Goal: Task Accomplishment & Management: Manage account settings

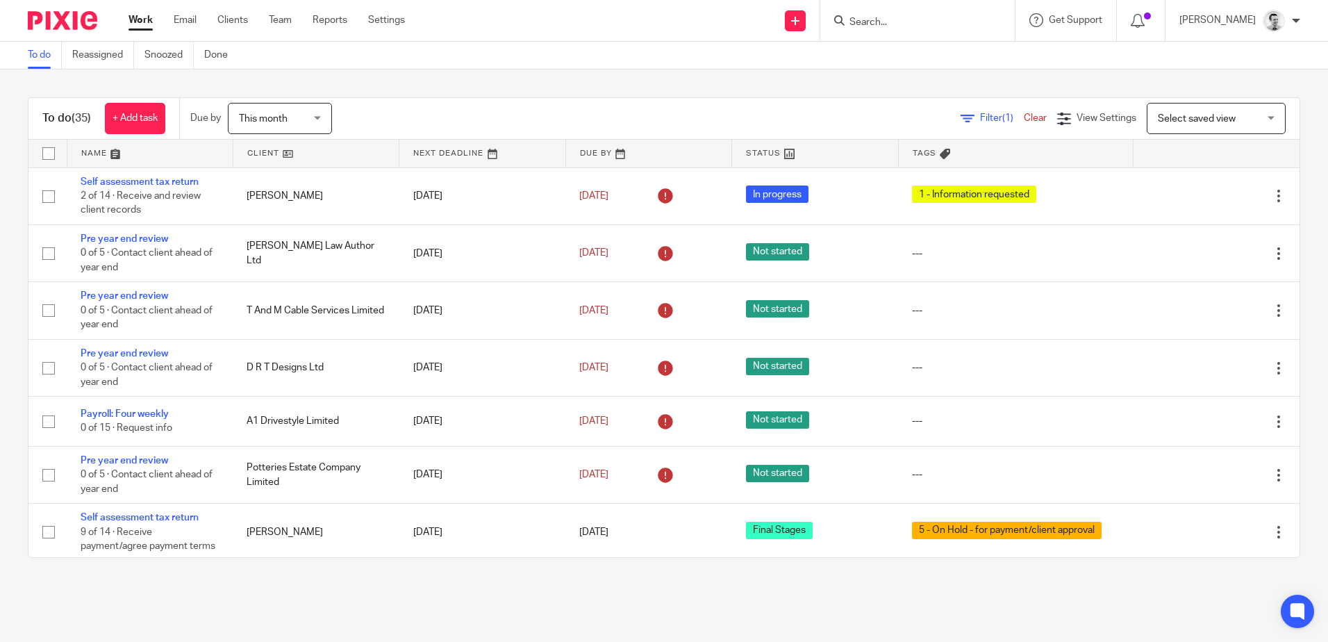
click at [98, 154] on link at bounding box center [149, 154] width 165 height 28
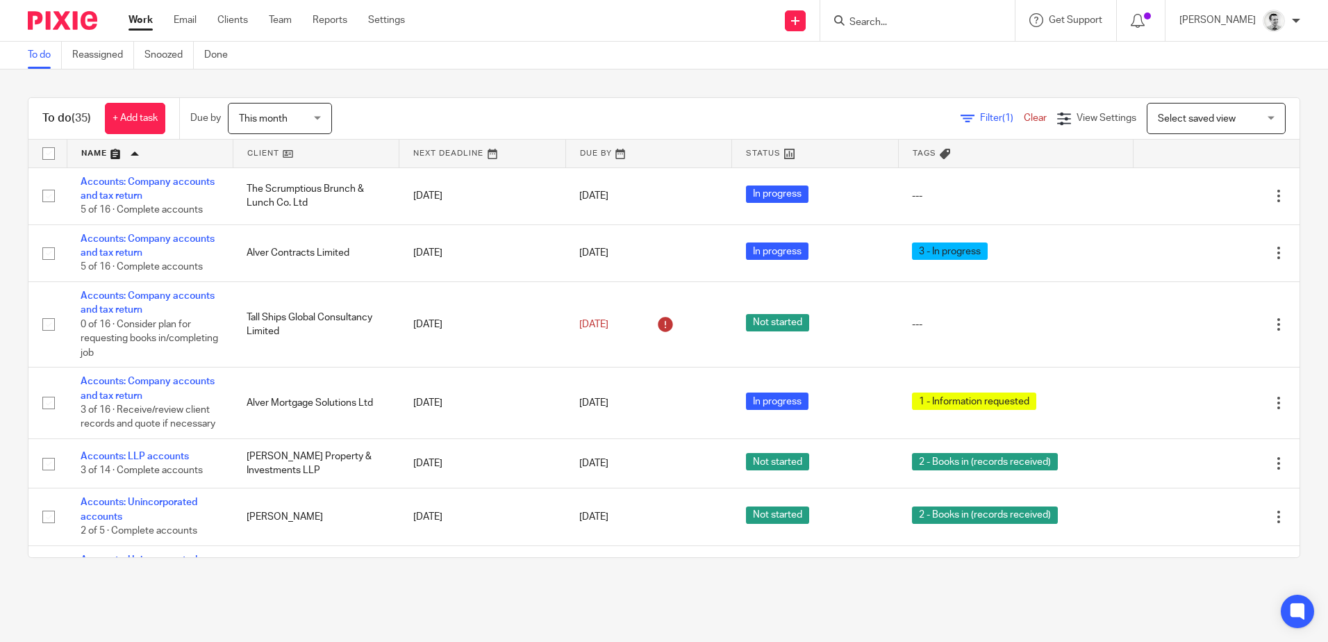
click at [584, 151] on link at bounding box center [648, 154] width 165 height 28
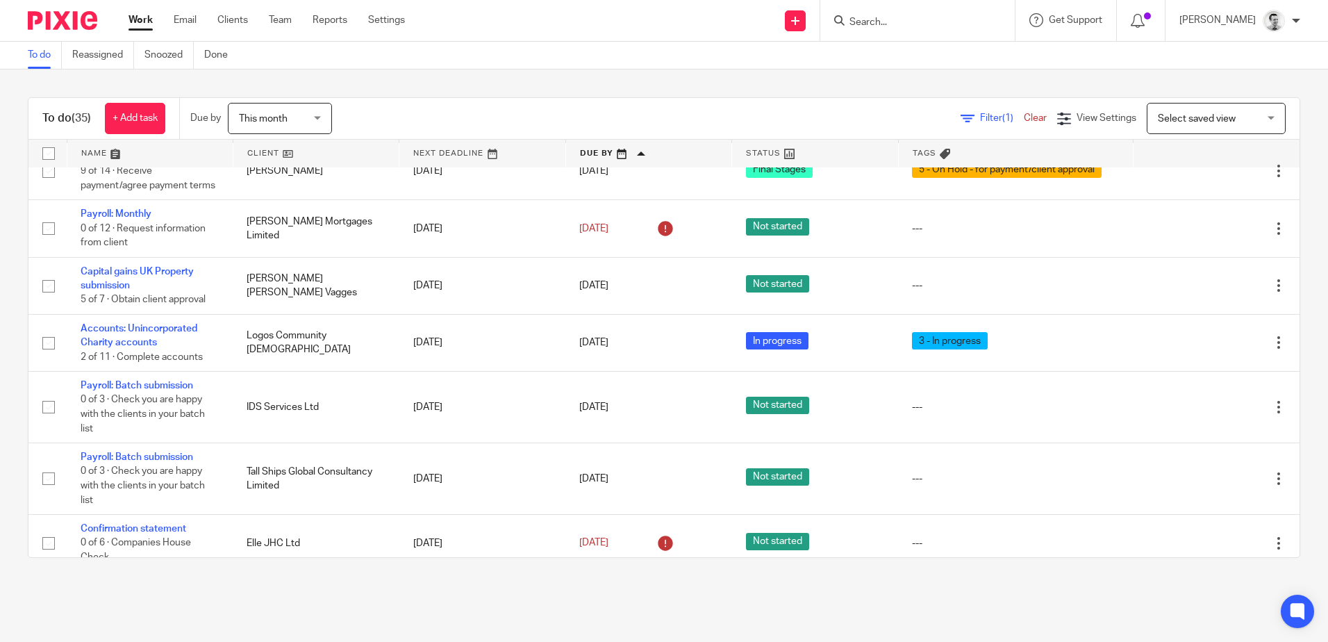
scroll to position [208, 0]
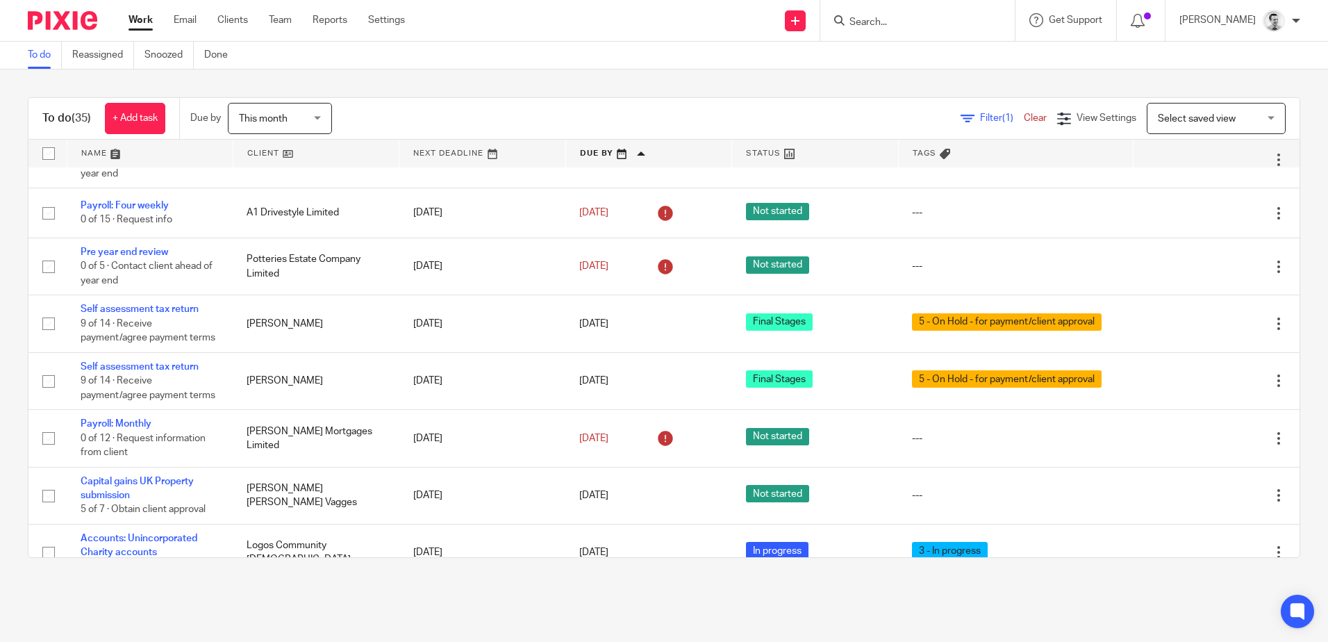
click at [93, 149] on link at bounding box center [149, 154] width 165 height 28
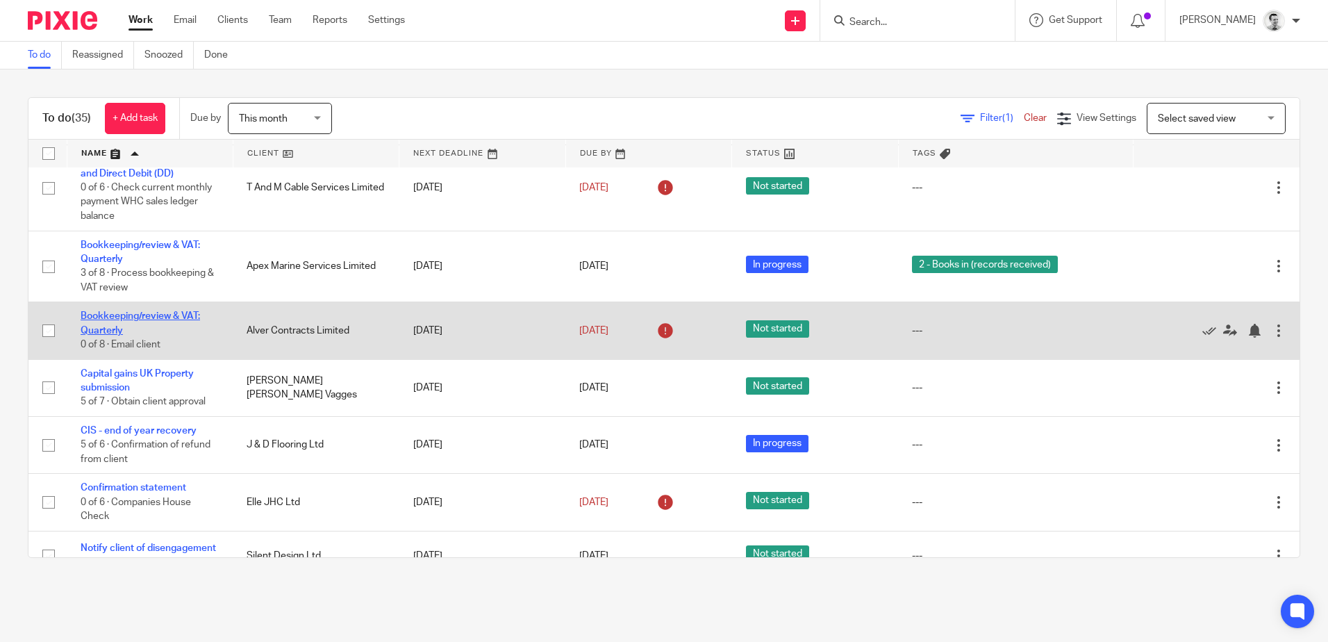
scroll to position [556, 0]
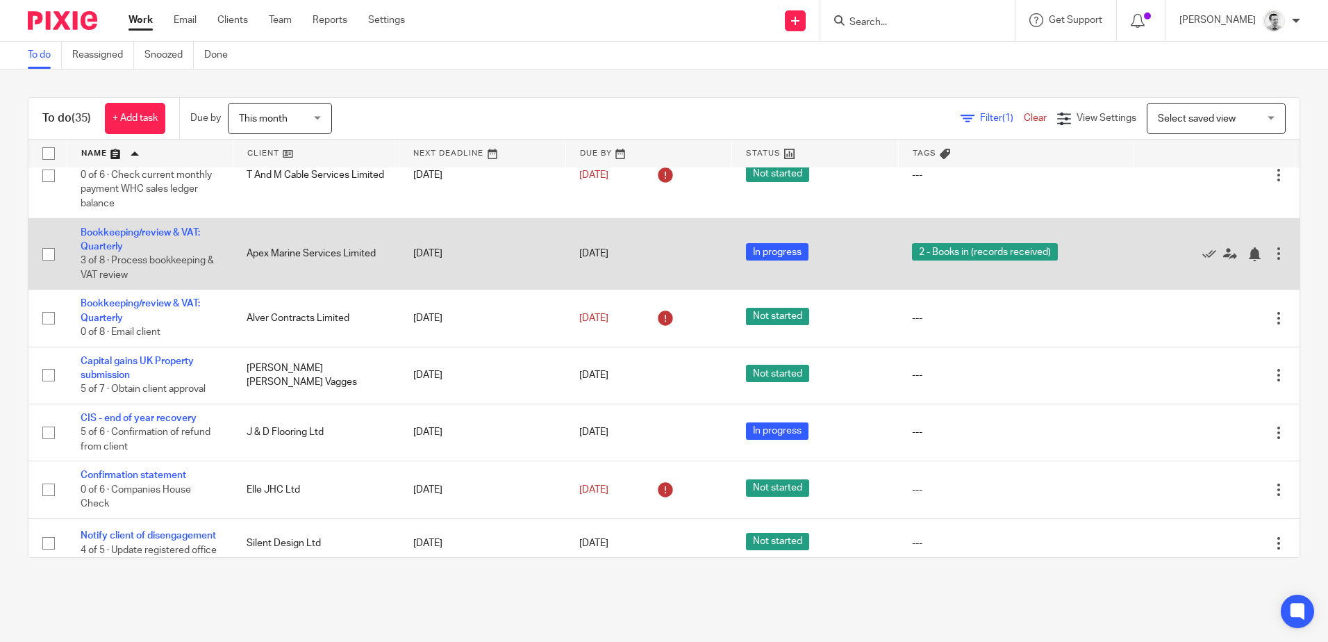
click at [101, 253] on td "Bookkeeping/review & VAT: Quarterly 3 of 8 · Process bookkeeping & VAT review" at bounding box center [150, 254] width 166 height 72
click at [113, 250] on link "Bookkeeping/review & VAT: Quarterly" at bounding box center [140, 240] width 119 height 24
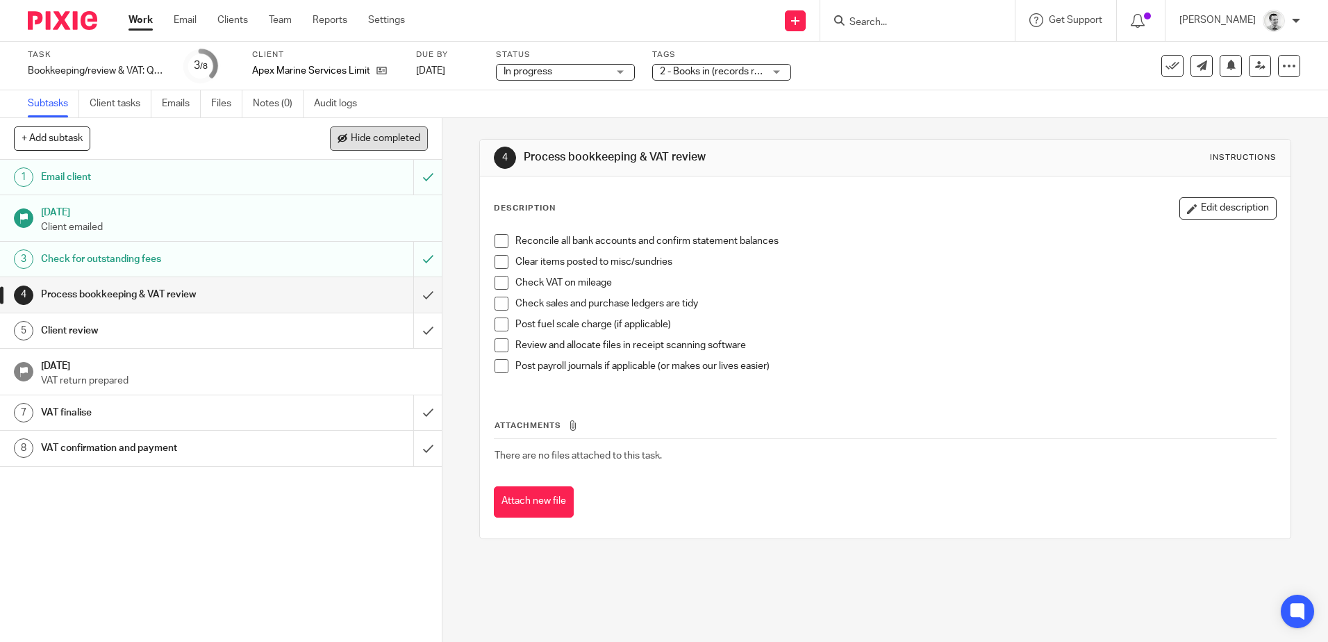
click at [386, 143] on span "Hide completed" at bounding box center [385, 138] width 69 height 11
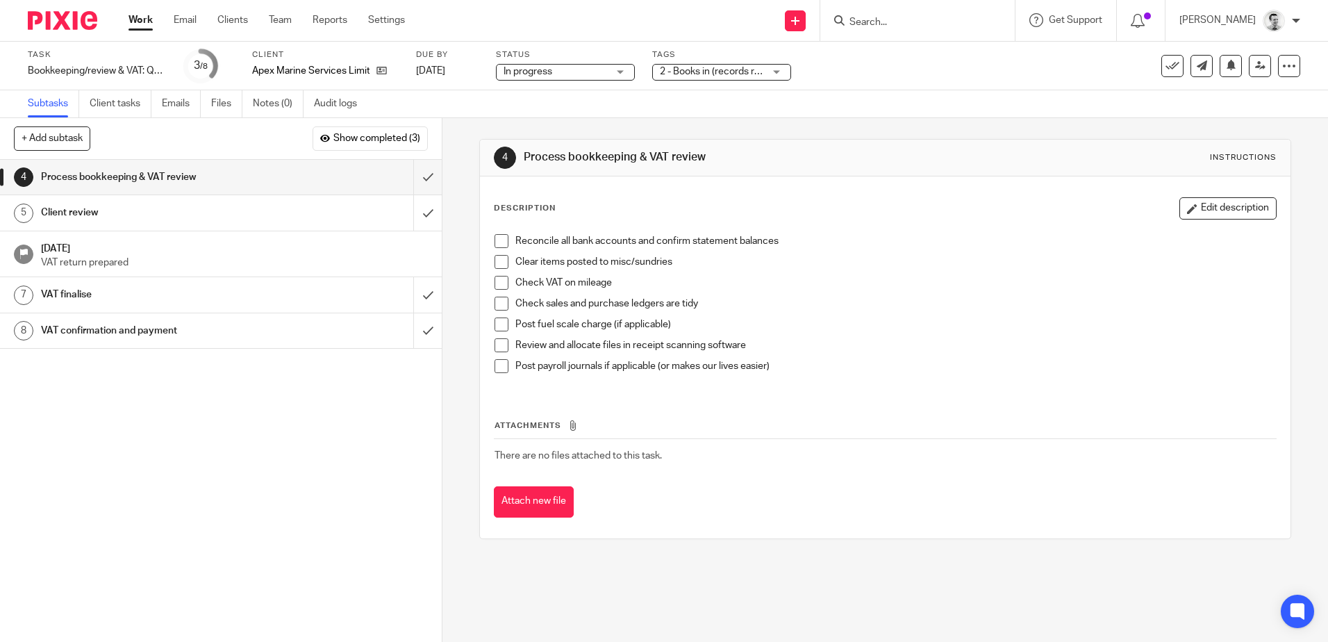
click at [710, 73] on span "2 - Books in (records received)" at bounding box center [726, 72] width 132 height 10
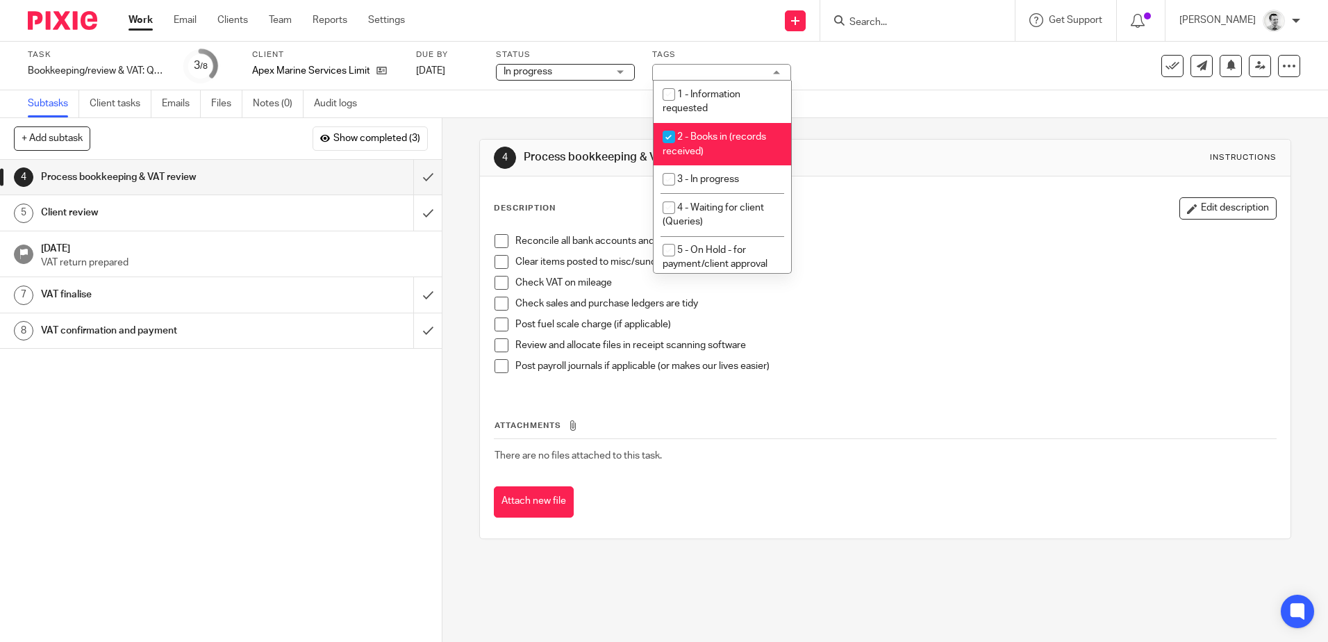
click at [667, 142] on input "checkbox" at bounding box center [669, 137] width 26 height 26
checkbox input "false"
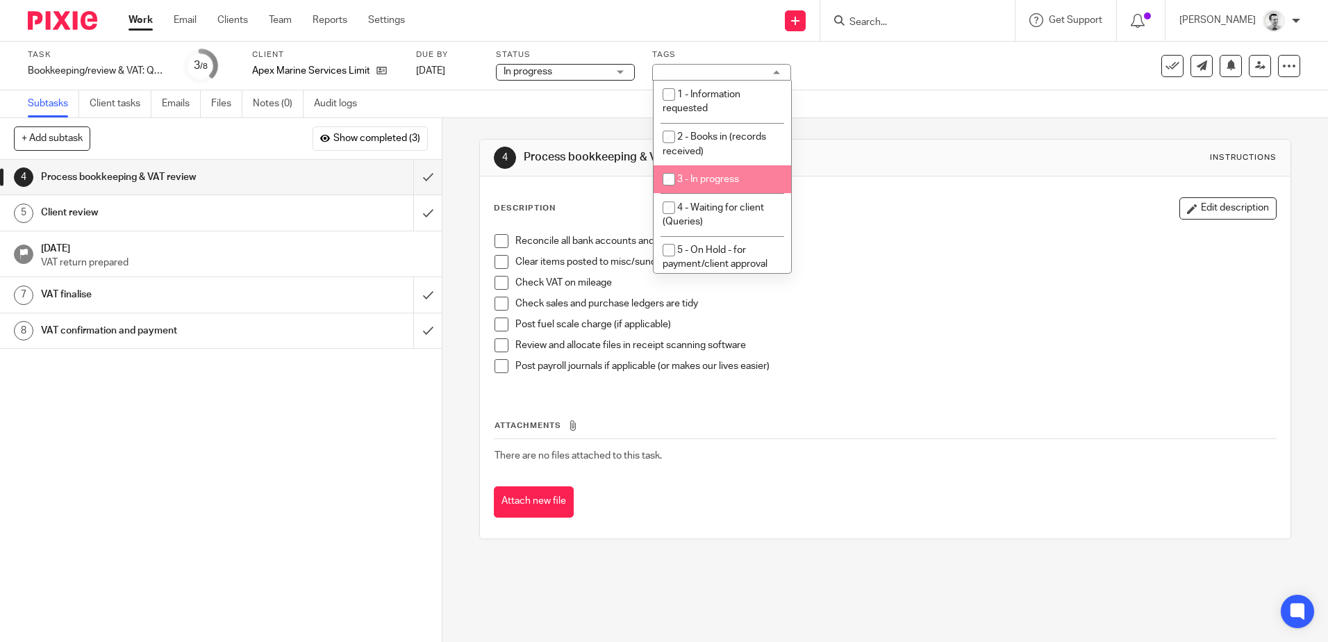
click at [667, 180] on input "checkbox" at bounding box center [669, 179] width 26 height 26
checkbox input "true"
click at [569, 96] on div "Subtasks Client tasks Emails Files Notes (0) Audit logs" at bounding box center [664, 104] width 1328 height 28
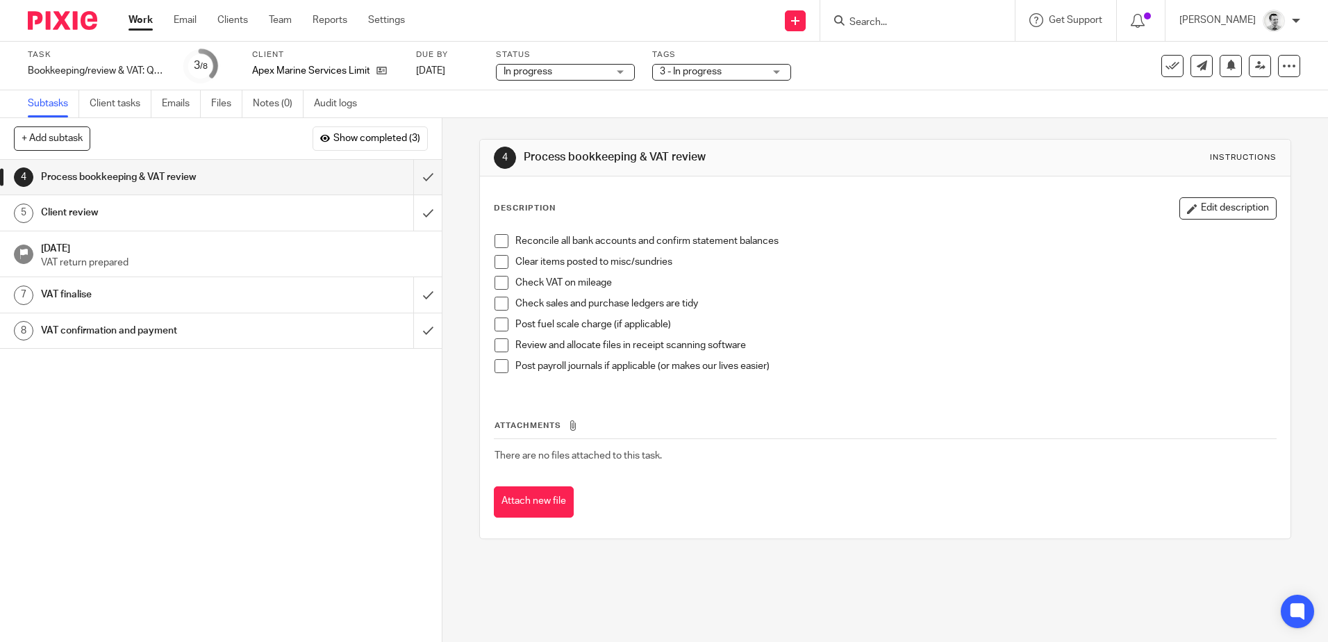
click at [529, 68] on span "In progress" at bounding box center [527, 72] width 49 height 10
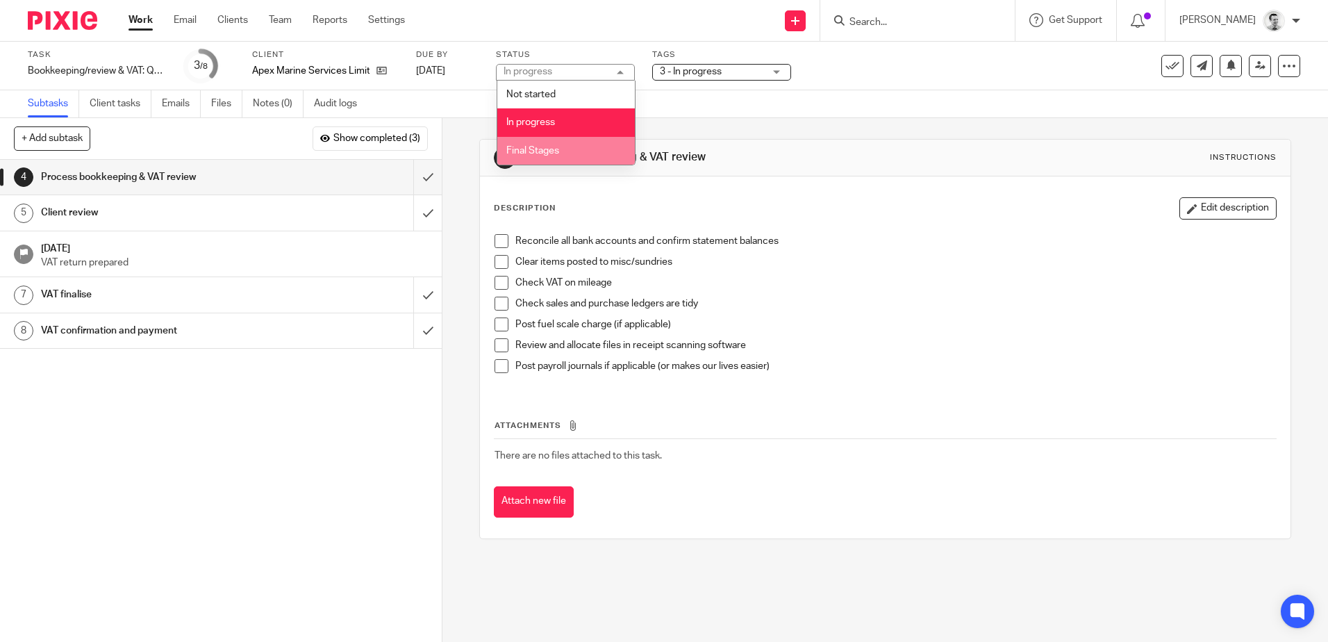
click at [530, 149] on span "Final Stages" at bounding box center [532, 151] width 53 height 10
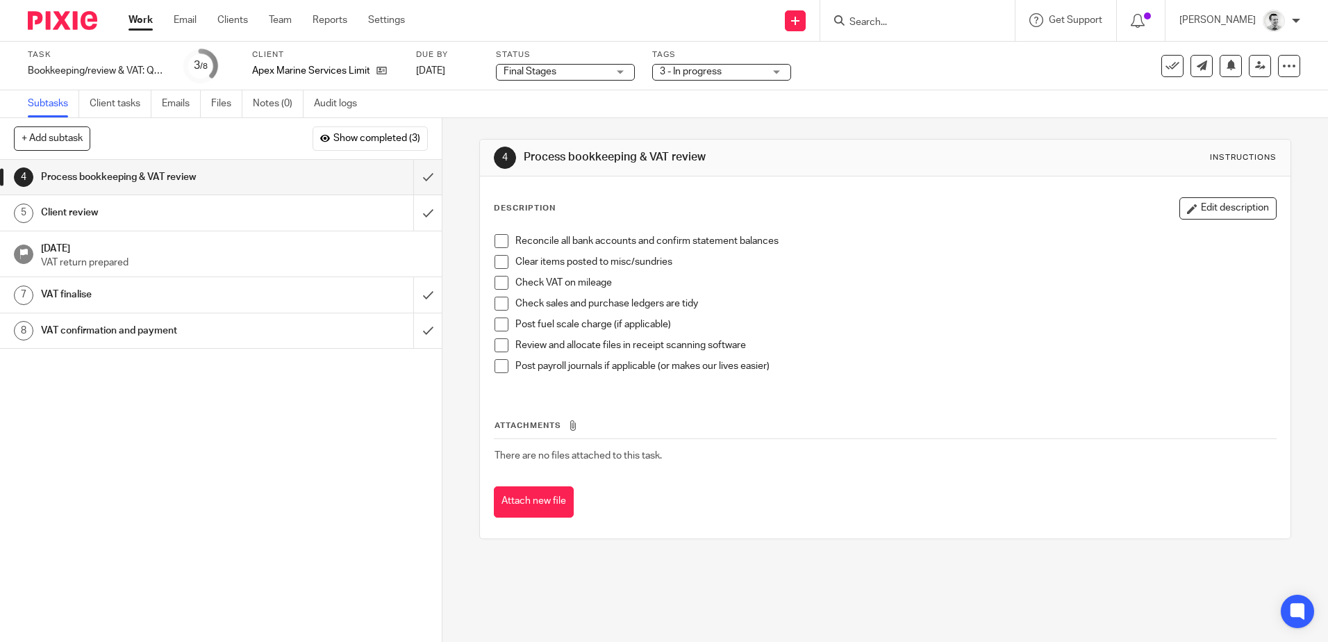
drag, startPoint x: 885, startPoint y: 88, endPoint x: 872, endPoint y: 88, distance: 13.2
click at [885, 88] on div "Task Bookkeeping/review & VAT: Quarterly Save Bookkeeping/review & VAT: Quarter…" at bounding box center [664, 66] width 1328 height 49
click at [714, 74] on span "3 - In progress" at bounding box center [691, 72] width 62 height 10
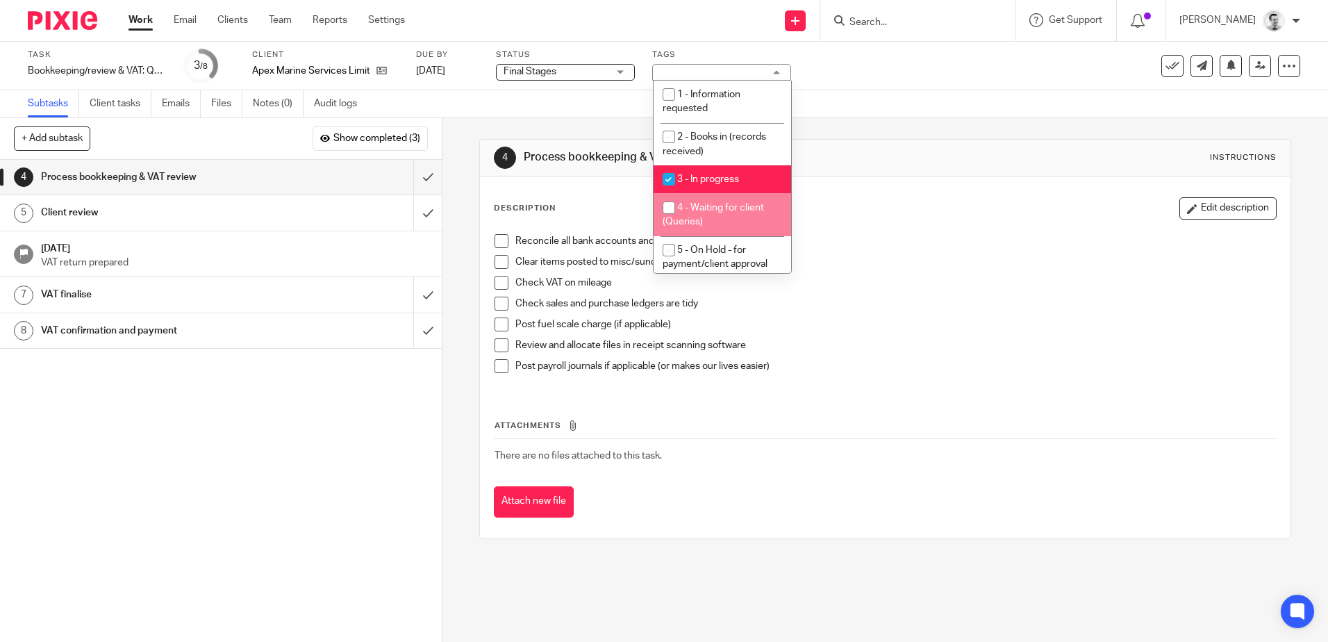
click at [665, 206] on input "checkbox" at bounding box center [669, 207] width 26 height 26
checkbox input "true"
click at [670, 178] on input "checkbox" at bounding box center [669, 179] width 26 height 26
checkbox input "false"
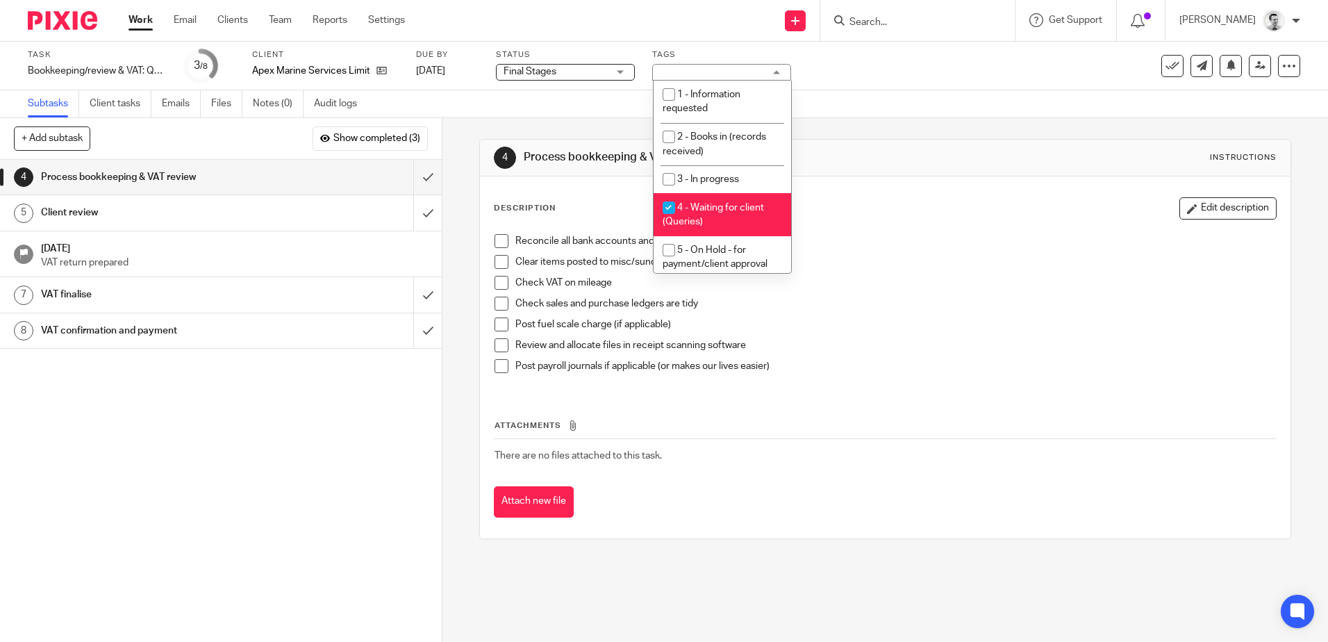
click at [669, 208] on input "checkbox" at bounding box center [669, 207] width 26 height 26
checkbox input "false"
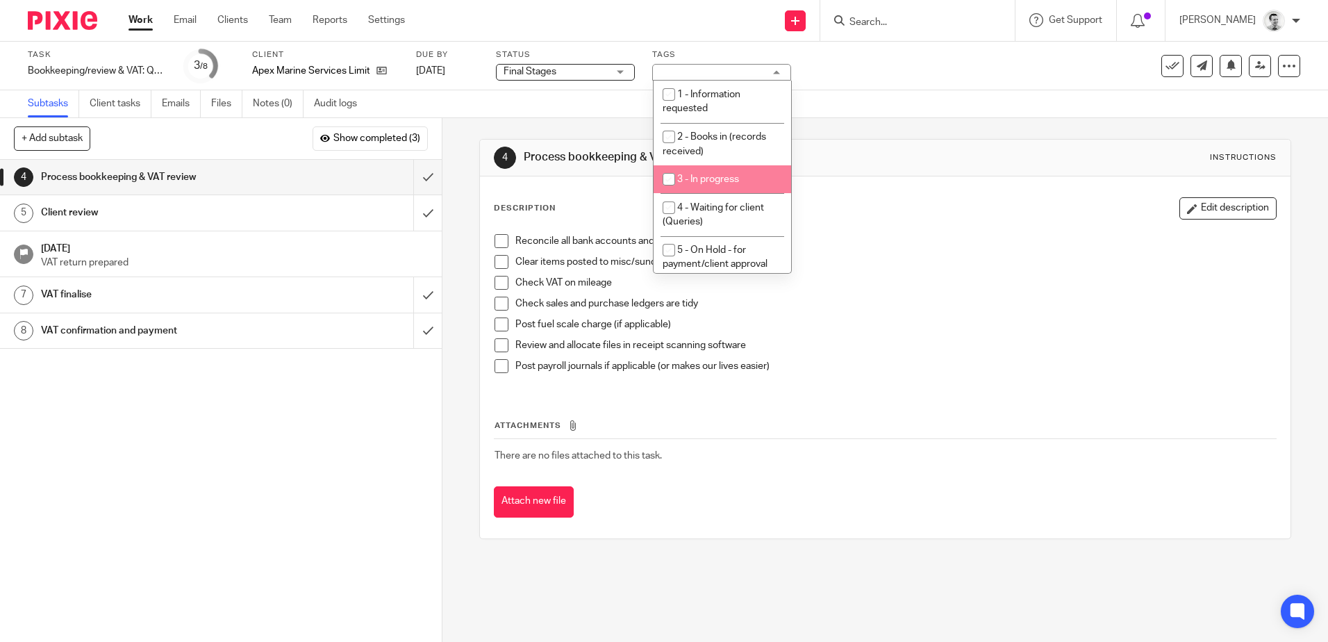
click at [665, 174] on input "checkbox" at bounding box center [669, 179] width 26 height 26
checkbox input "true"
click at [957, 116] on div "Subtasks Client tasks Emails Files Notes (0) Audit logs" at bounding box center [664, 104] width 1328 height 28
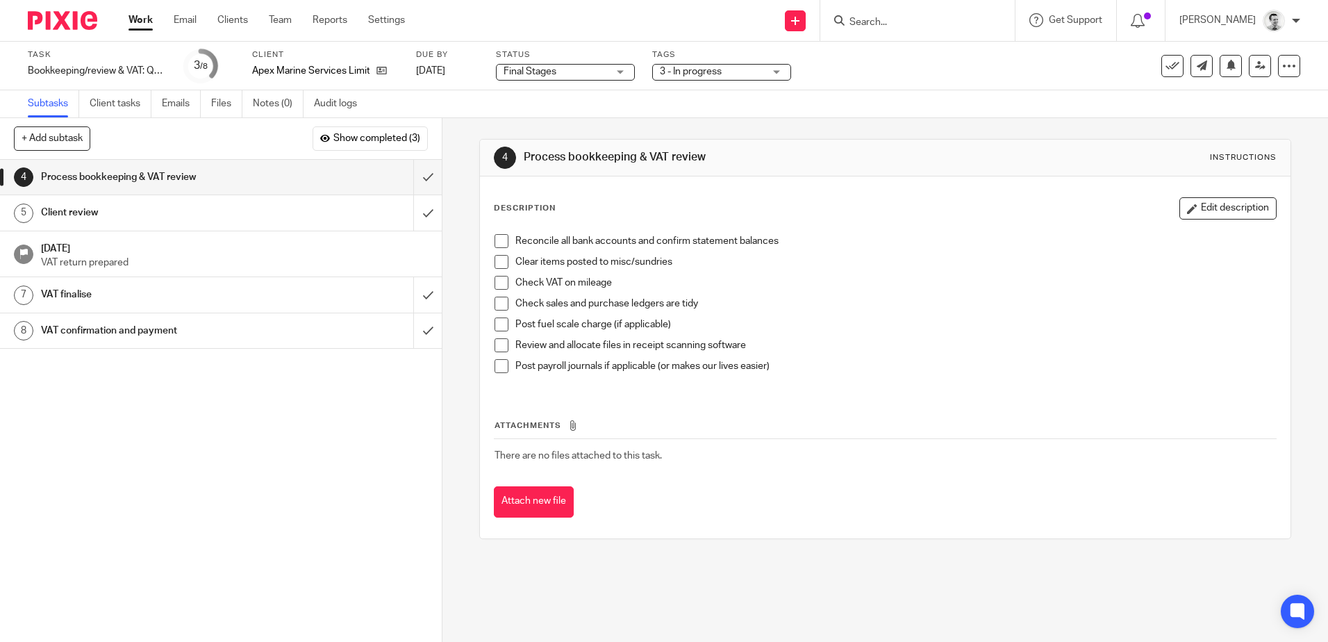
click at [145, 21] on link "Work" at bounding box center [140, 20] width 24 height 14
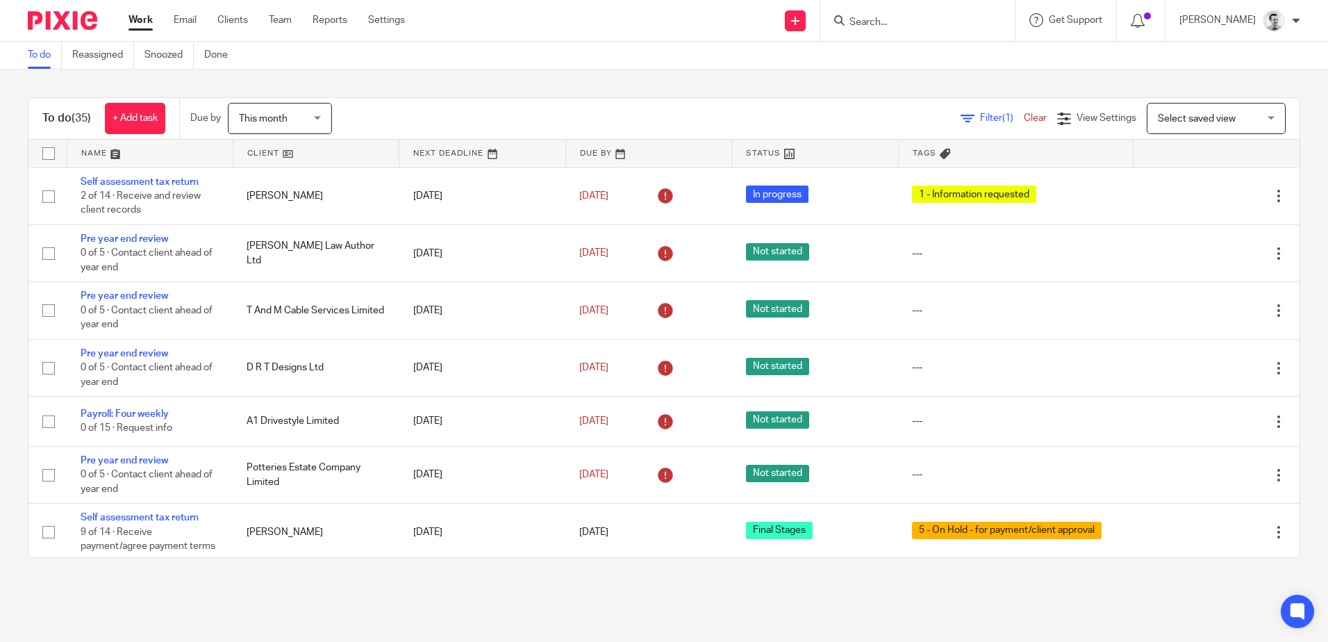
click at [899, 29] on form at bounding box center [922, 20] width 148 height 17
click at [899, 22] on input "Search" at bounding box center [910, 23] width 125 height 12
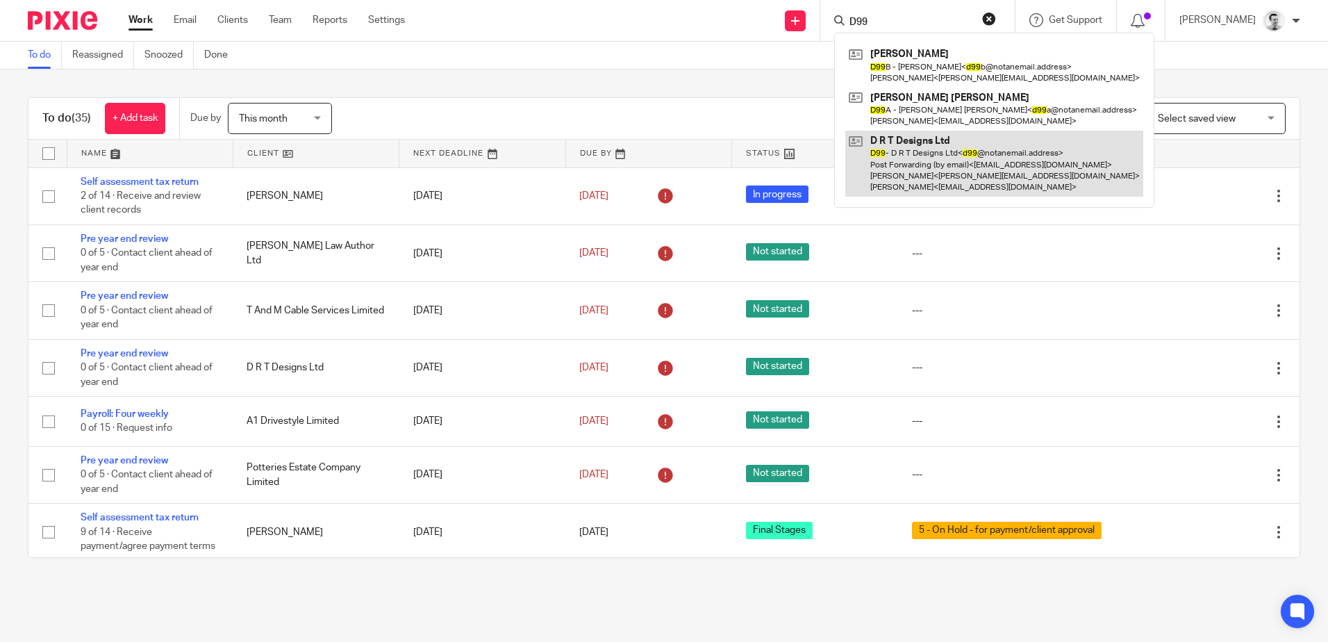
type input "D99"
click at [926, 158] on link at bounding box center [994, 164] width 298 height 66
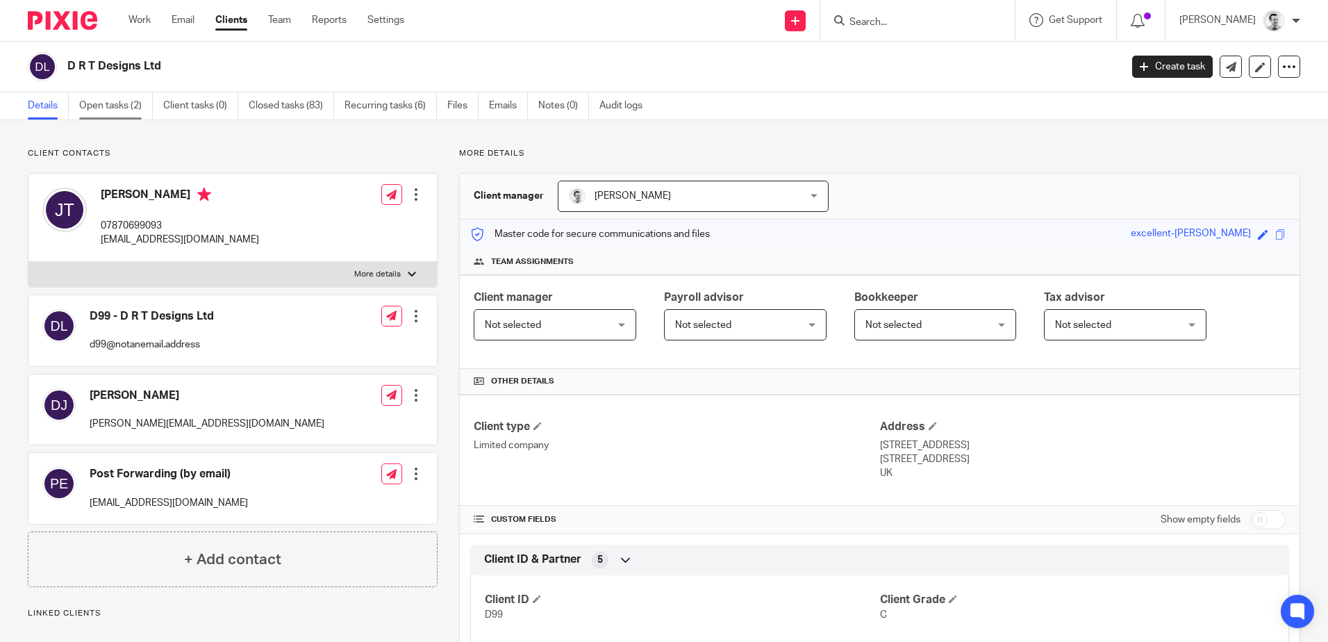
click at [108, 105] on link "Open tasks (2)" at bounding box center [116, 105] width 74 height 27
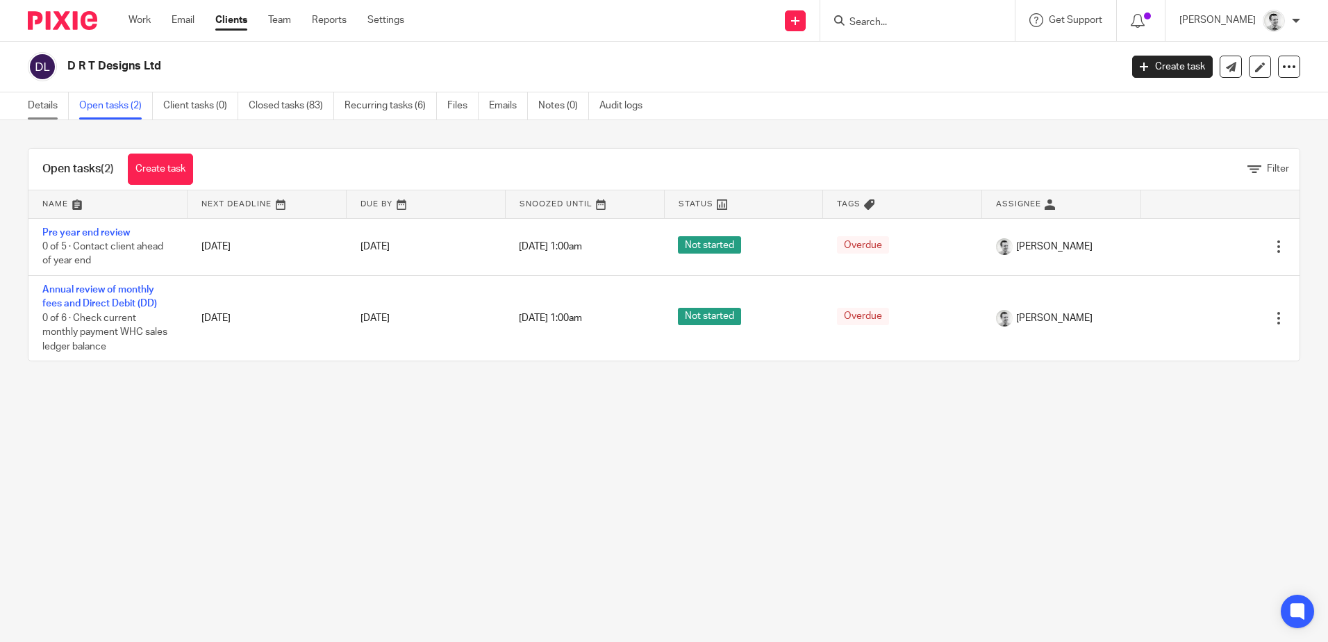
click at [43, 108] on link "Details" at bounding box center [48, 105] width 41 height 27
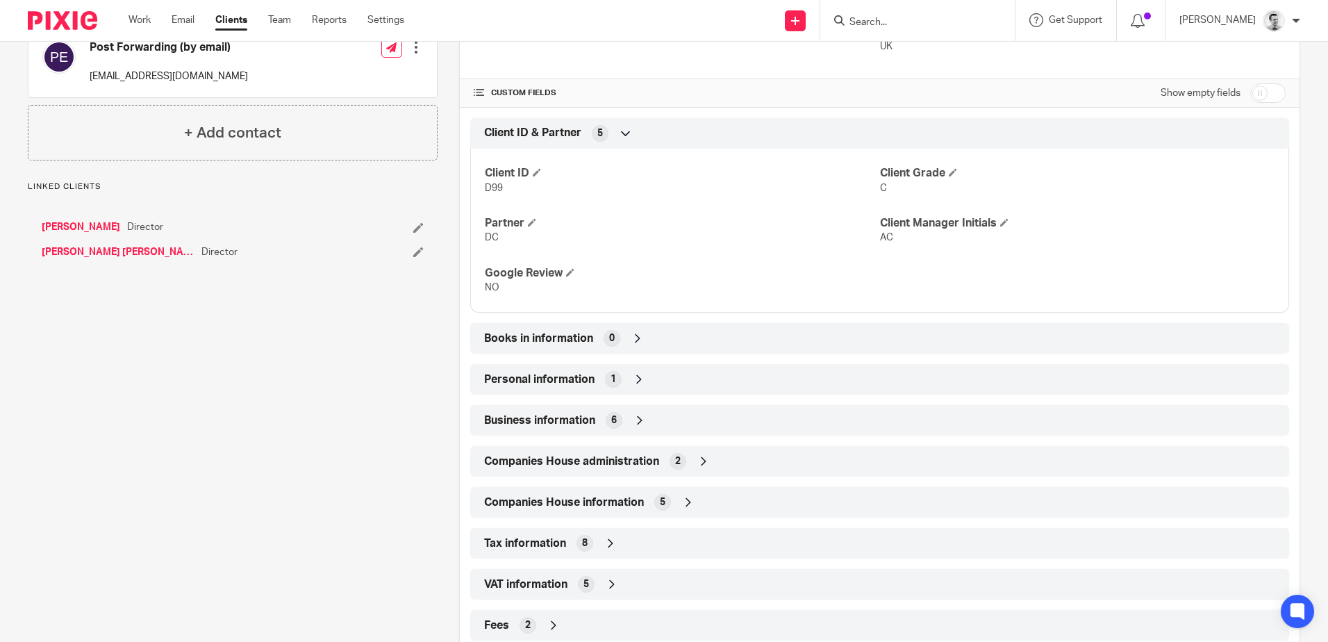
scroll to position [464, 0]
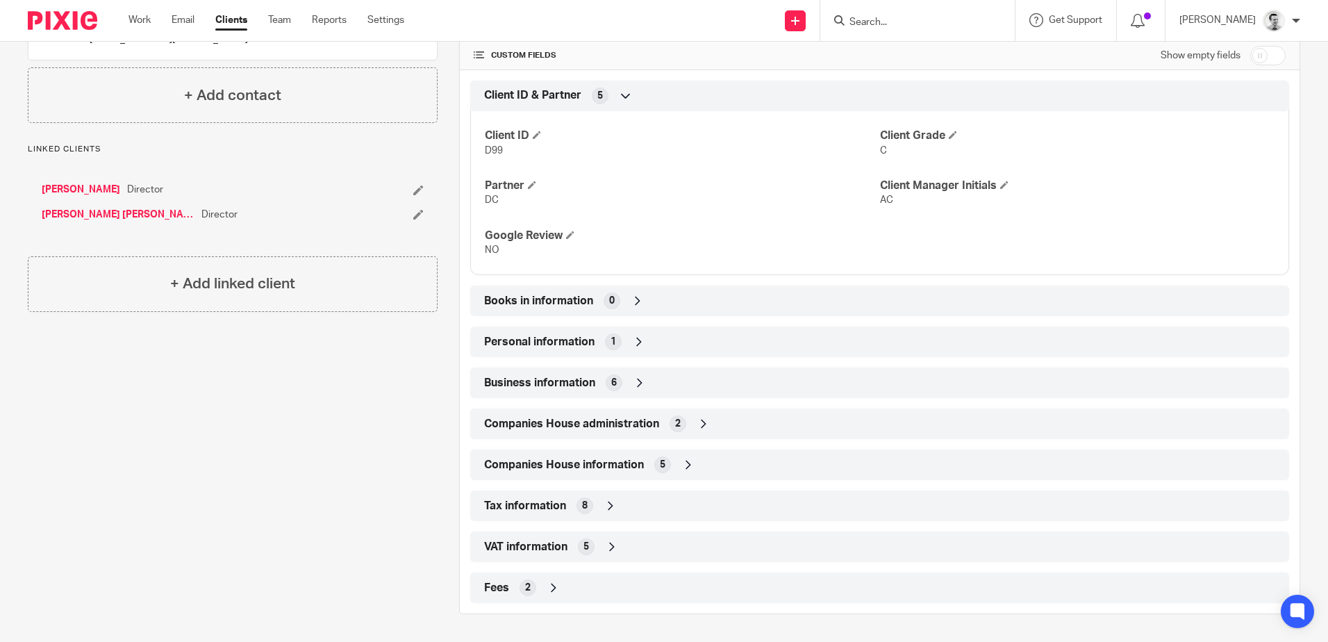
click at [706, 421] on icon at bounding box center [704, 424] width 14 height 14
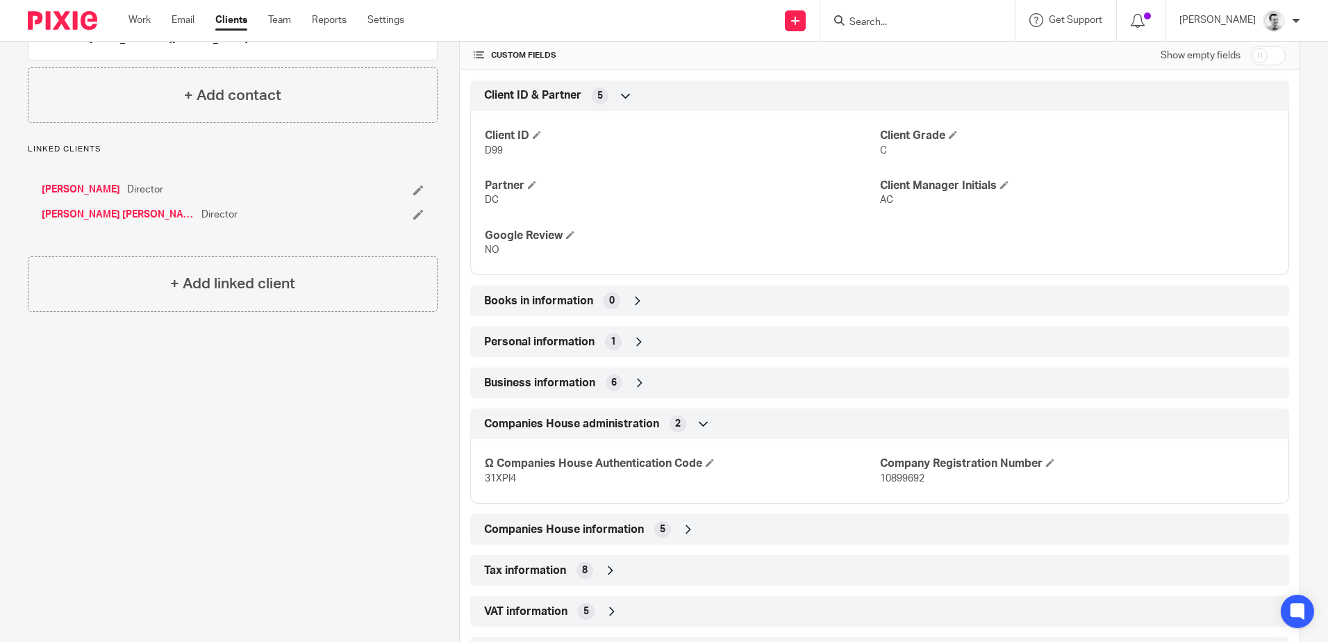
click at [895, 477] on span "10899692" at bounding box center [902, 479] width 44 height 10
copy span "10899692"
click at [1124, 467] on h4 "Company Registration Number" at bounding box center [1077, 463] width 394 height 15
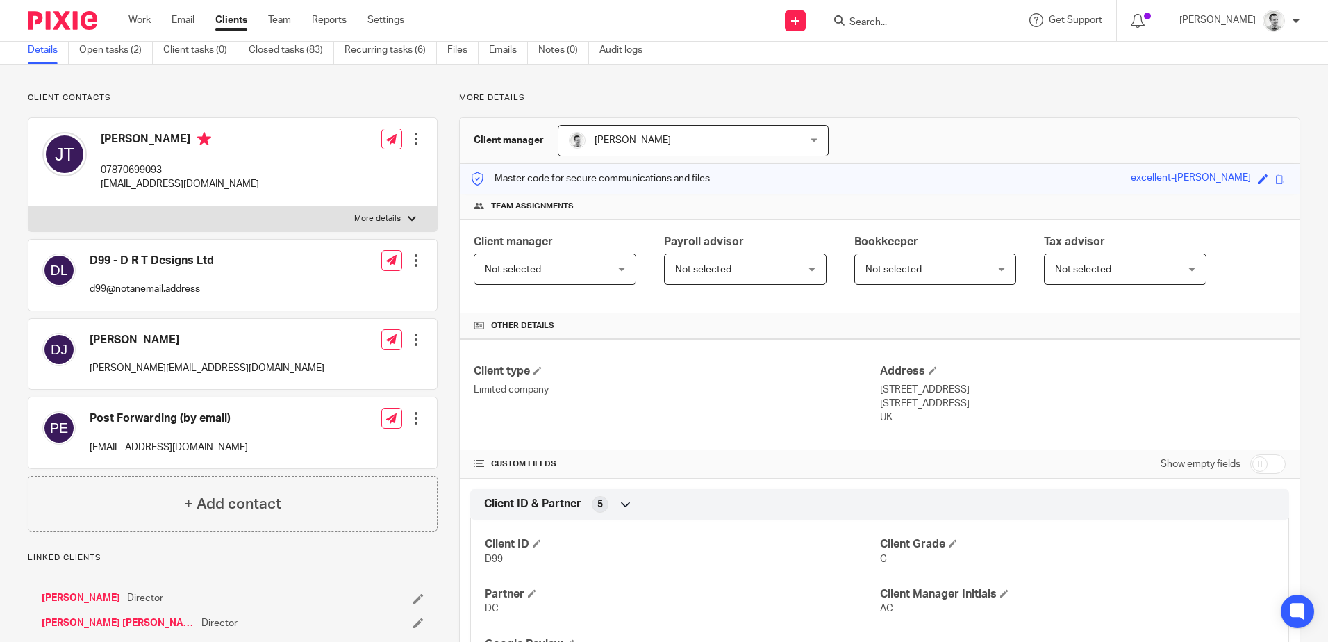
scroll to position [47, 0]
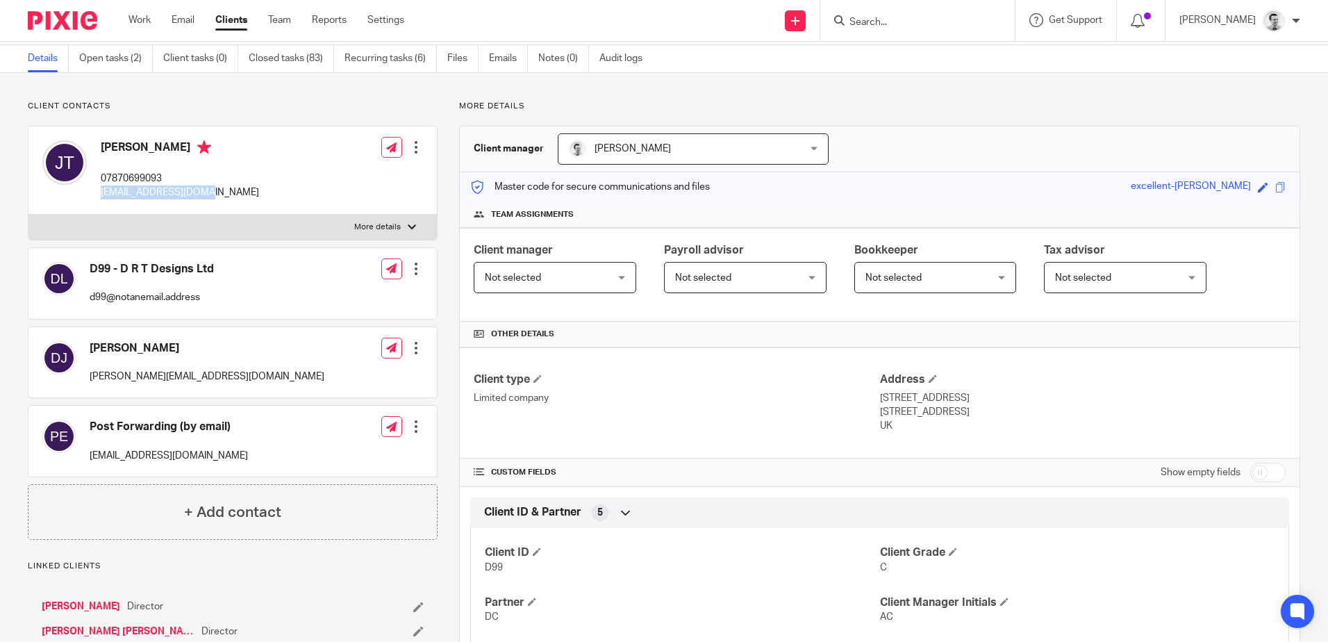
drag, startPoint x: 102, startPoint y: 192, endPoint x: 218, endPoint y: 193, distance: 116.0
click at [218, 193] on div "James Turner 07870699093 drtheating@yahoo.com Edit contact Create client from c…" at bounding box center [232, 170] width 408 height 88
copy p "drtheating@yahoo.com"
click at [133, 169] on div "James Turner 07870699093 drtheating@yahoo.com" at bounding box center [180, 170] width 158 height 60
click at [130, 175] on p "07870699093" at bounding box center [180, 179] width 158 height 14
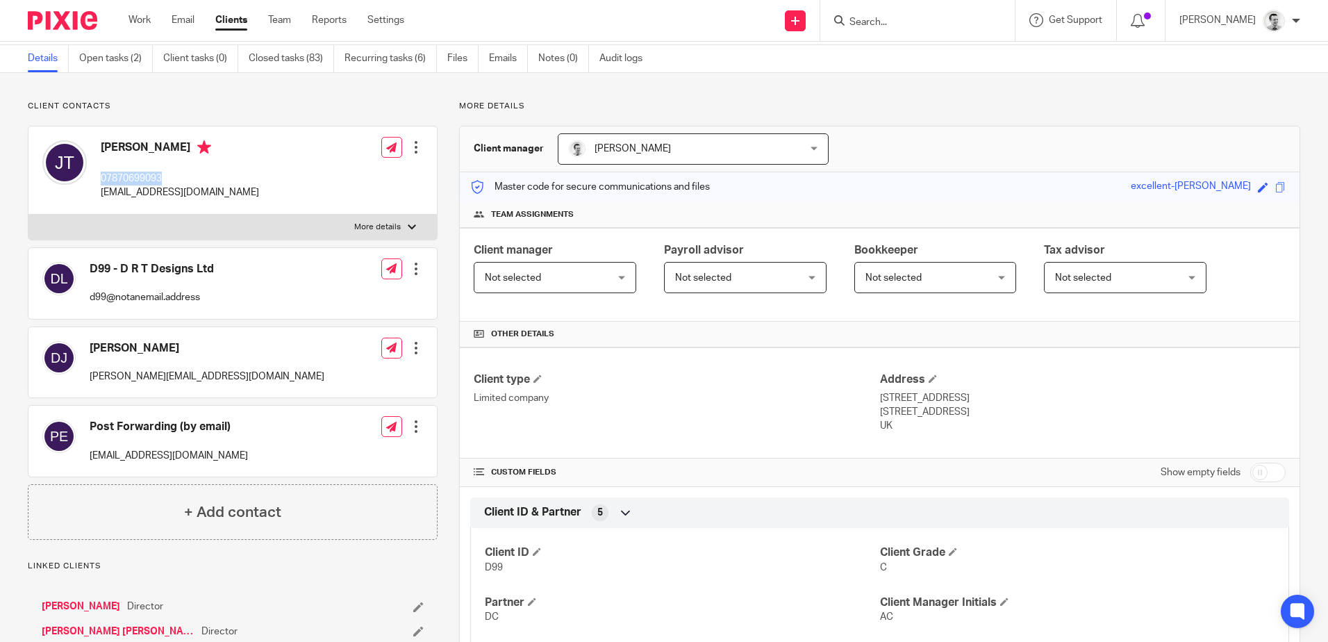
click at [130, 175] on p "07870699093" at bounding box center [180, 179] width 158 height 14
copy p "07870699093"
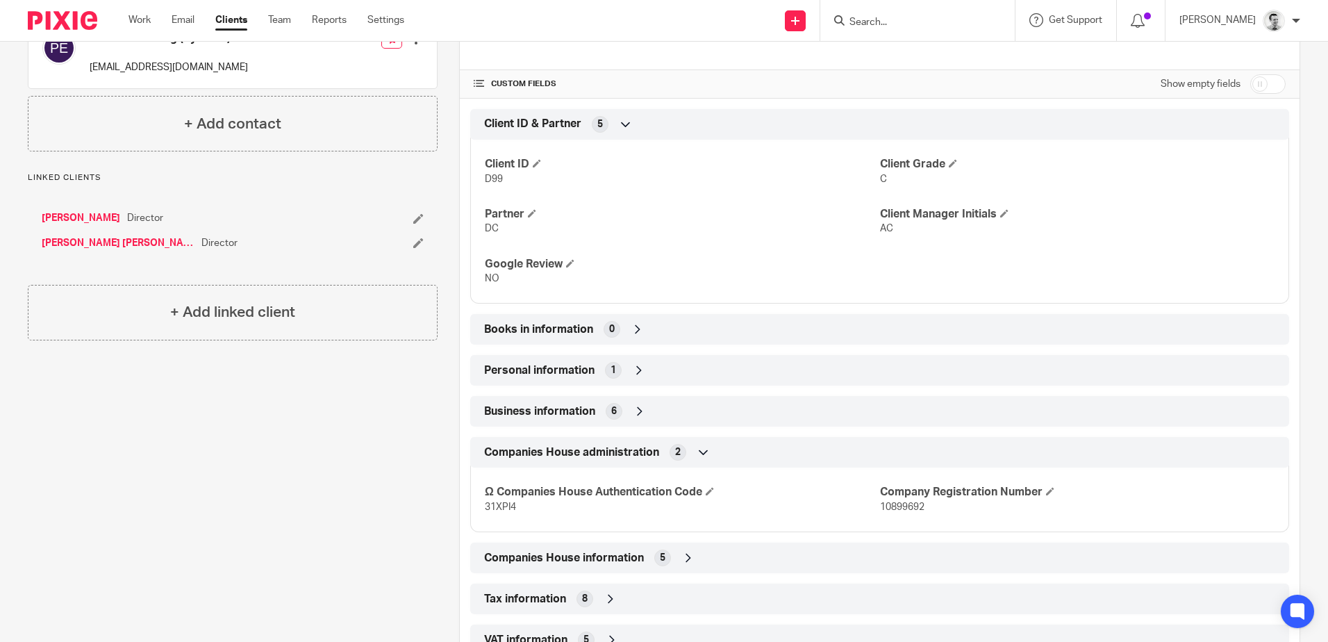
scroll to position [464, 0]
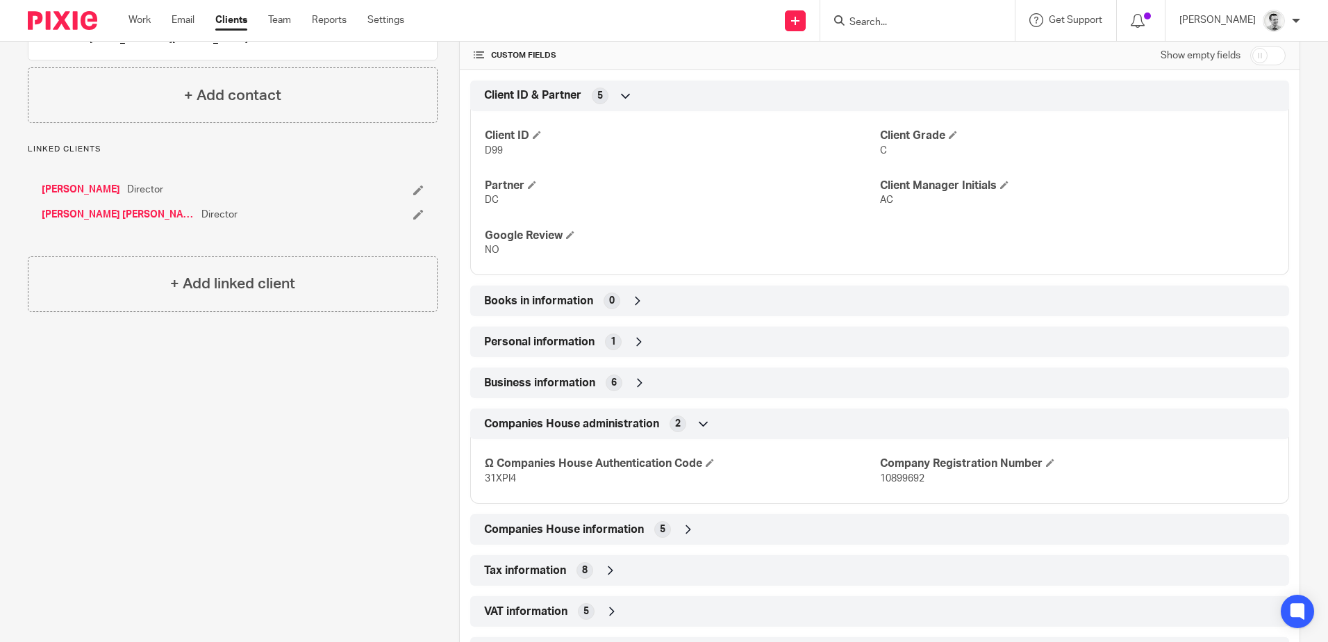
click at [642, 376] on icon at bounding box center [640, 383] width 14 height 14
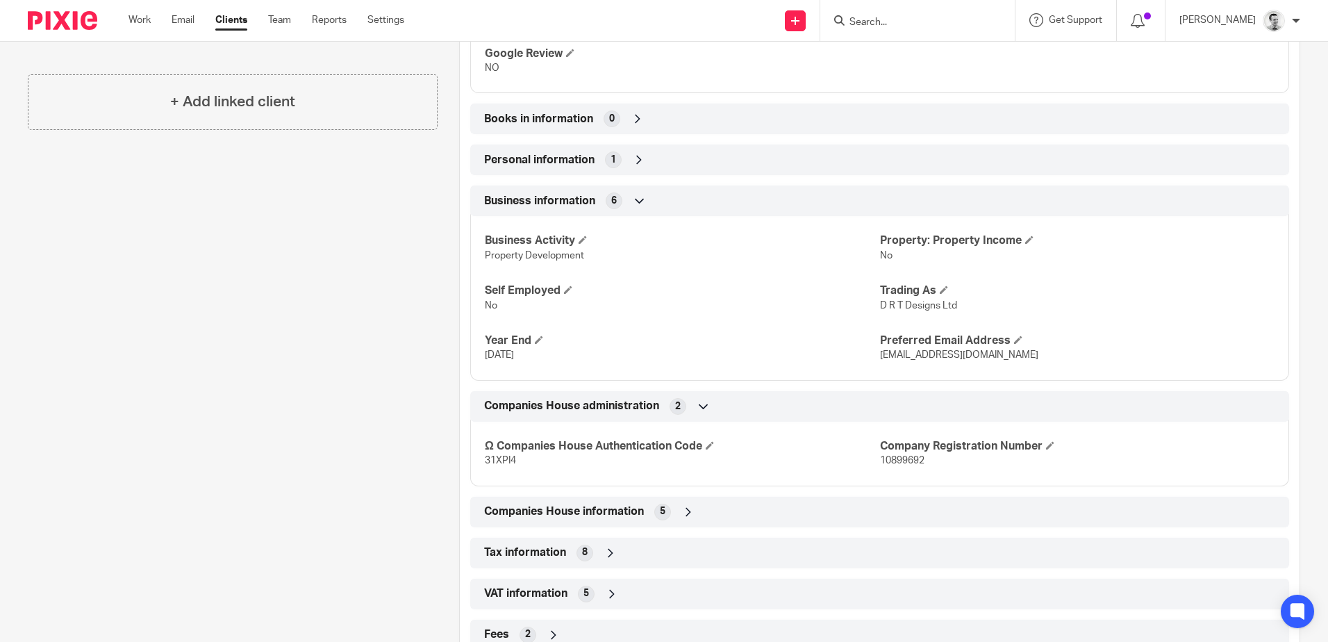
scroll to position [693, 0]
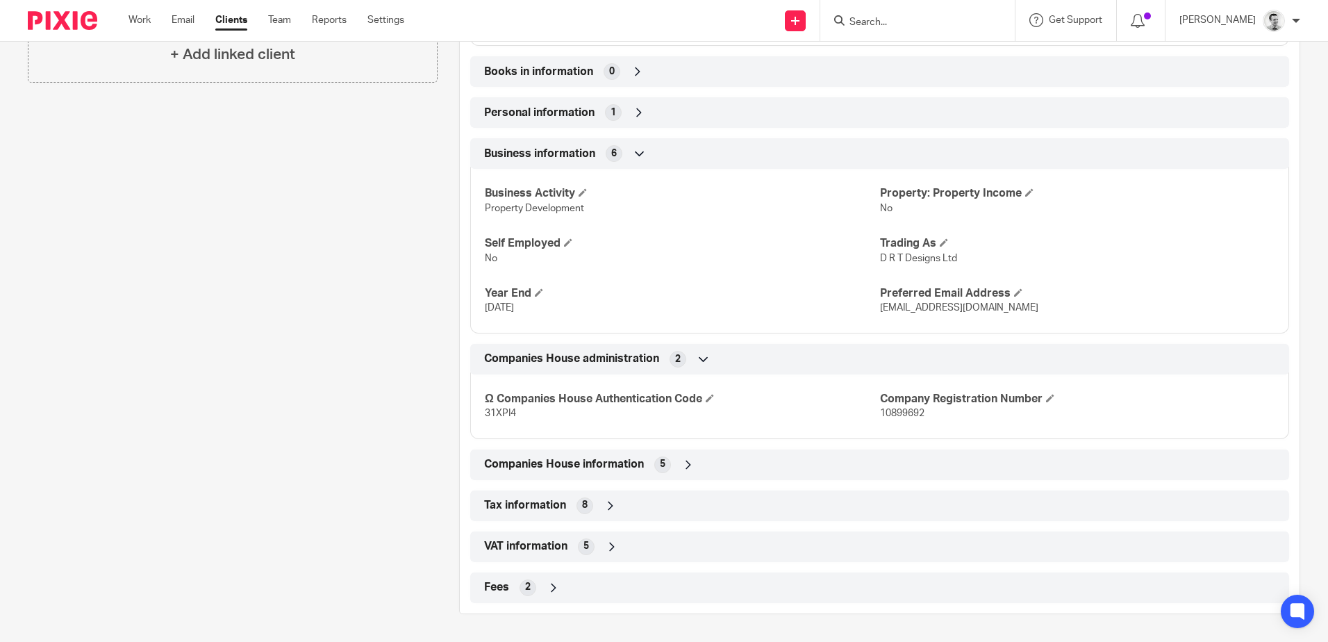
click at [687, 467] on icon at bounding box center [688, 465] width 14 height 14
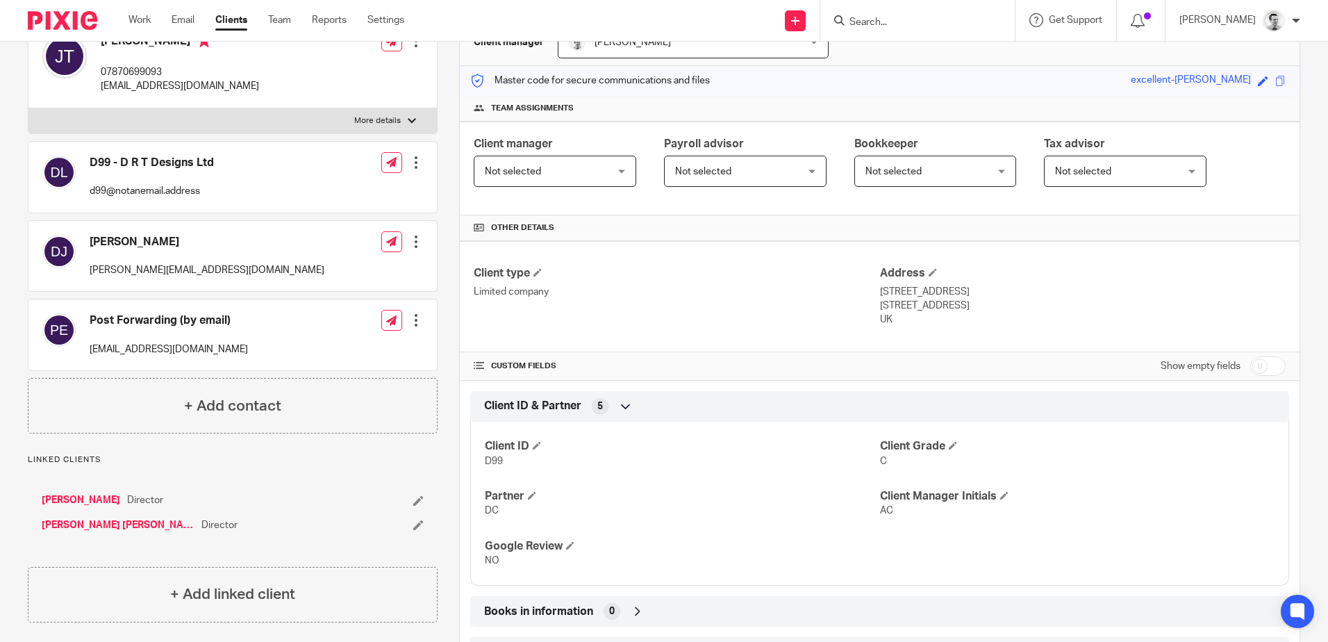
scroll to position [0, 0]
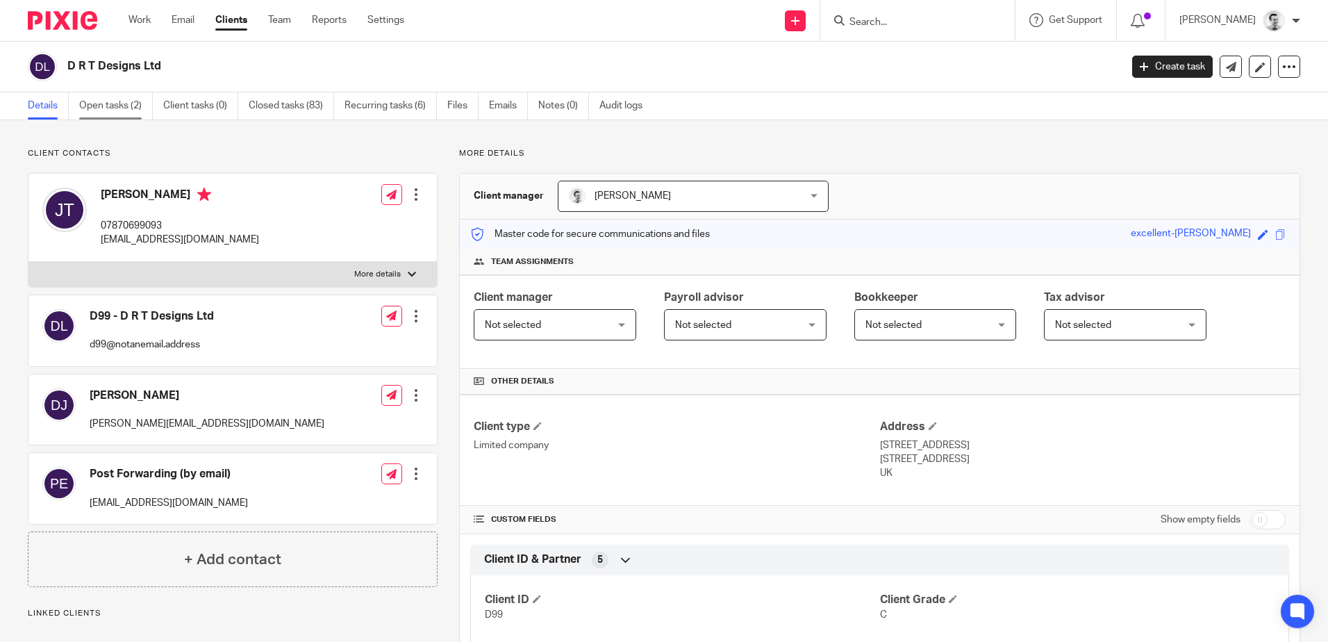
click at [107, 102] on link "Open tasks (2)" at bounding box center [116, 105] width 74 height 27
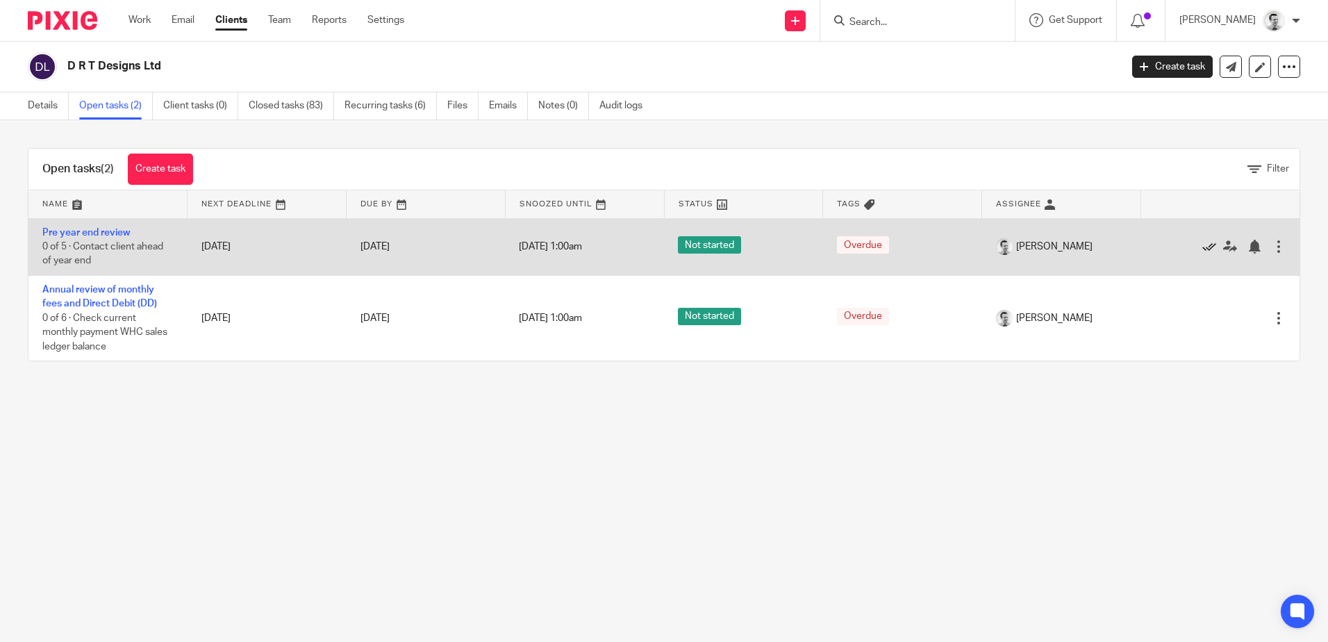
click at [1202, 247] on icon at bounding box center [1209, 247] width 14 height 14
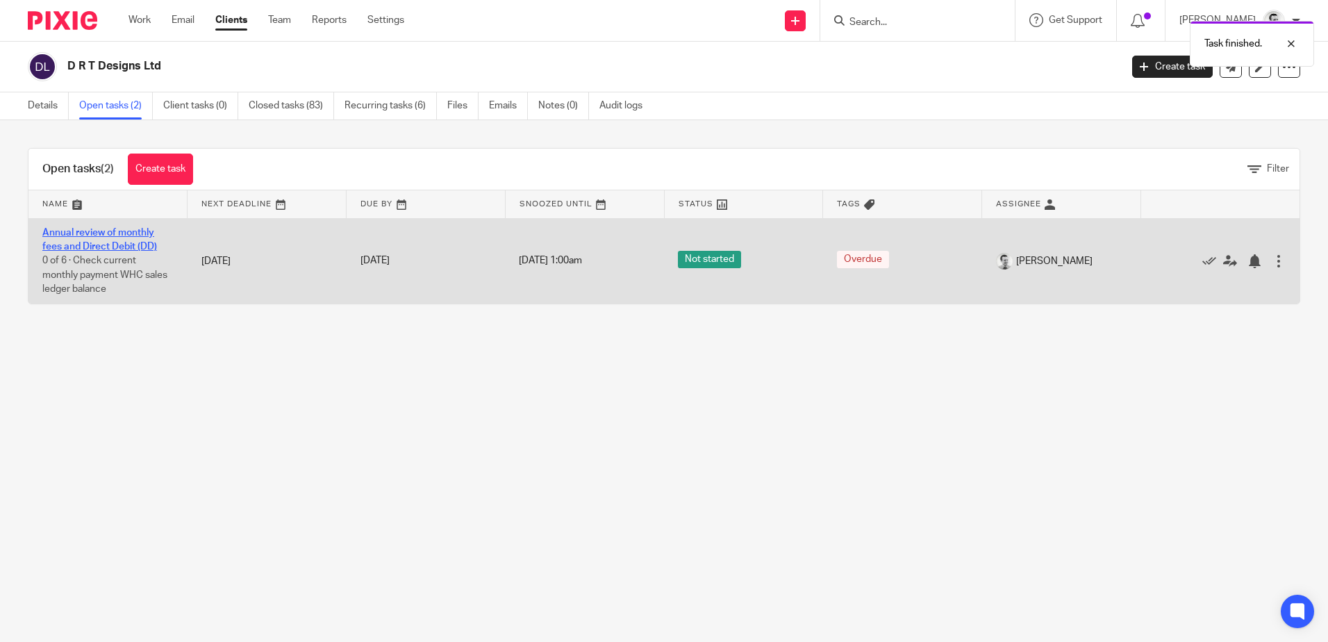
click at [110, 245] on link "Annual review of monthly fees and Direct Debit (DD)" at bounding box center [99, 240] width 115 height 24
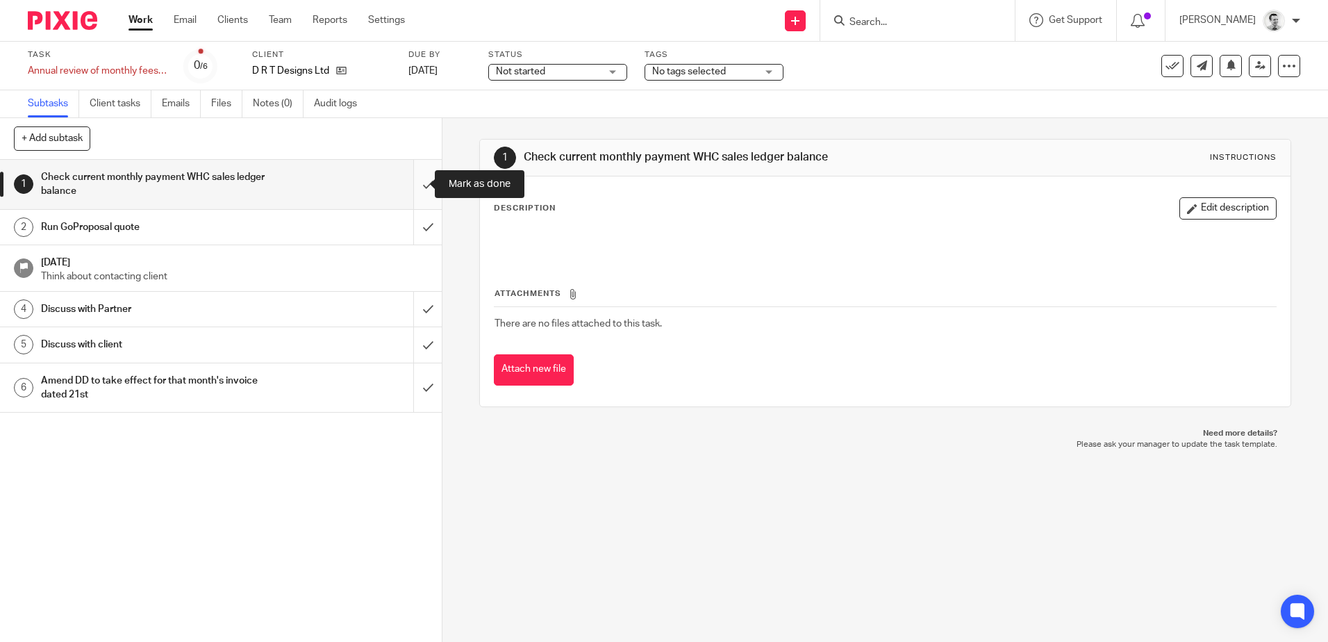
click at [415, 183] on input "submit" at bounding box center [221, 184] width 442 height 49
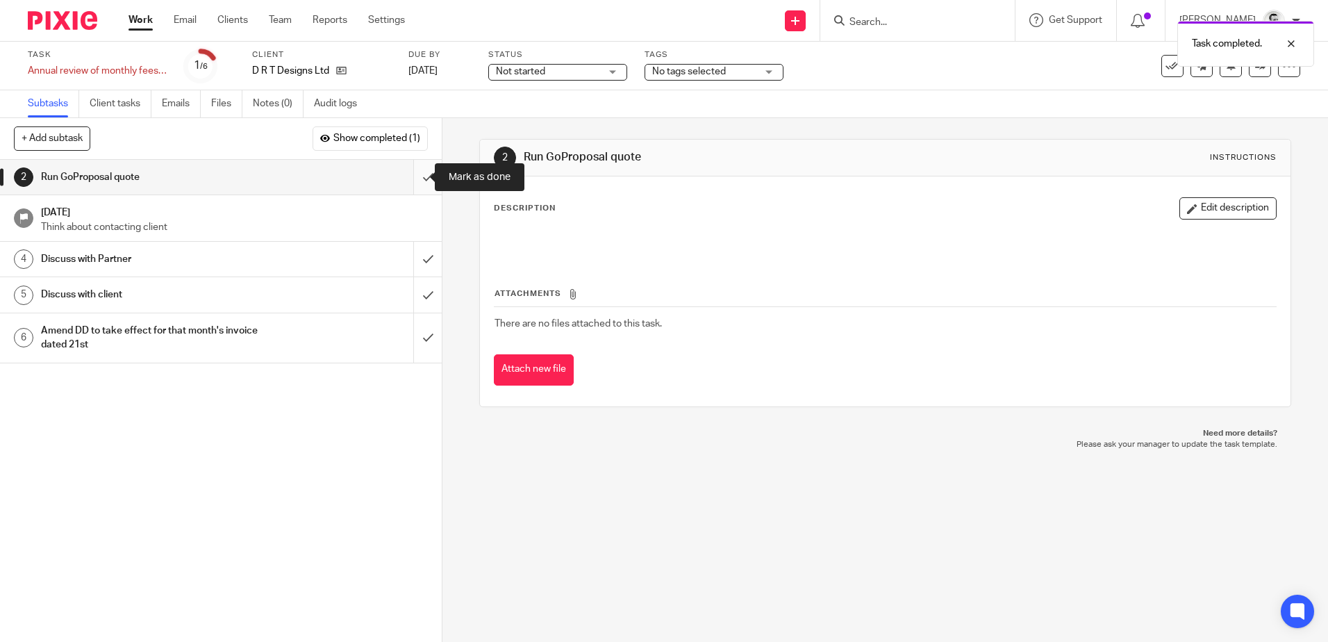
click at [415, 178] on input "submit" at bounding box center [221, 177] width 442 height 35
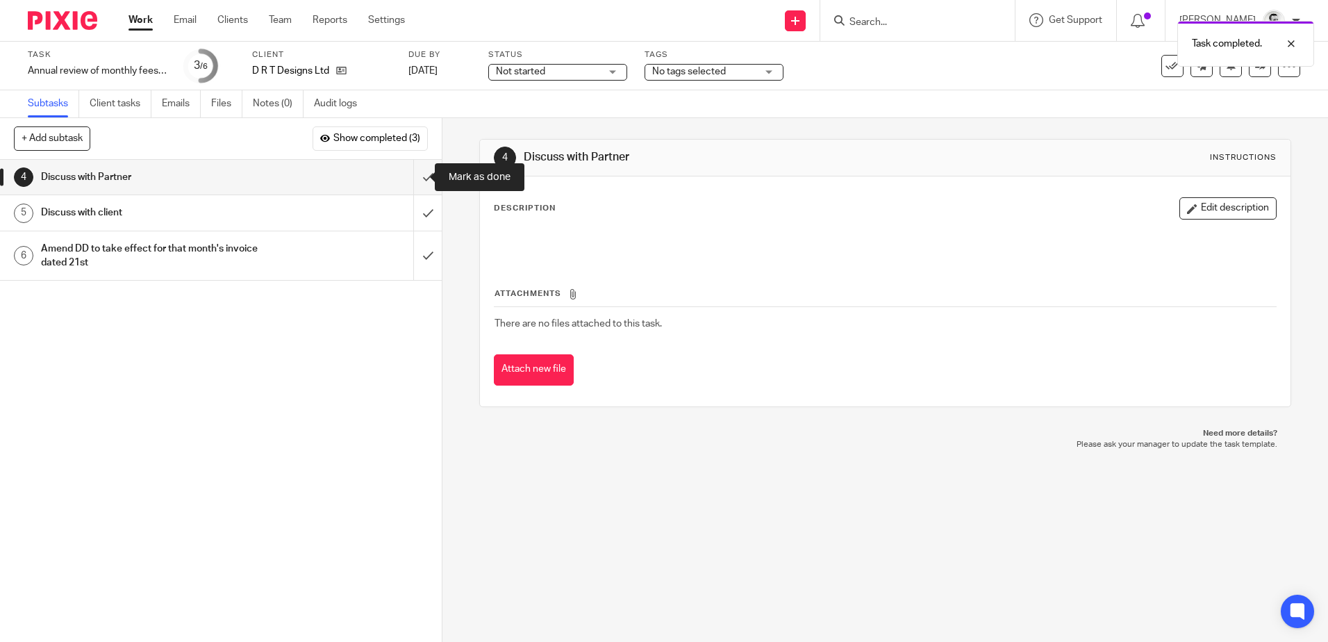
click at [415, 178] on input "submit" at bounding box center [221, 177] width 442 height 35
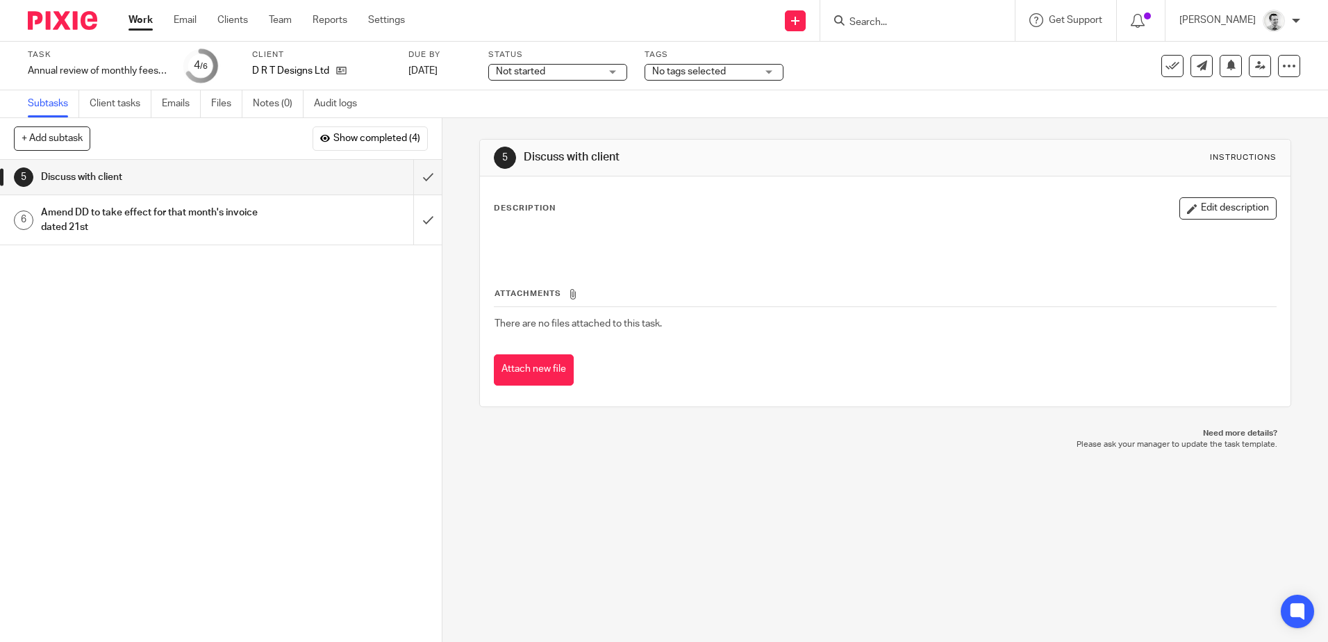
click at [136, 19] on link "Work" at bounding box center [140, 20] width 24 height 14
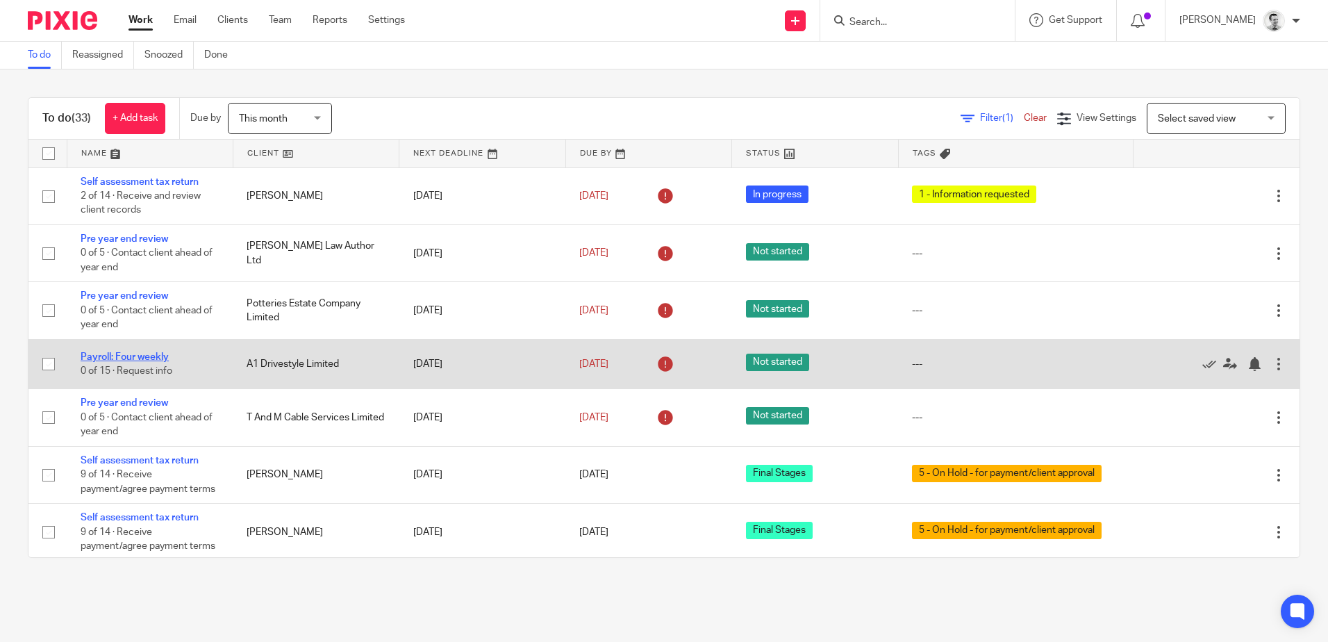
click at [129, 356] on link "Payroll: Four weekly" at bounding box center [125, 357] width 88 height 10
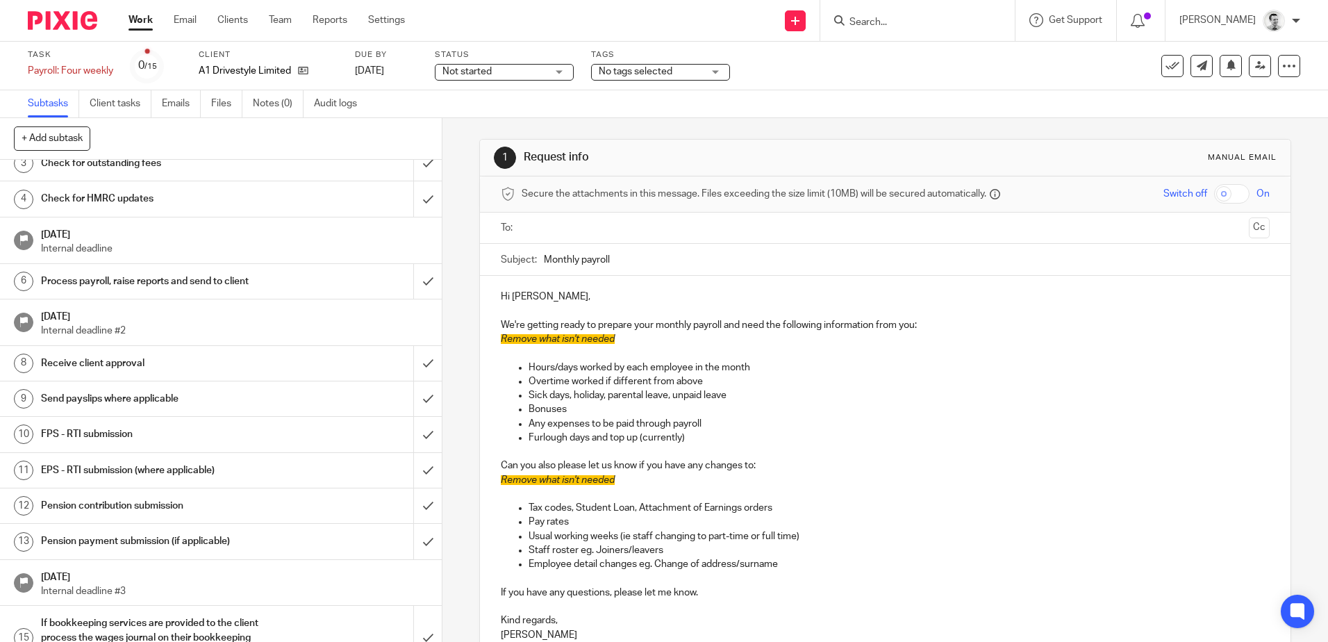
scroll to position [124, 0]
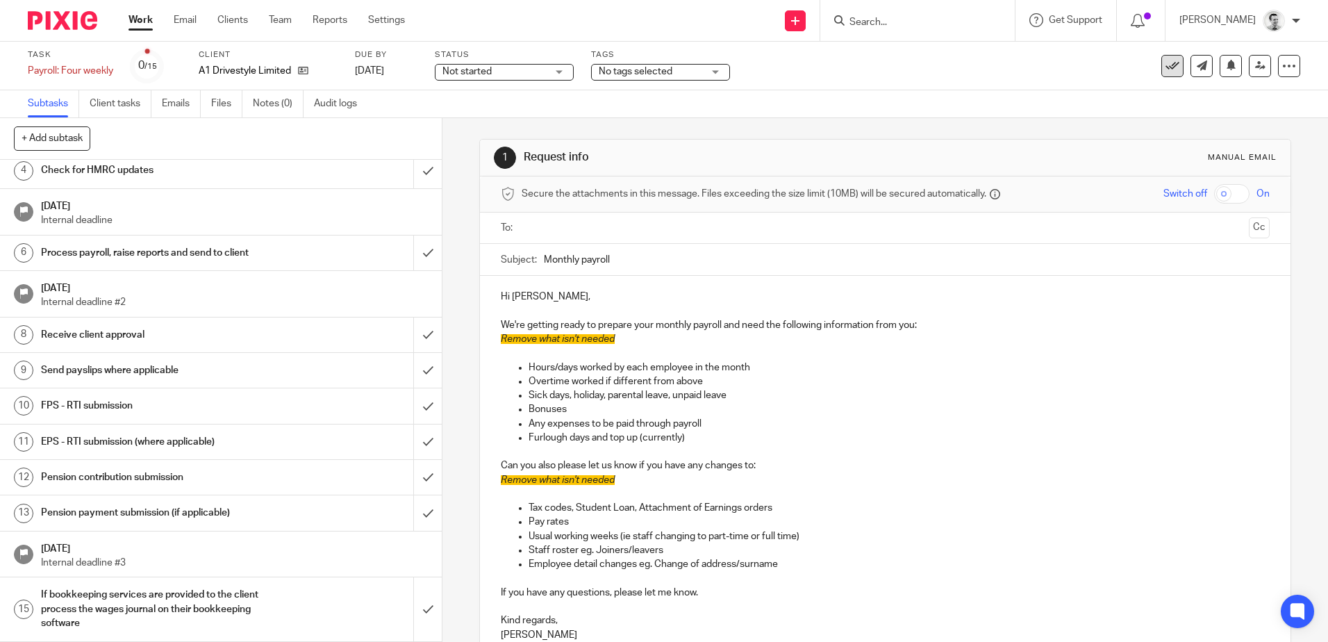
click at [1165, 63] on icon at bounding box center [1172, 66] width 14 height 14
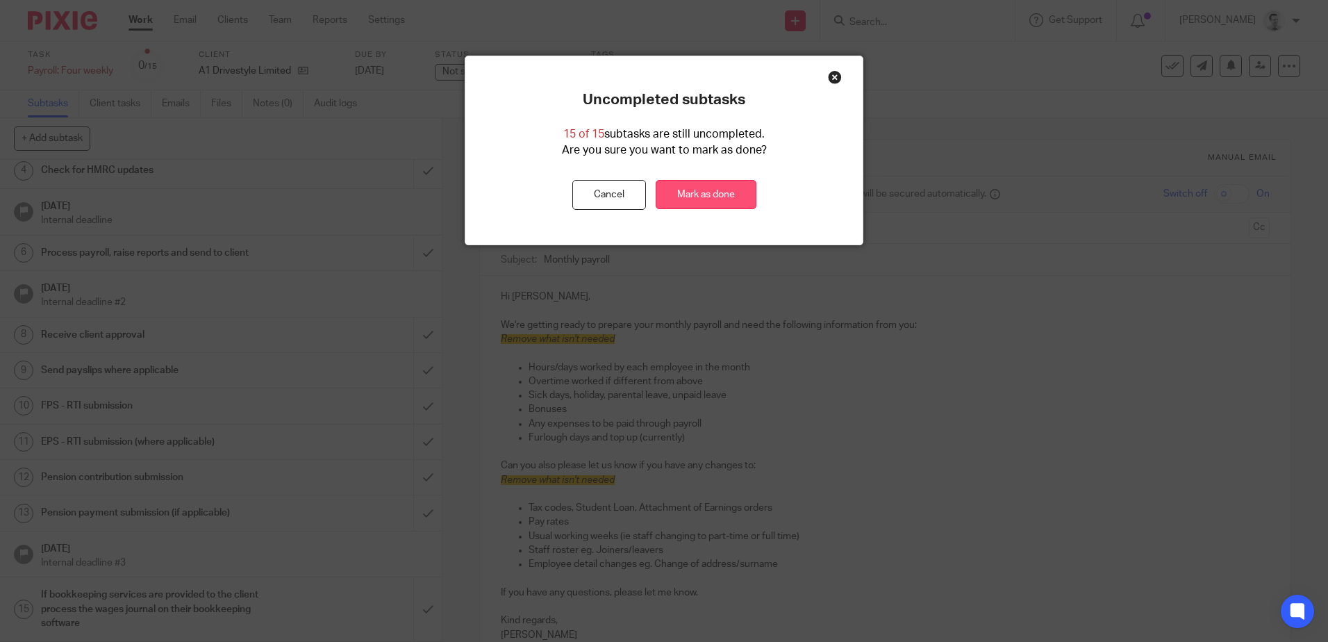
click at [695, 188] on link "Mark as done" at bounding box center [706, 195] width 101 height 30
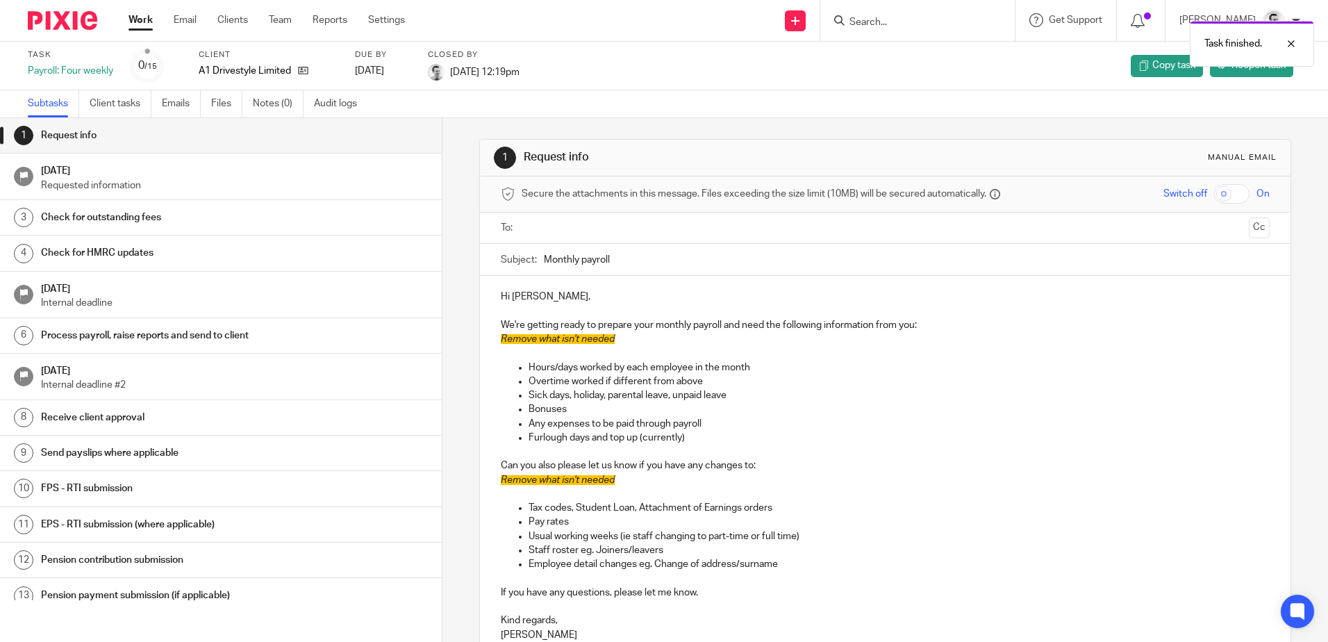
click at [134, 17] on link "Work" at bounding box center [140, 20] width 24 height 14
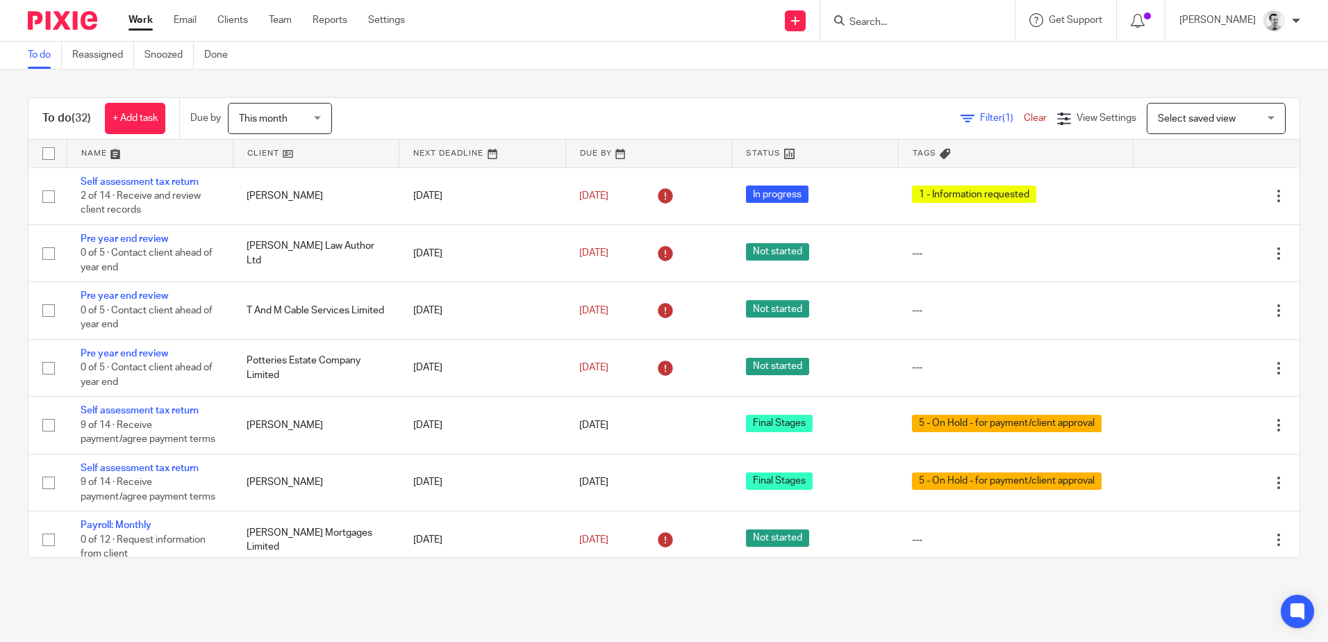
click at [265, 153] on link at bounding box center [315, 154] width 165 height 28
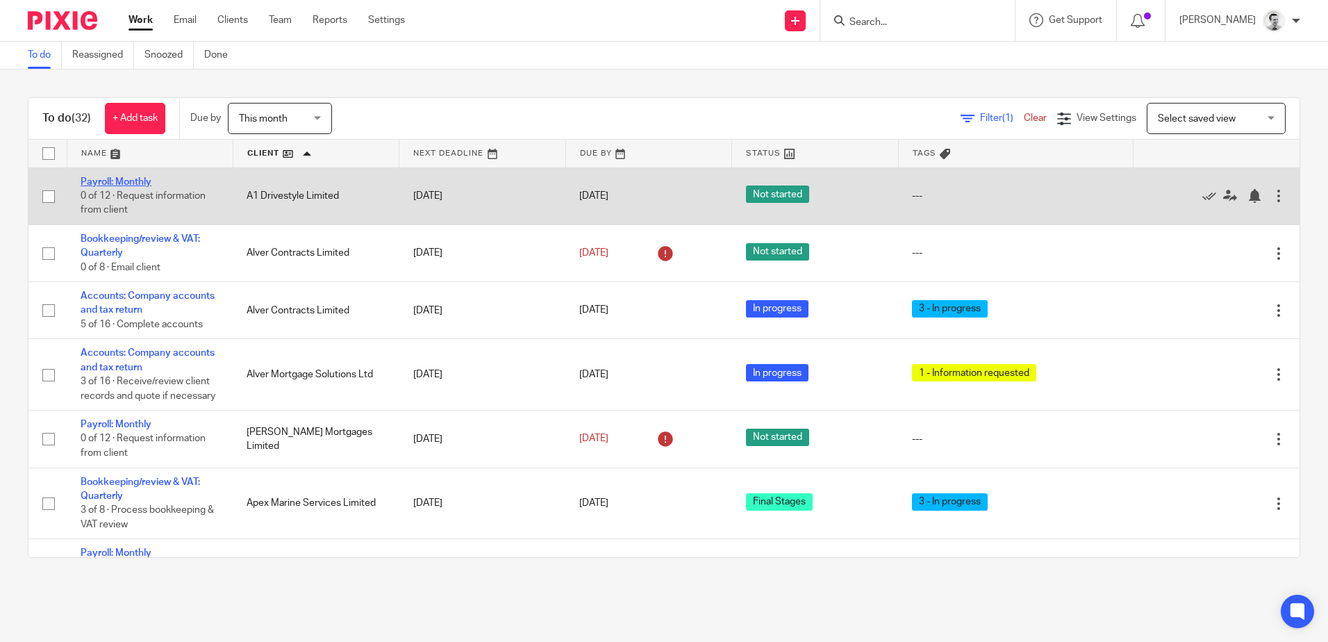
click at [123, 182] on link "Payroll: Monthly" at bounding box center [116, 182] width 71 height 10
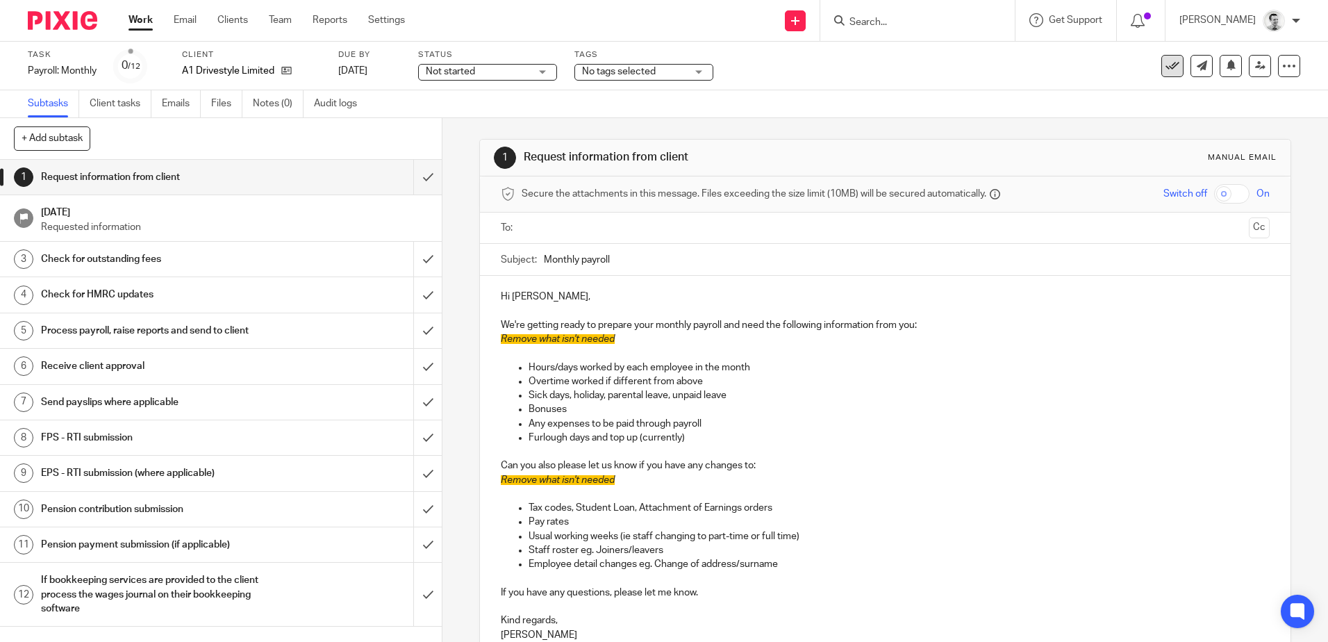
click at [1165, 65] on icon at bounding box center [1172, 66] width 14 height 14
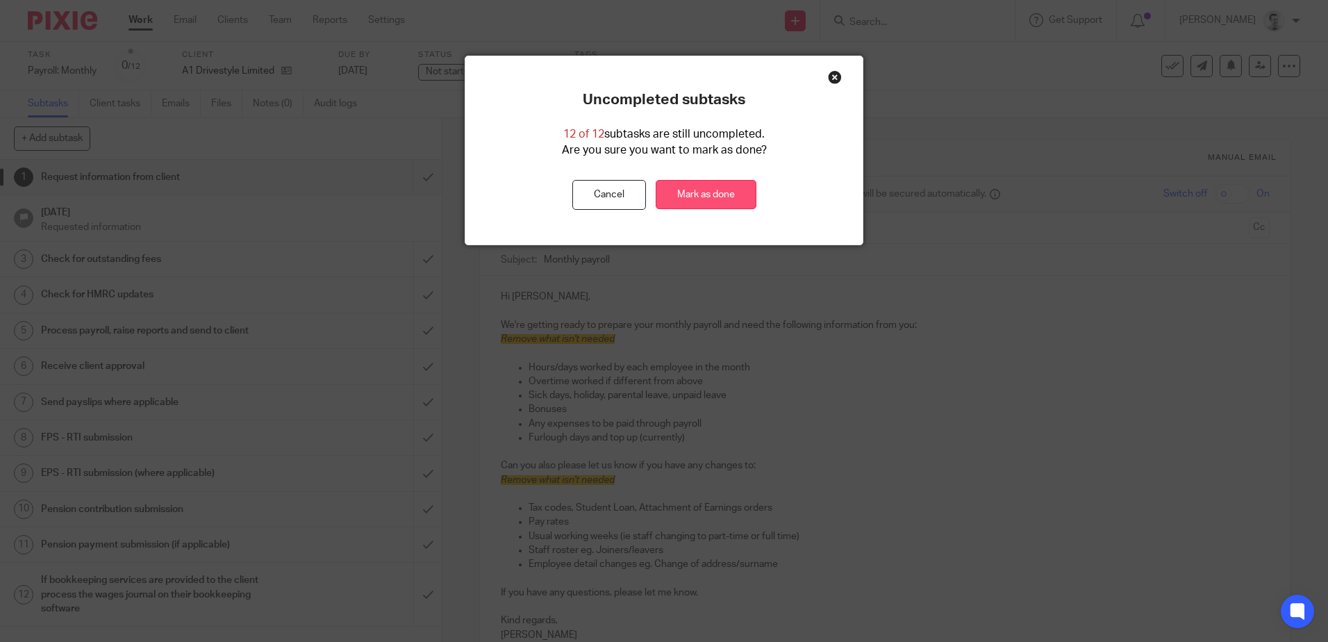
click at [710, 185] on link "Mark as done" at bounding box center [706, 195] width 101 height 30
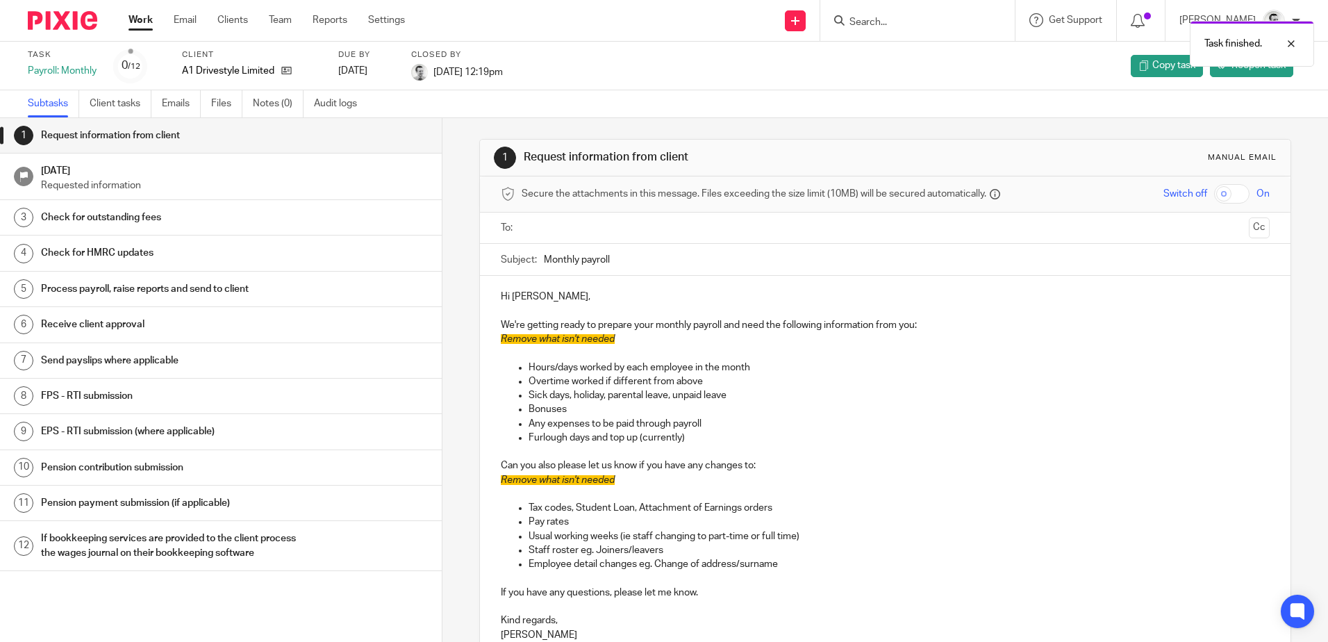
click at [142, 17] on link "Work" at bounding box center [140, 20] width 24 height 14
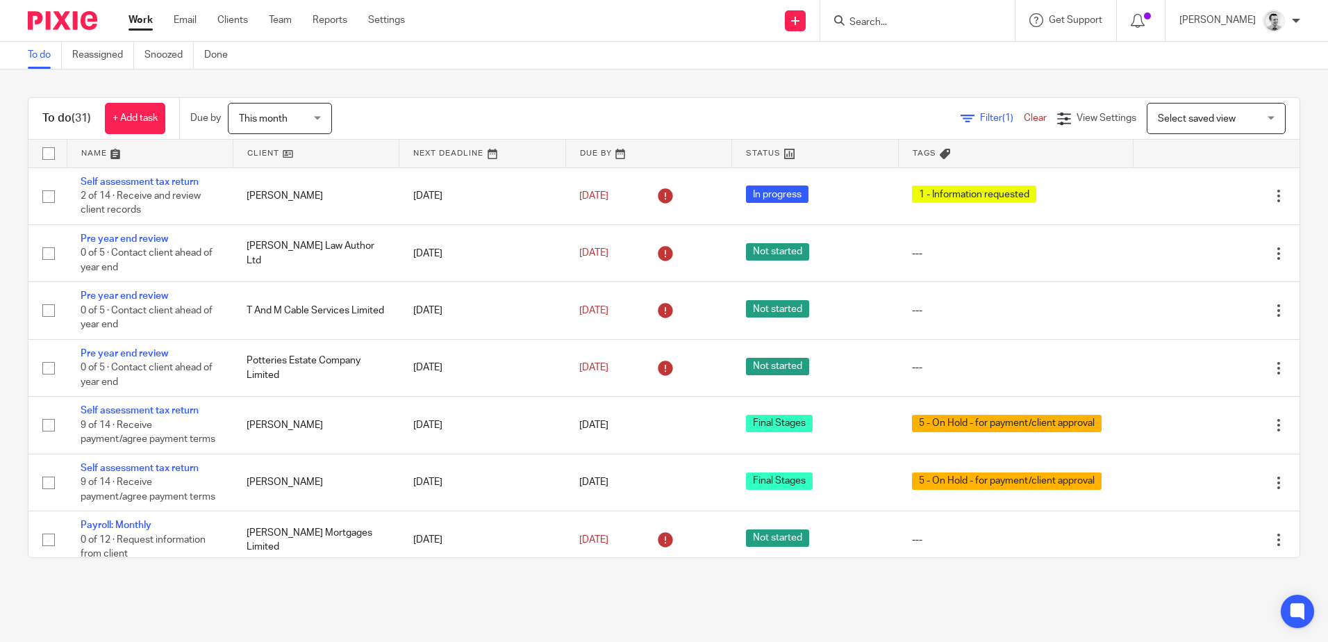
drag, startPoint x: 1028, startPoint y: 0, endPoint x: 1017, endPoint y: -4, distance: 11.2
click at [1017, 0] on html "Work Email Clients Team Reports Settings Work Email Clients Team Reports Settin…" at bounding box center [664, 321] width 1328 height 642
click at [864, 17] on input "Search" at bounding box center [910, 23] width 125 height 12
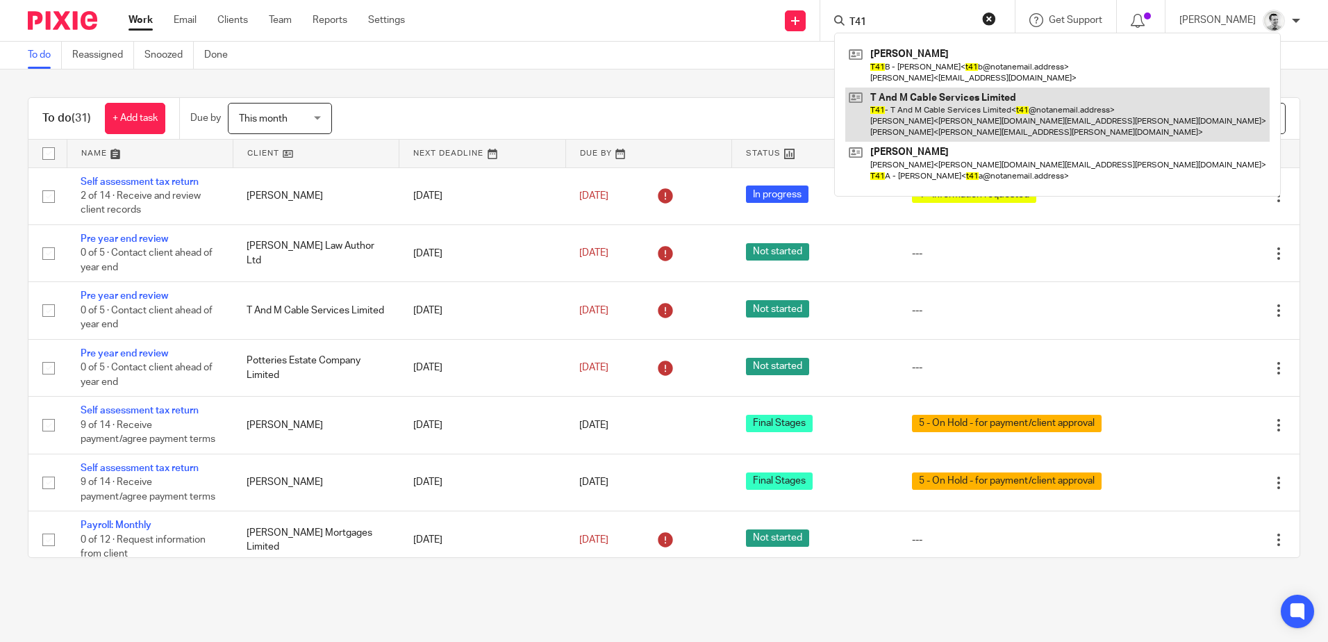
type input "T41"
click at [900, 108] on link at bounding box center [1057, 114] width 424 height 55
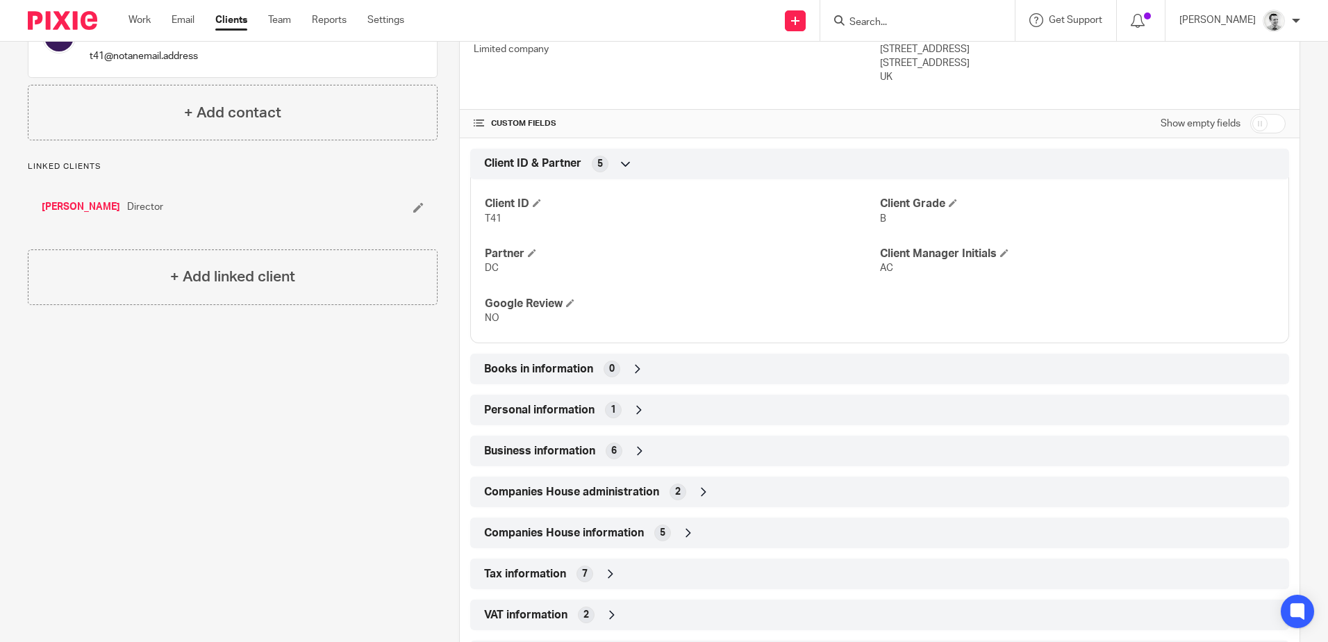
scroll to position [417, 0]
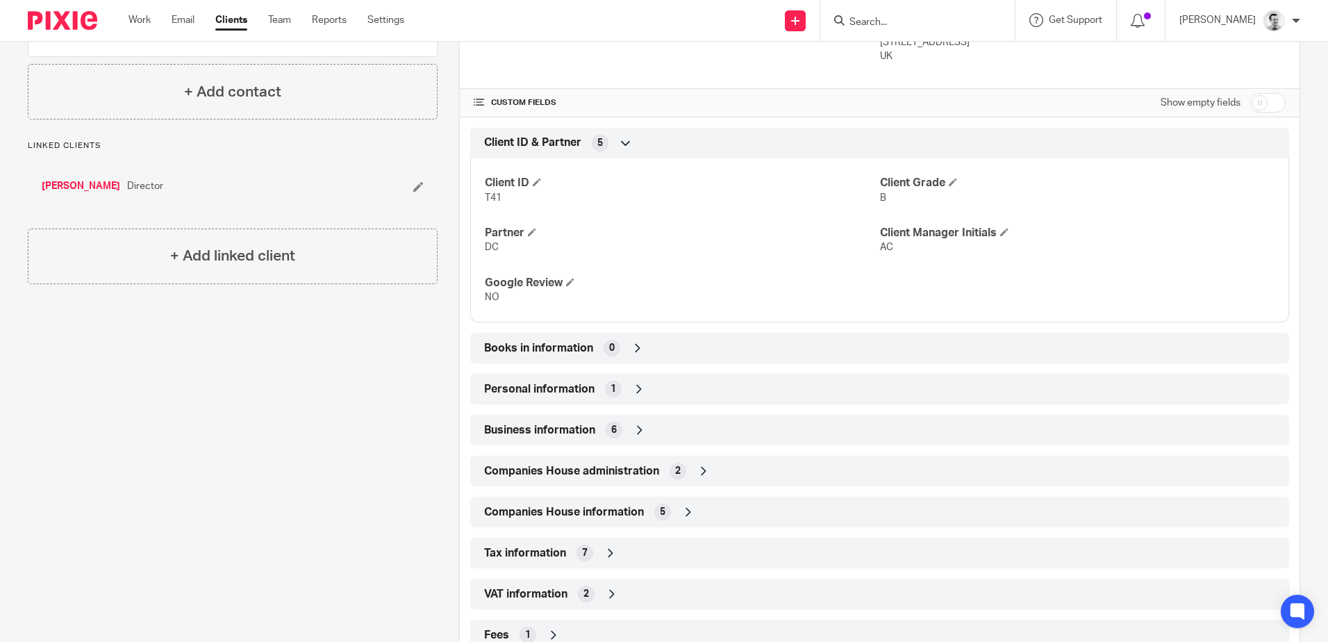
click at [635, 428] on icon at bounding box center [640, 430] width 14 height 14
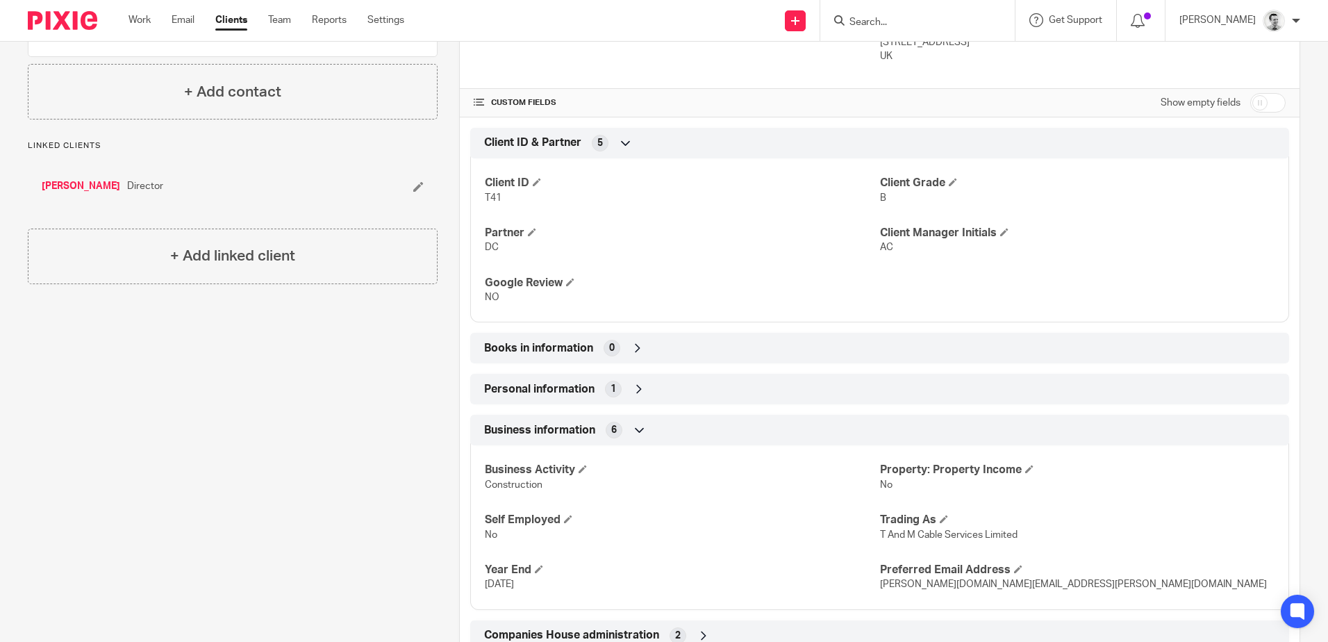
click at [640, 428] on icon at bounding box center [640, 430] width 14 height 14
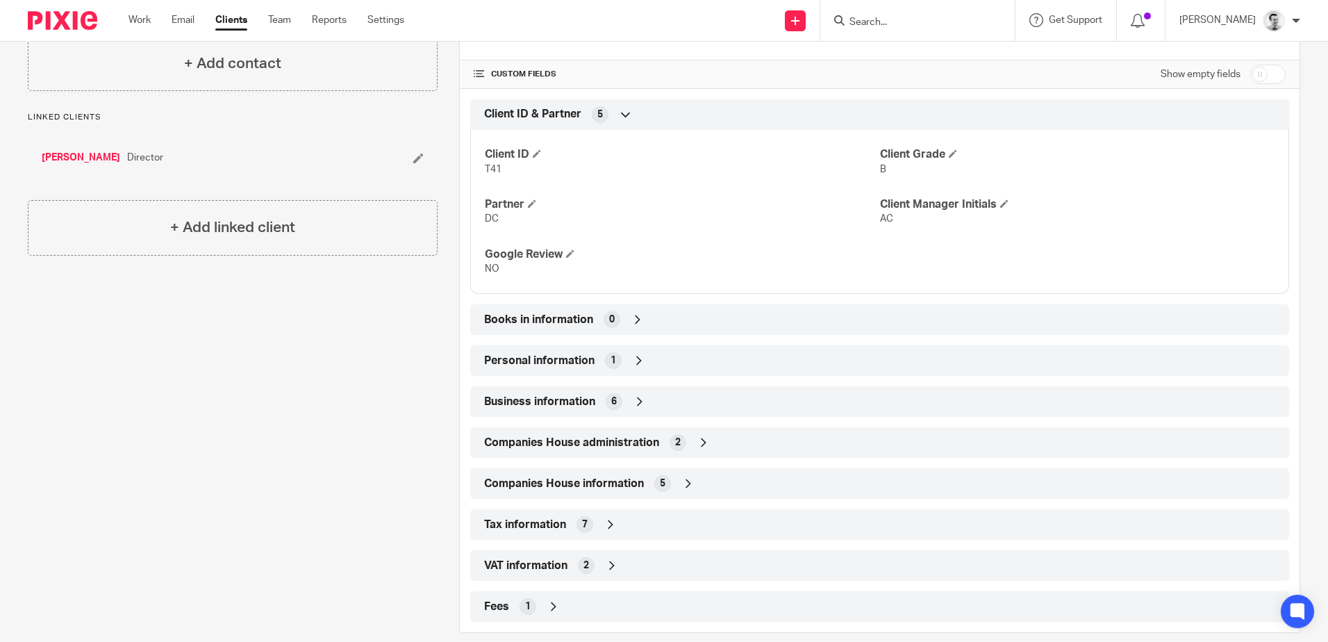
scroll to position [464, 0]
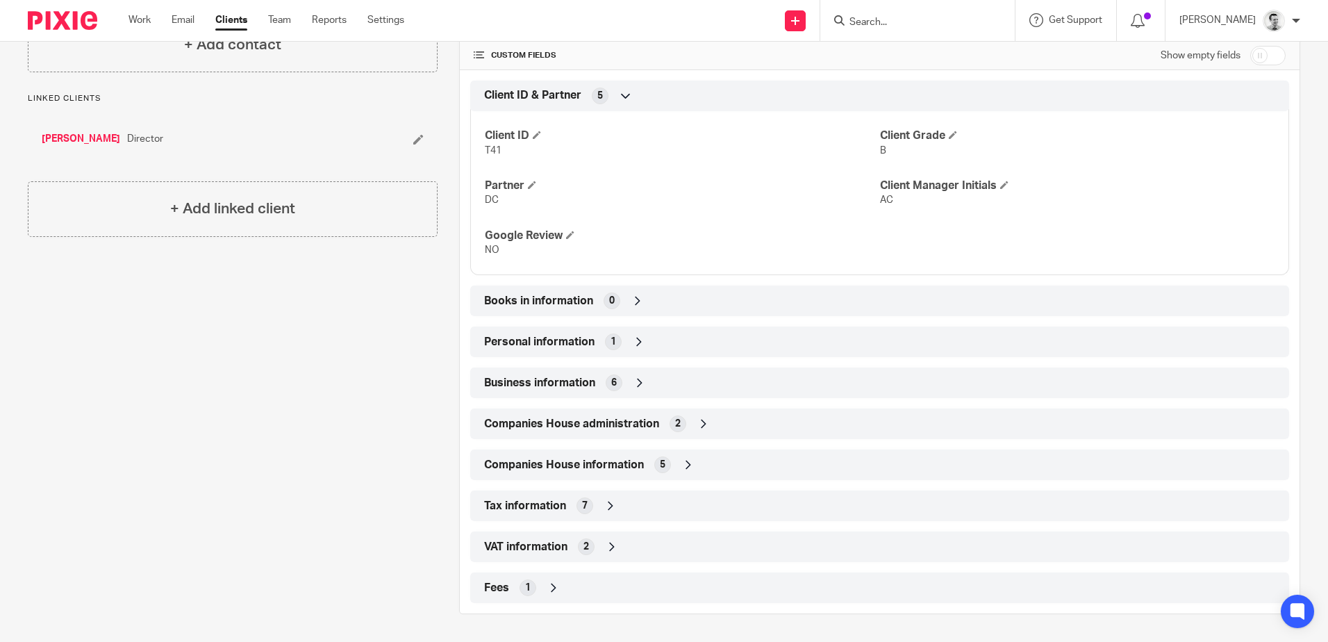
click at [702, 426] on icon at bounding box center [704, 424] width 14 height 14
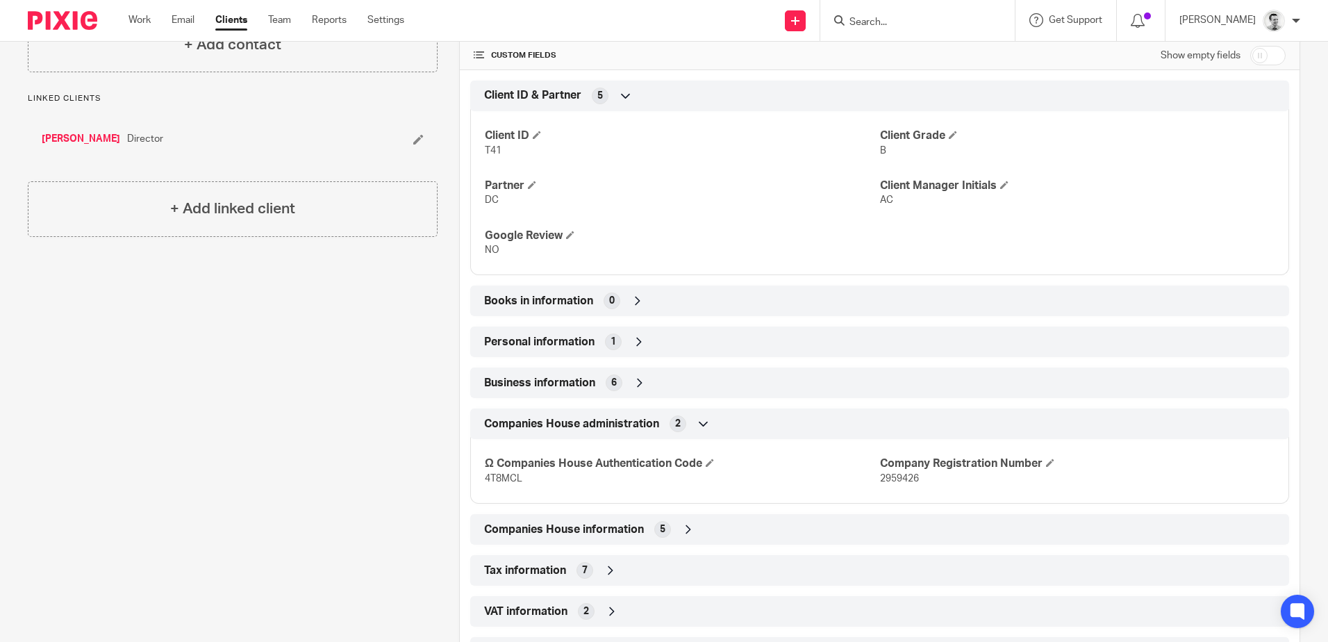
click at [881, 478] on span "2959426" at bounding box center [899, 479] width 39 height 10
copy span "2959426"
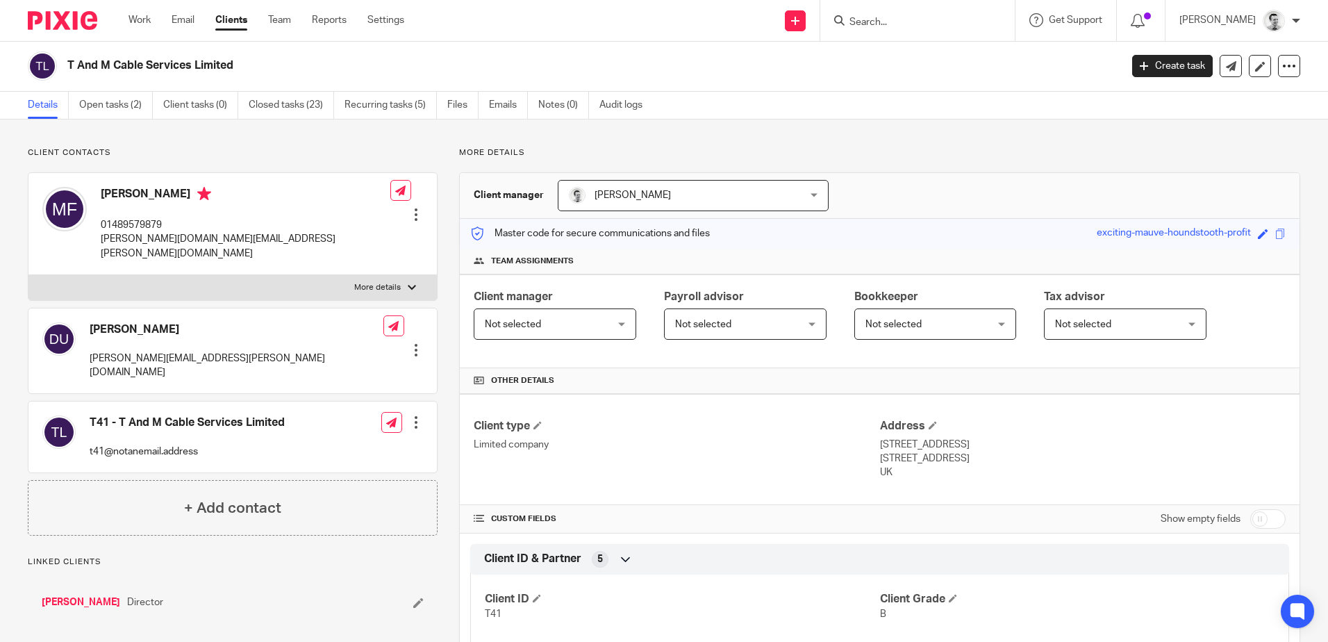
scroll to position [0, 0]
drag, startPoint x: 97, startPoint y: 240, endPoint x: 258, endPoint y: 244, distance: 160.5
click at [258, 244] on div "Michael Fox 01489579879 mike.fox@tmcableservices.co.uk Edit contact Create clie…" at bounding box center [232, 225] width 408 height 102
copy p "mike.fox@tmcableservices.co.uk"
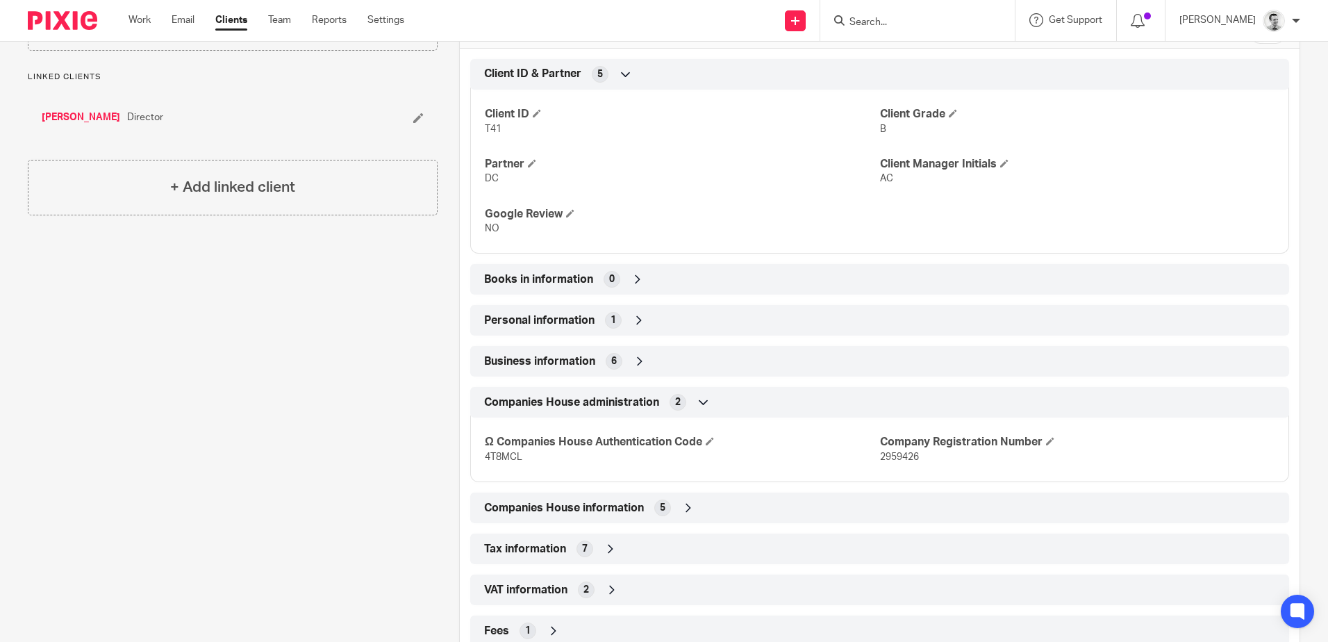
scroll to position [486, 0]
click at [750, 512] on div "Companies House information 5" at bounding box center [880, 507] width 798 height 24
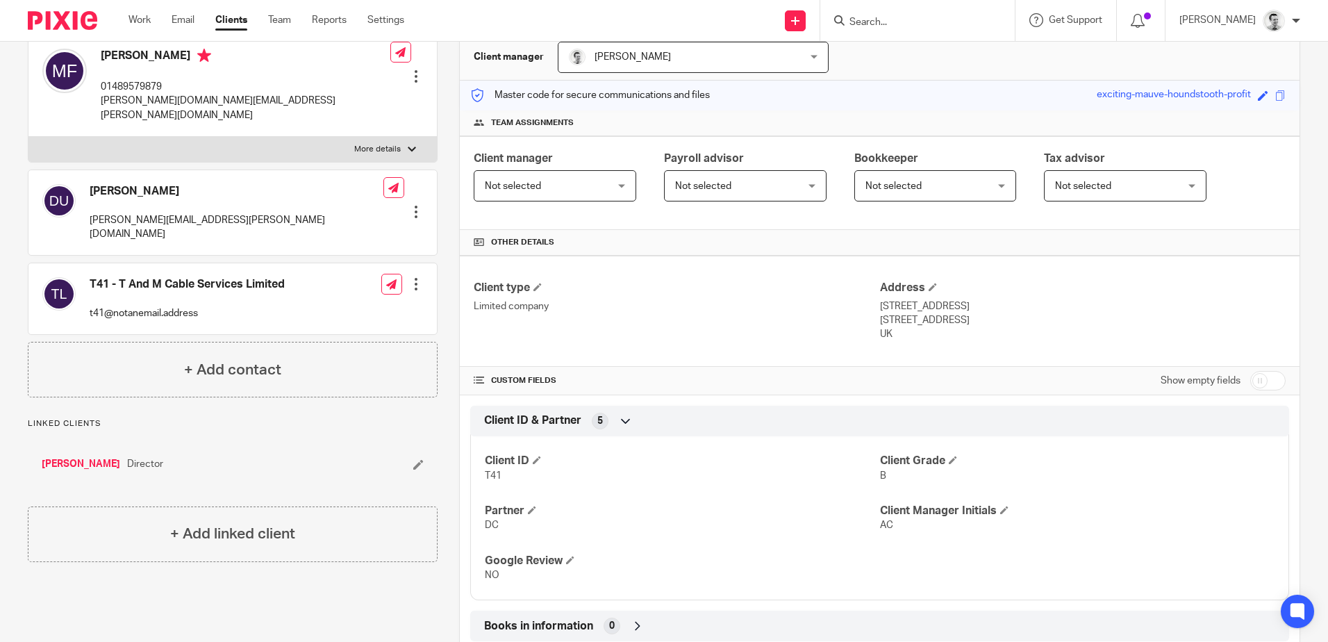
scroll to position [0, 0]
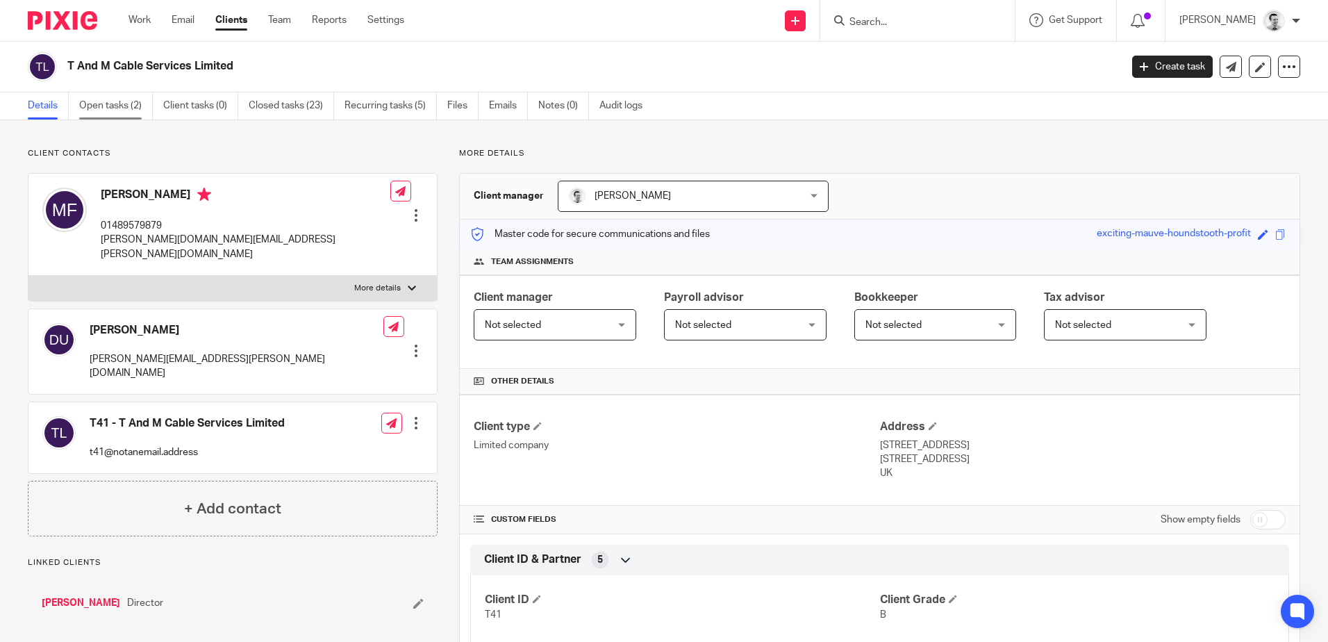
click at [105, 104] on link "Open tasks (2)" at bounding box center [116, 105] width 74 height 27
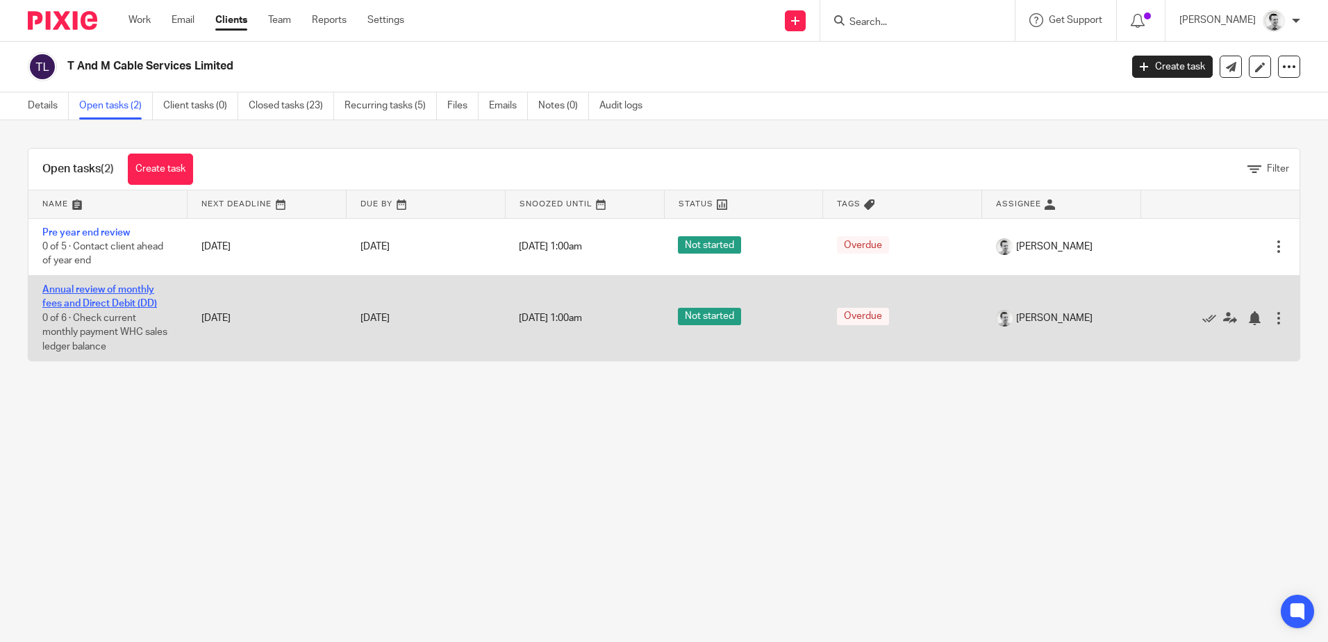
click at [120, 291] on link "Annual review of monthly fees and Direct Debit (DD)" at bounding box center [99, 297] width 115 height 24
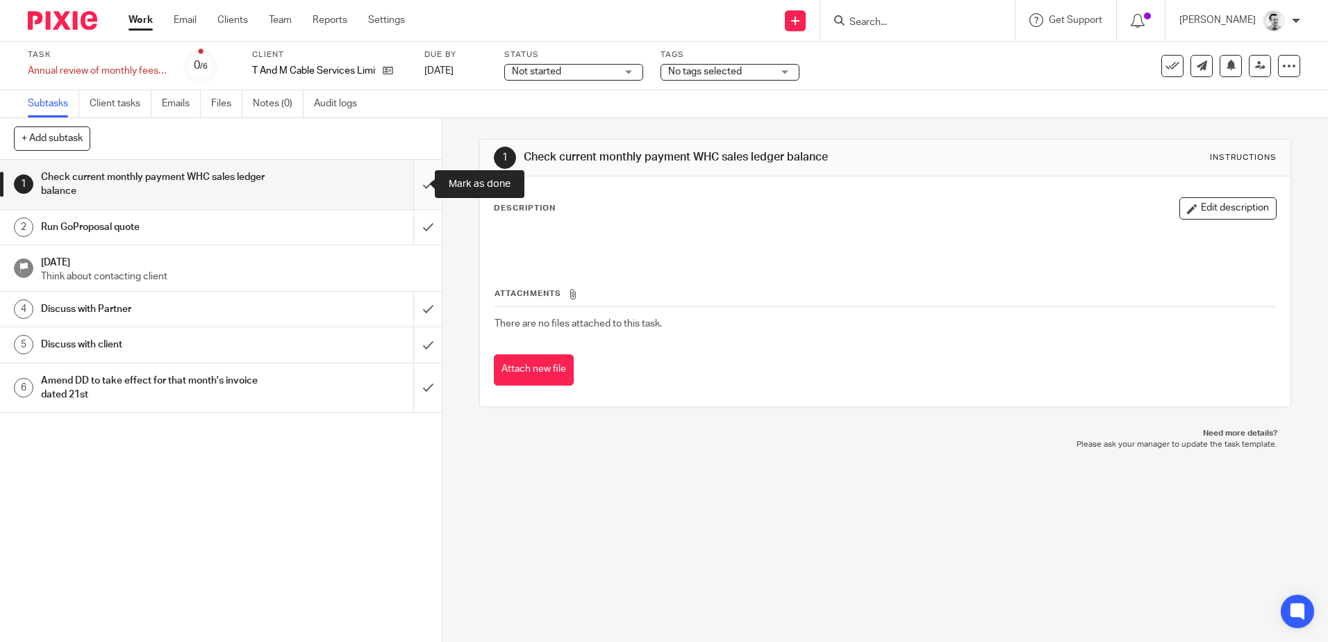
click at [412, 183] on input "submit" at bounding box center [221, 184] width 442 height 49
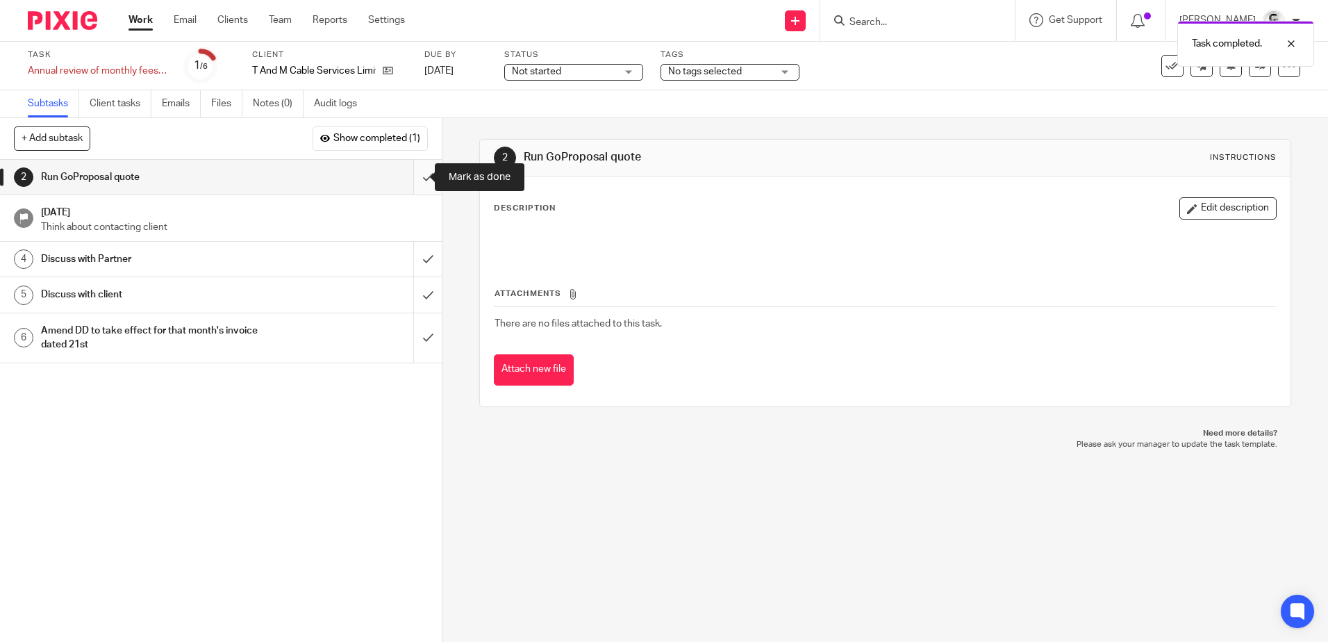
click at [413, 177] on input "submit" at bounding box center [221, 177] width 442 height 35
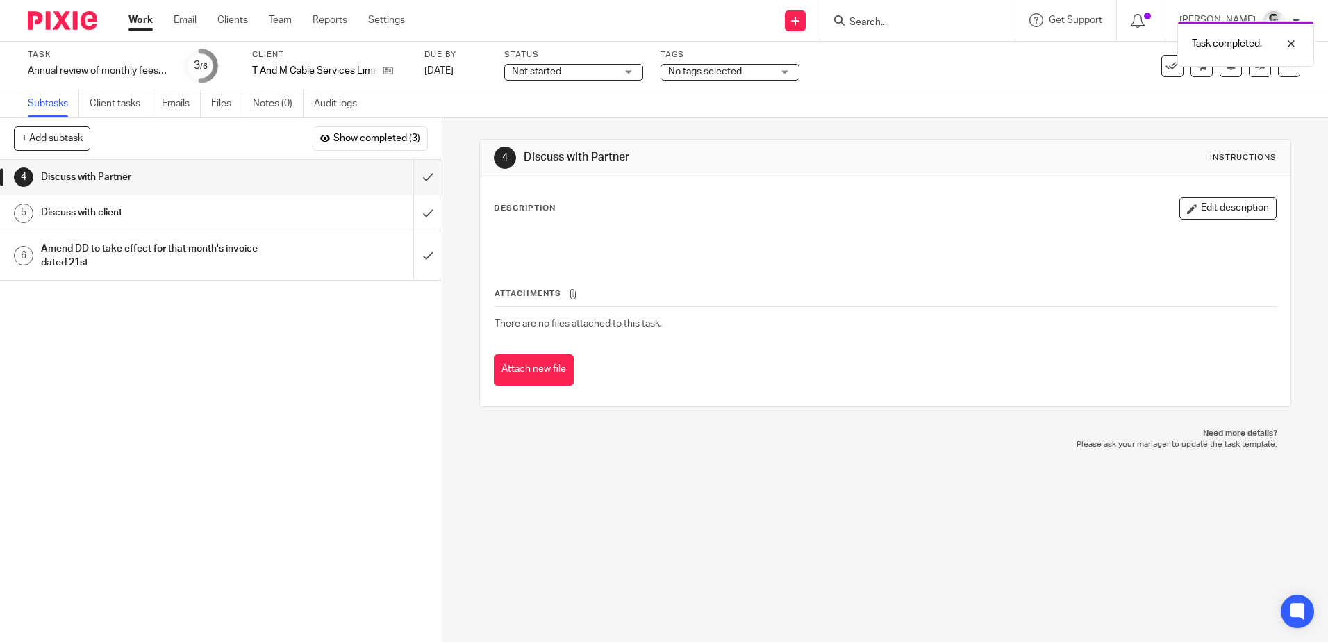
click at [561, 67] on span "Not started" at bounding box center [536, 72] width 49 height 10
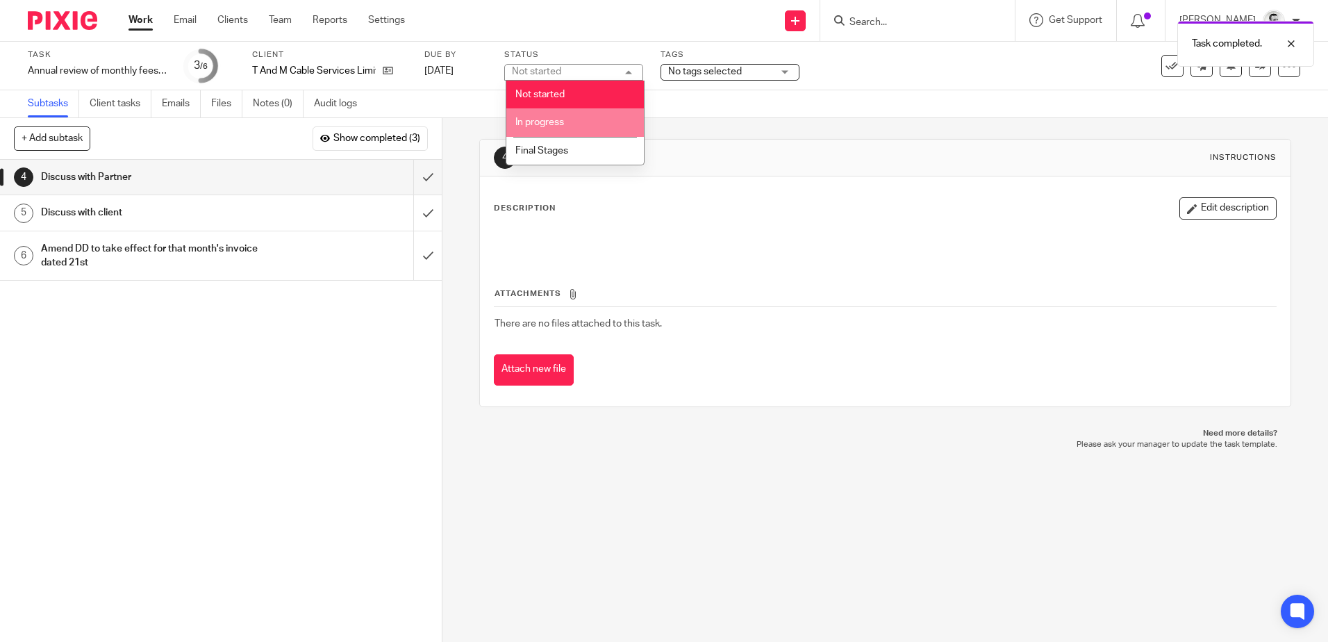
click at [546, 128] on li "In progress" at bounding box center [574, 122] width 137 height 28
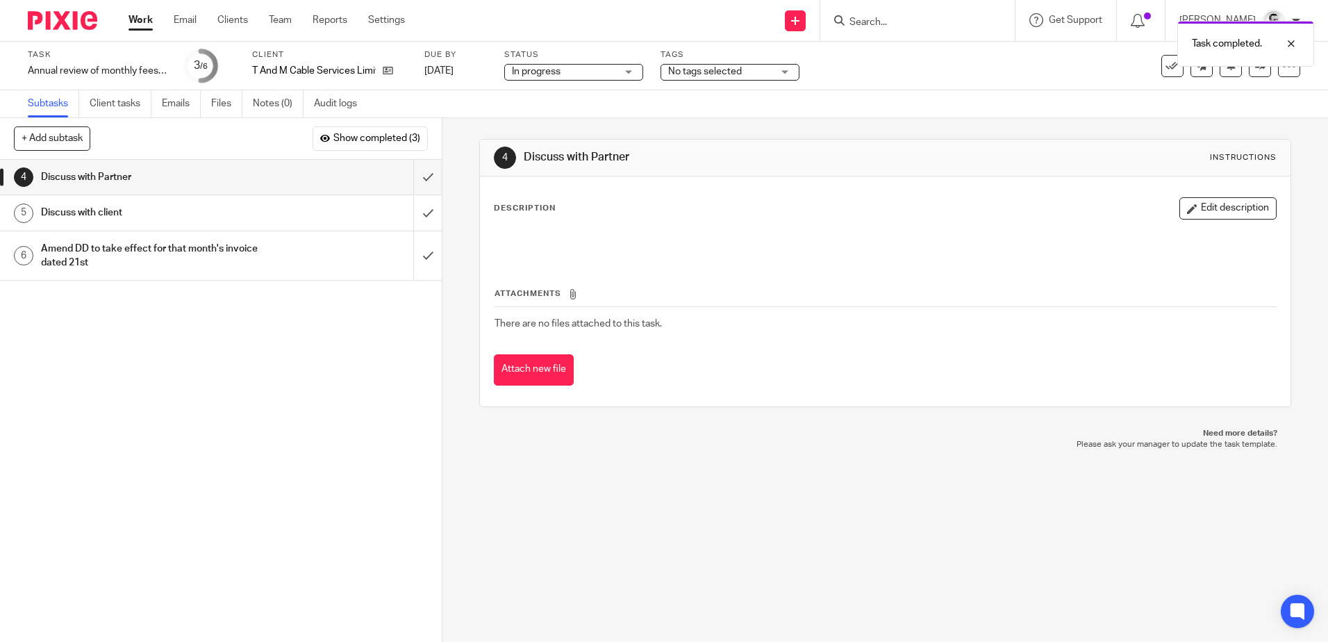
click at [679, 65] on div "Task completed." at bounding box center [989, 40] width 650 height 53
click at [684, 72] on span "No tags selected" at bounding box center [705, 72] width 74 height 10
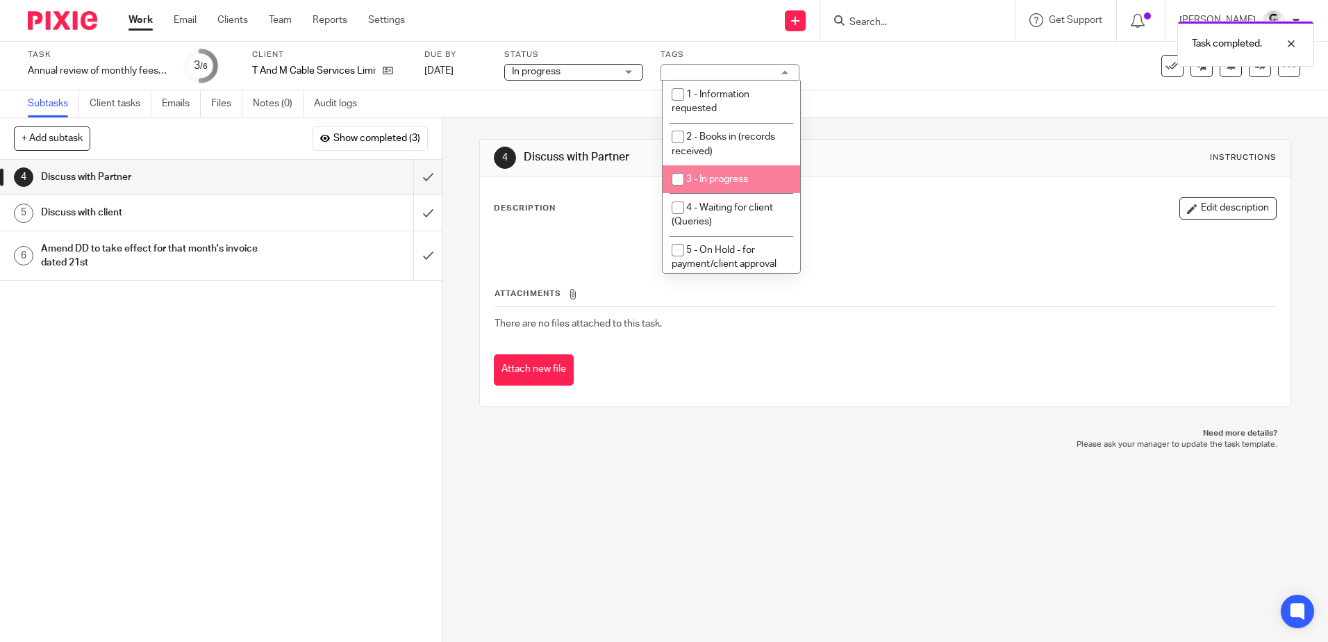
click at [677, 174] on input "checkbox" at bounding box center [678, 179] width 26 height 26
checkbox input "true"
drag, startPoint x: 628, startPoint y: 458, endPoint x: 626, endPoint y: 448, distance: 10.6
click at [628, 457] on div "4 Discuss with Partner Instructions Description Edit description Attachments Th…" at bounding box center [884, 380] width 885 height 524
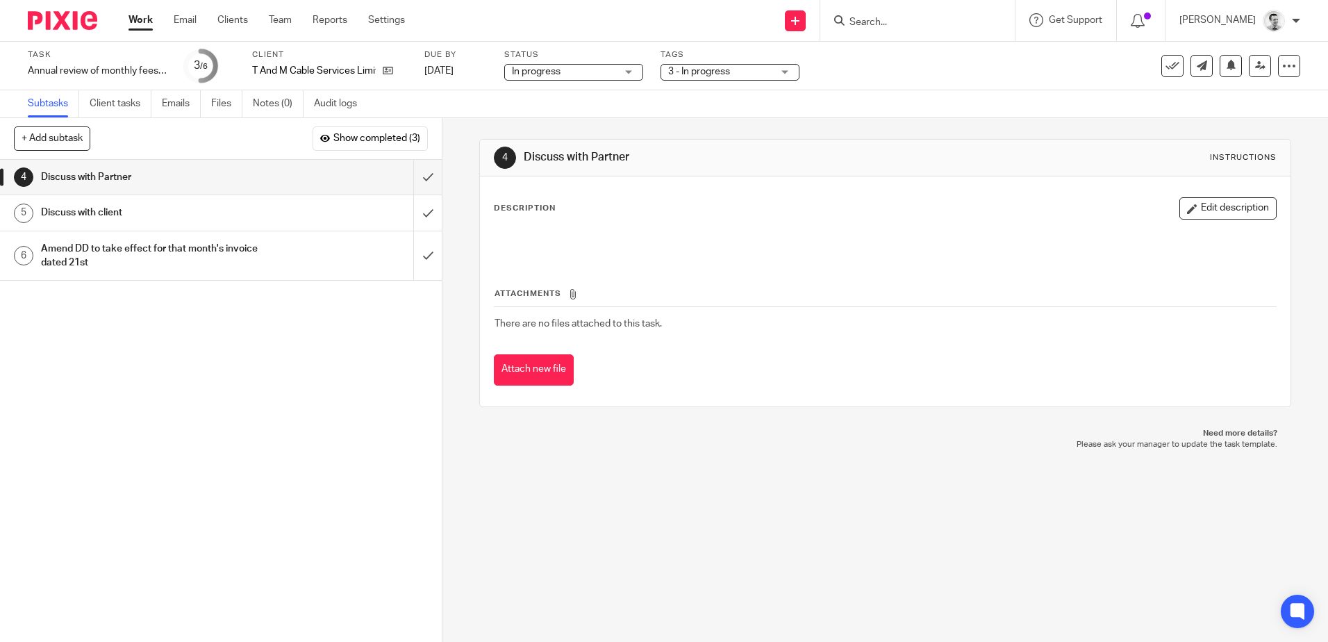
click at [135, 19] on link "Work" at bounding box center [140, 20] width 24 height 14
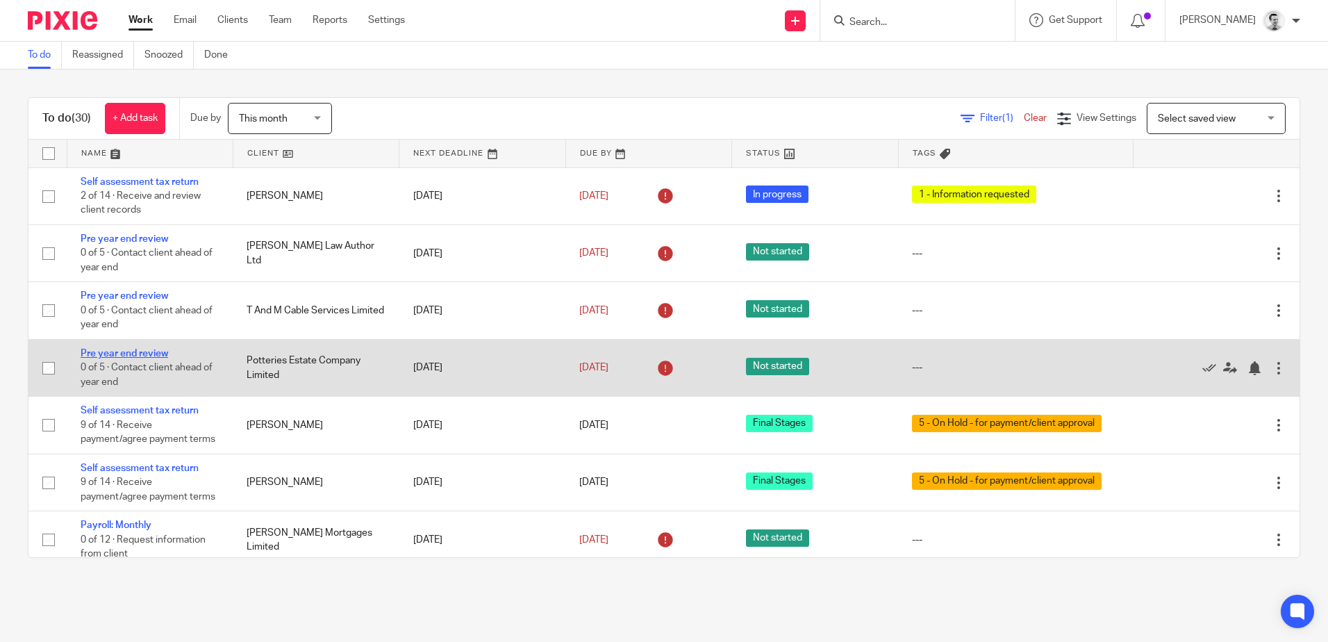
click at [131, 351] on link "Pre year end review" at bounding box center [124, 354] width 87 height 10
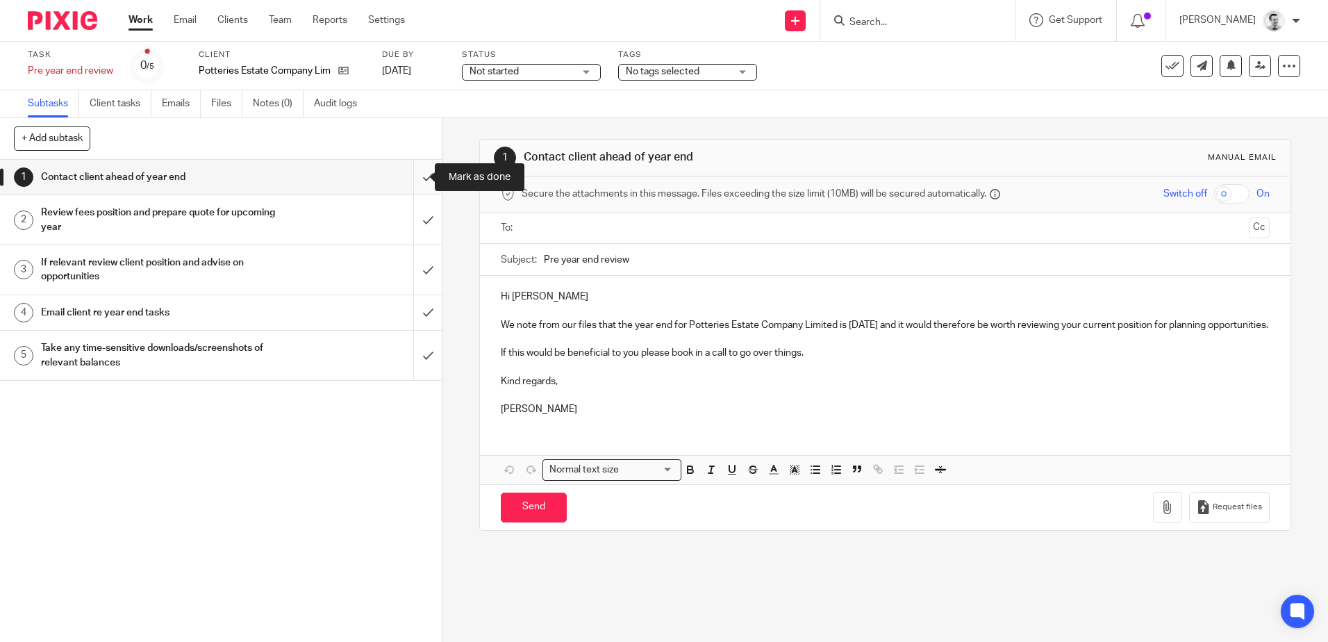
click at [412, 178] on input "submit" at bounding box center [221, 177] width 442 height 35
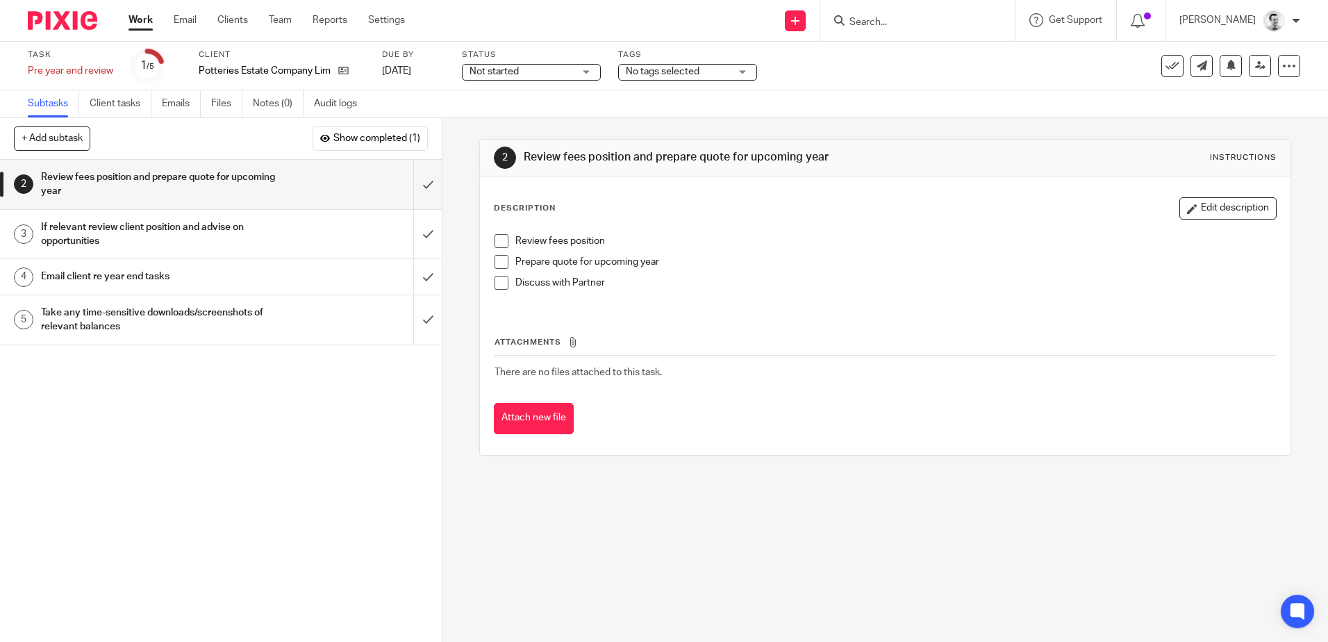
click at [890, 59] on div "Task Pre year end review Save Pre year end review 1 /5 Client Potteries Estate …" at bounding box center [558, 65] width 1060 height 33
click at [140, 18] on link "Work" at bounding box center [140, 20] width 24 height 14
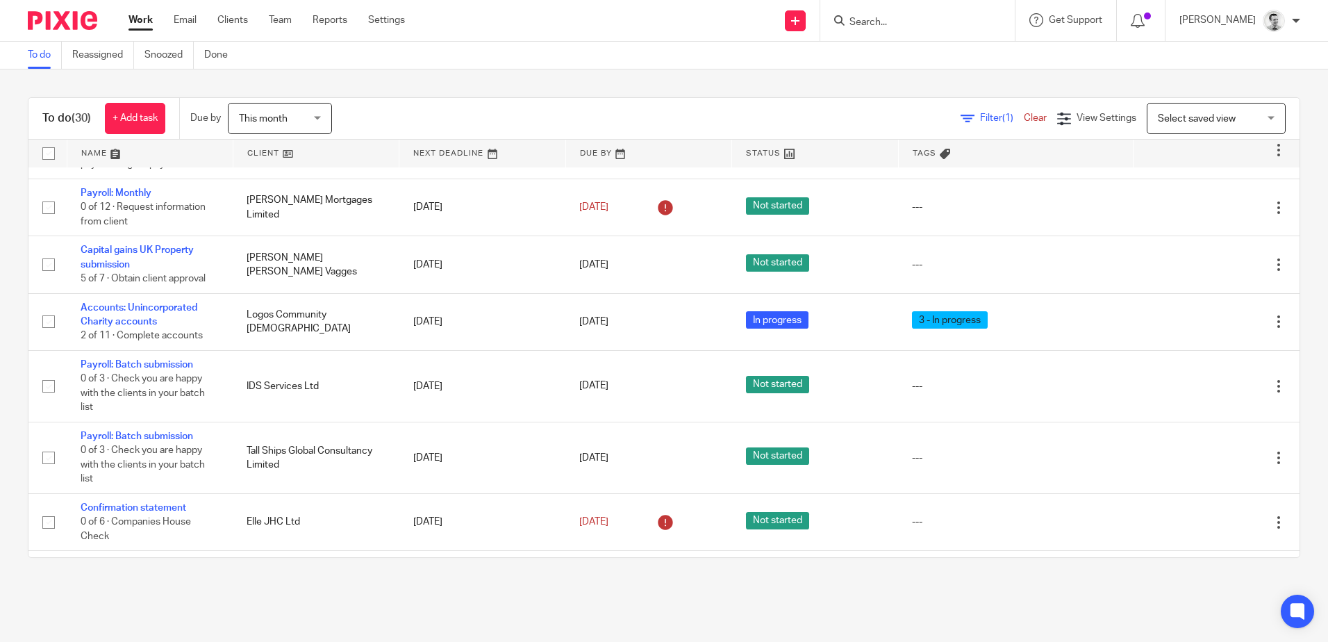
scroll to position [347, 0]
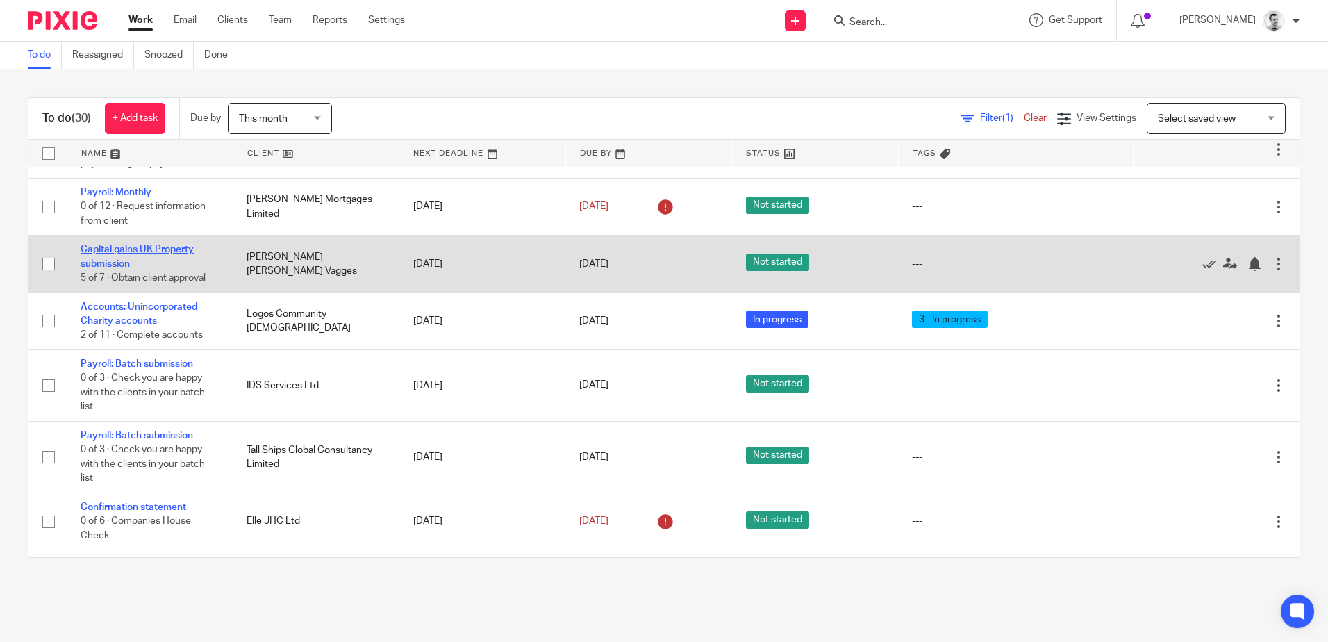
click at [146, 268] on link "Capital gains UK Property submission" at bounding box center [137, 256] width 113 height 24
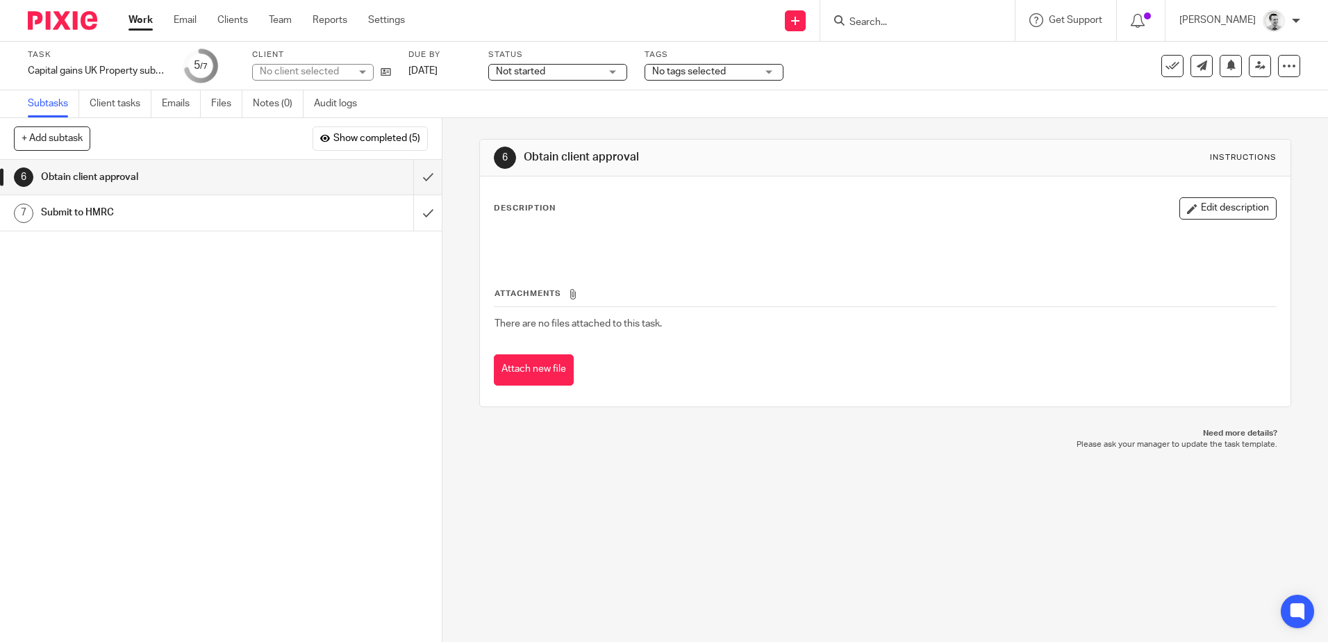
click at [592, 74] on span "Not started" at bounding box center [548, 72] width 104 height 15
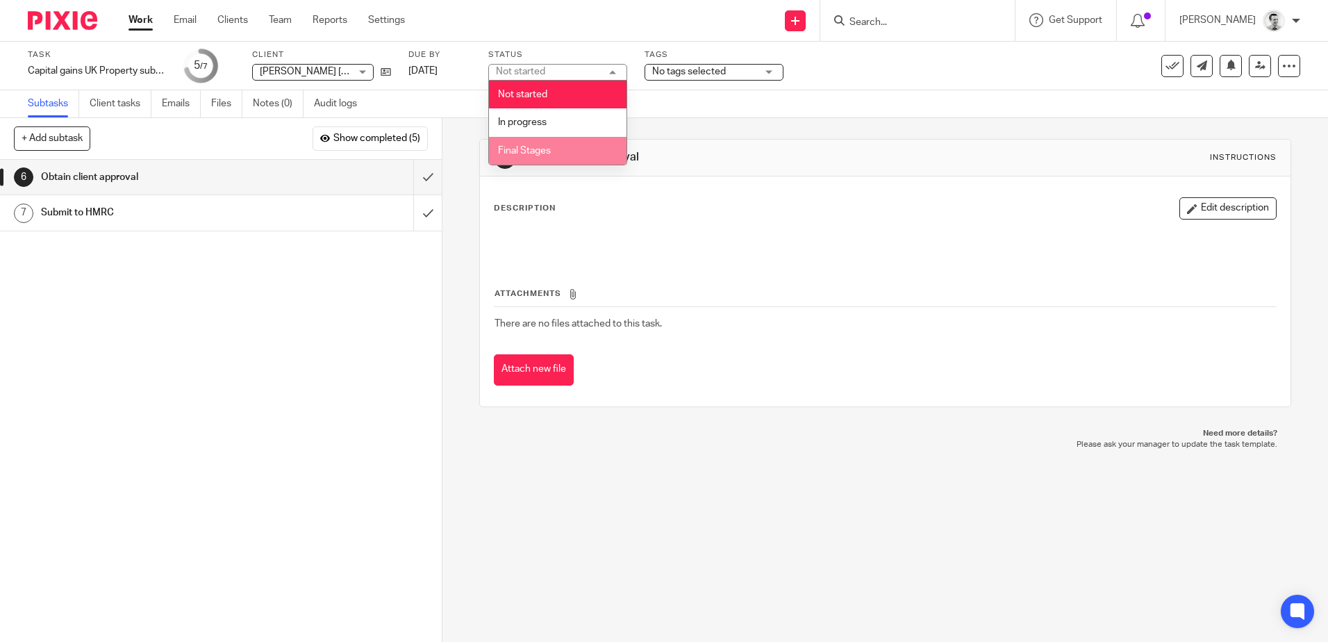
click at [542, 151] on span "Final Stages" at bounding box center [524, 151] width 53 height 10
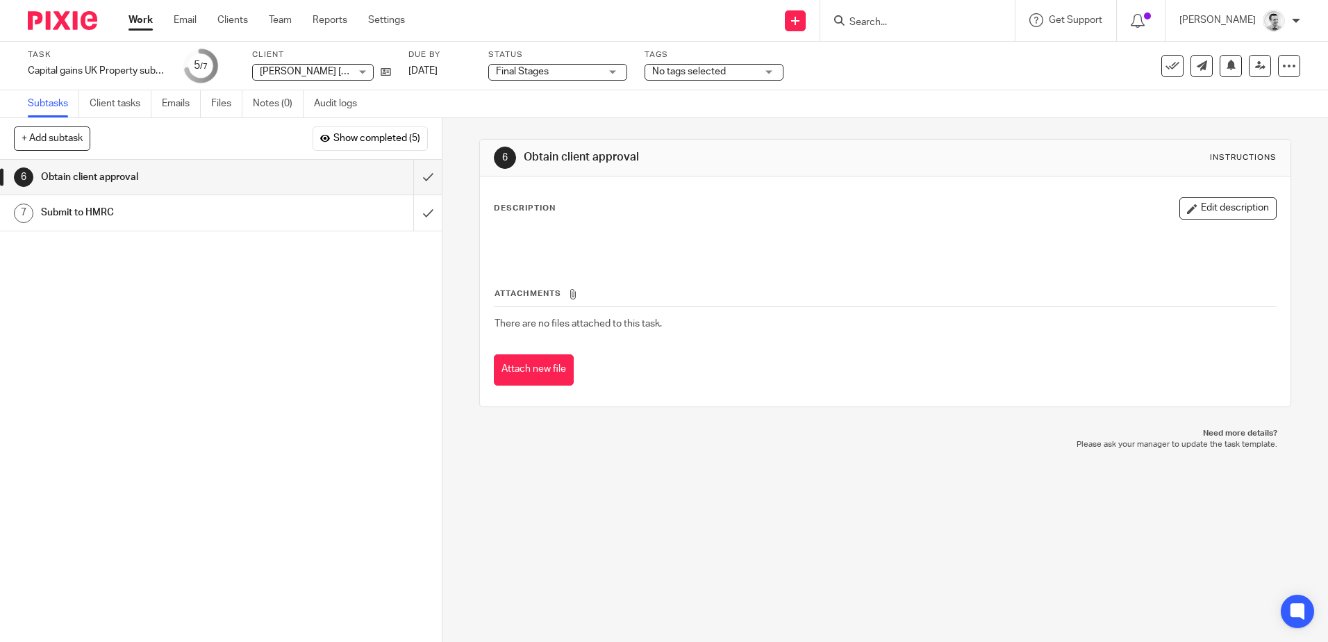
click at [681, 83] on div "Task Capital gains UK Property submission Save Capital gains UK Property submis…" at bounding box center [664, 66] width 1328 height 49
click at [683, 80] on div "No tags selected" at bounding box center [713, 72] width 139 height 17
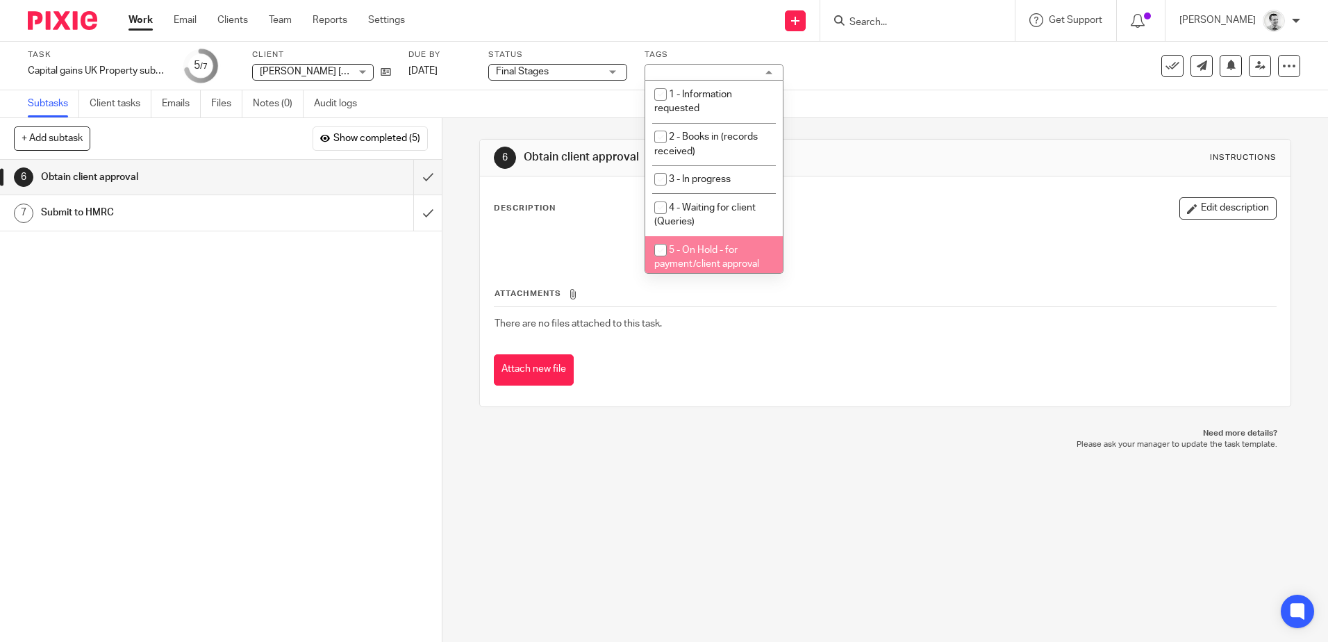
click at [659, 249] on input "checkbox" at bounding box center [660, 250] width 26 height 26
checkbox input "true"
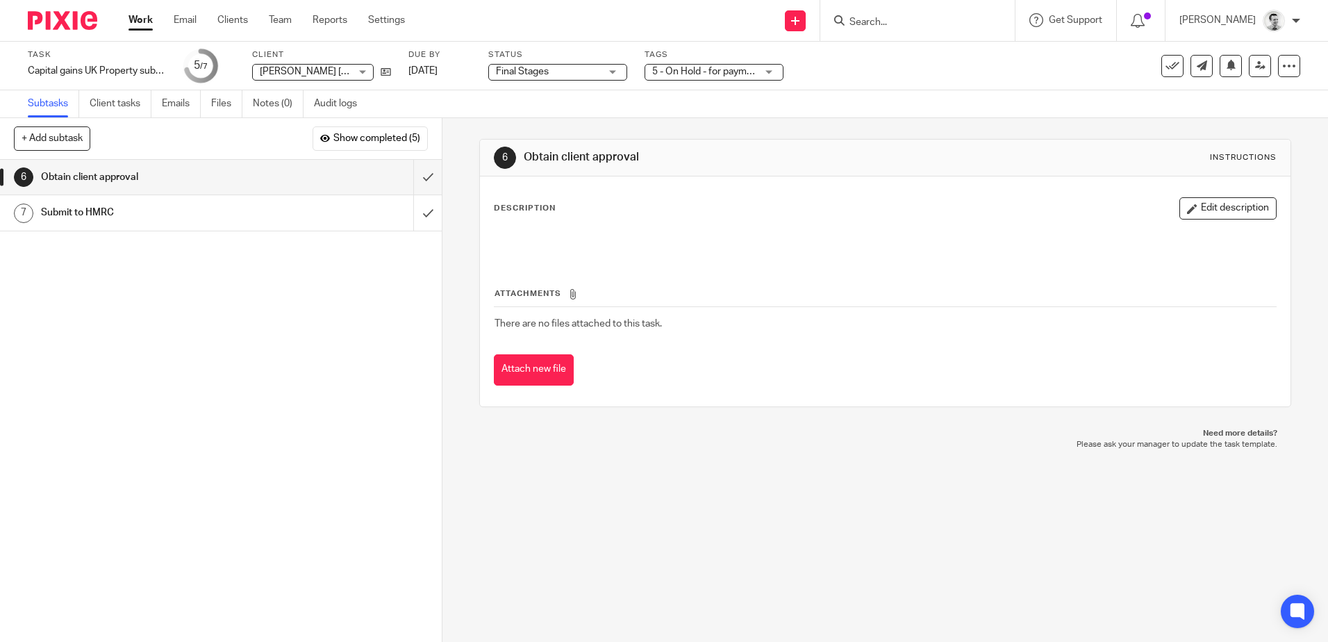
click at [669, 488] on div "6 Obtain client approval Instructions Description Edit description Attachments …" at bounding box center [884, 380] width 885 height 524
click at [938, 21] on input "Search" at bounding box center [910, 23] width 125 height 12
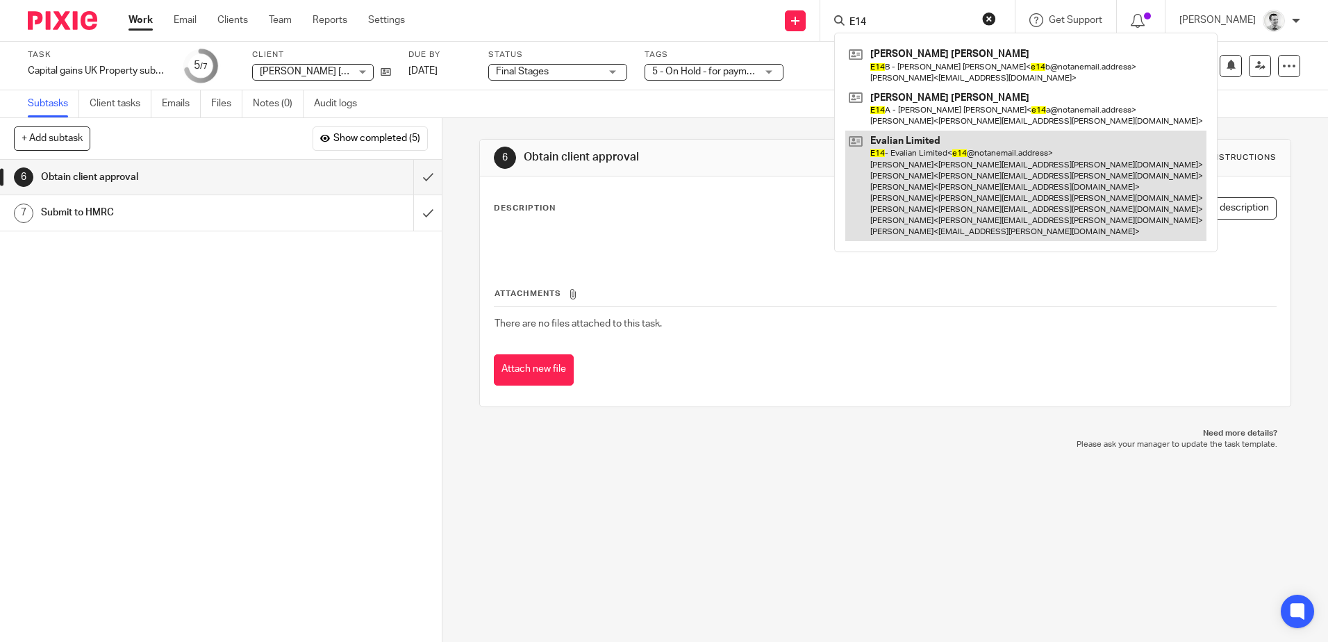
type input "E14"
click at [927, 185] on link at bounding box center [1025, 186] width 361 height 110
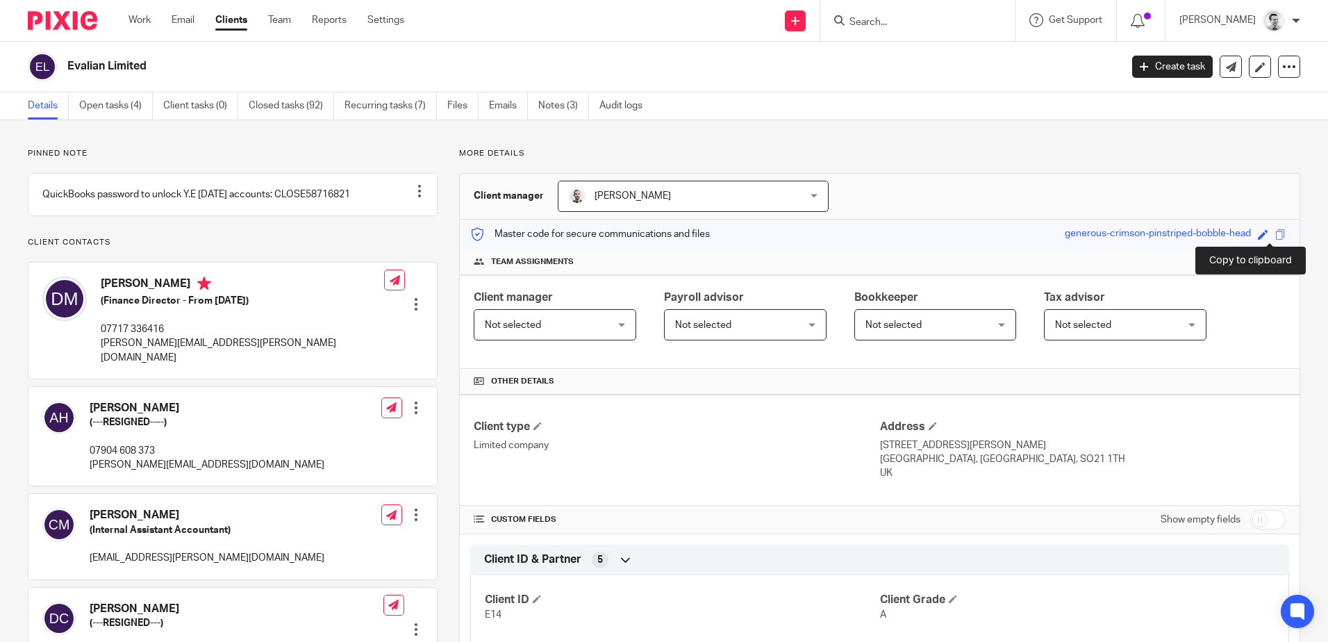
click at [1275, 236] on span at bounding box center [1280, 234] width 10 height 10
